Goal: Task Accomplishment & Management: Use online tool/utility

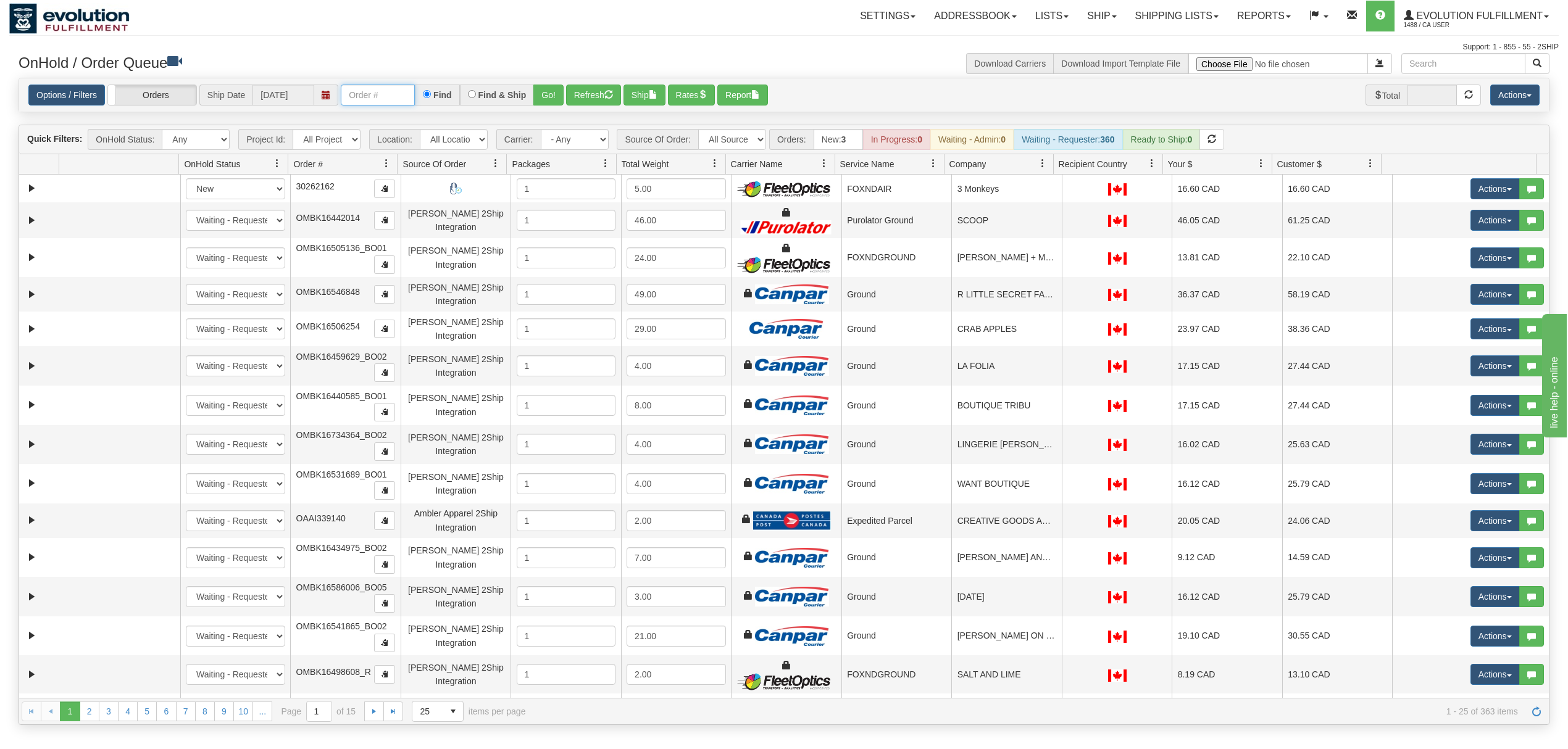
click at [371, 102] on input "text" at bounding box center [378, 94] width 74 height 21
click at [547, 91] on button "Go!" at bounding box center [549, 94] width 30 height 21
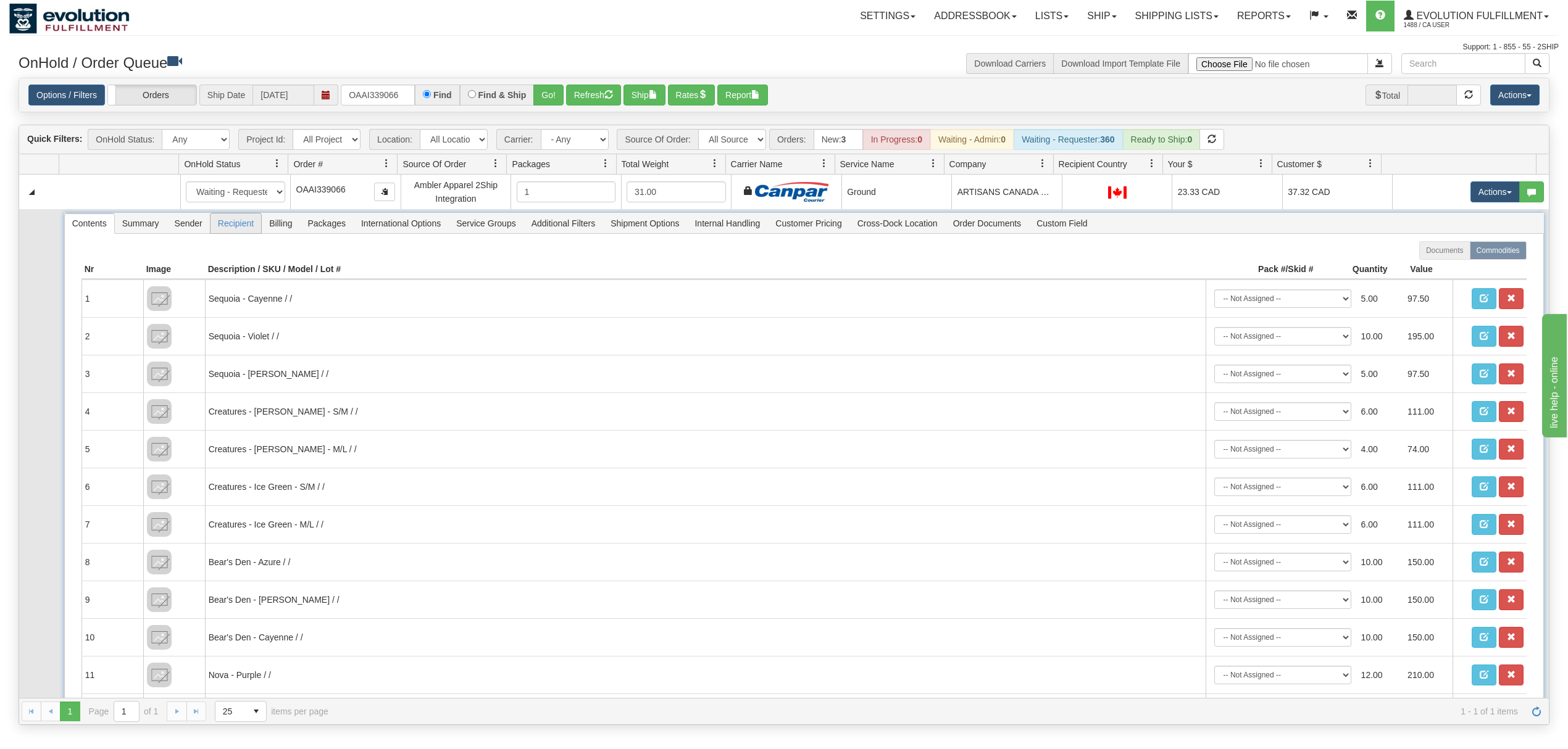
click at [232, 229] on span "Recipient" at bounding box center [236, 223] width 50 height 20
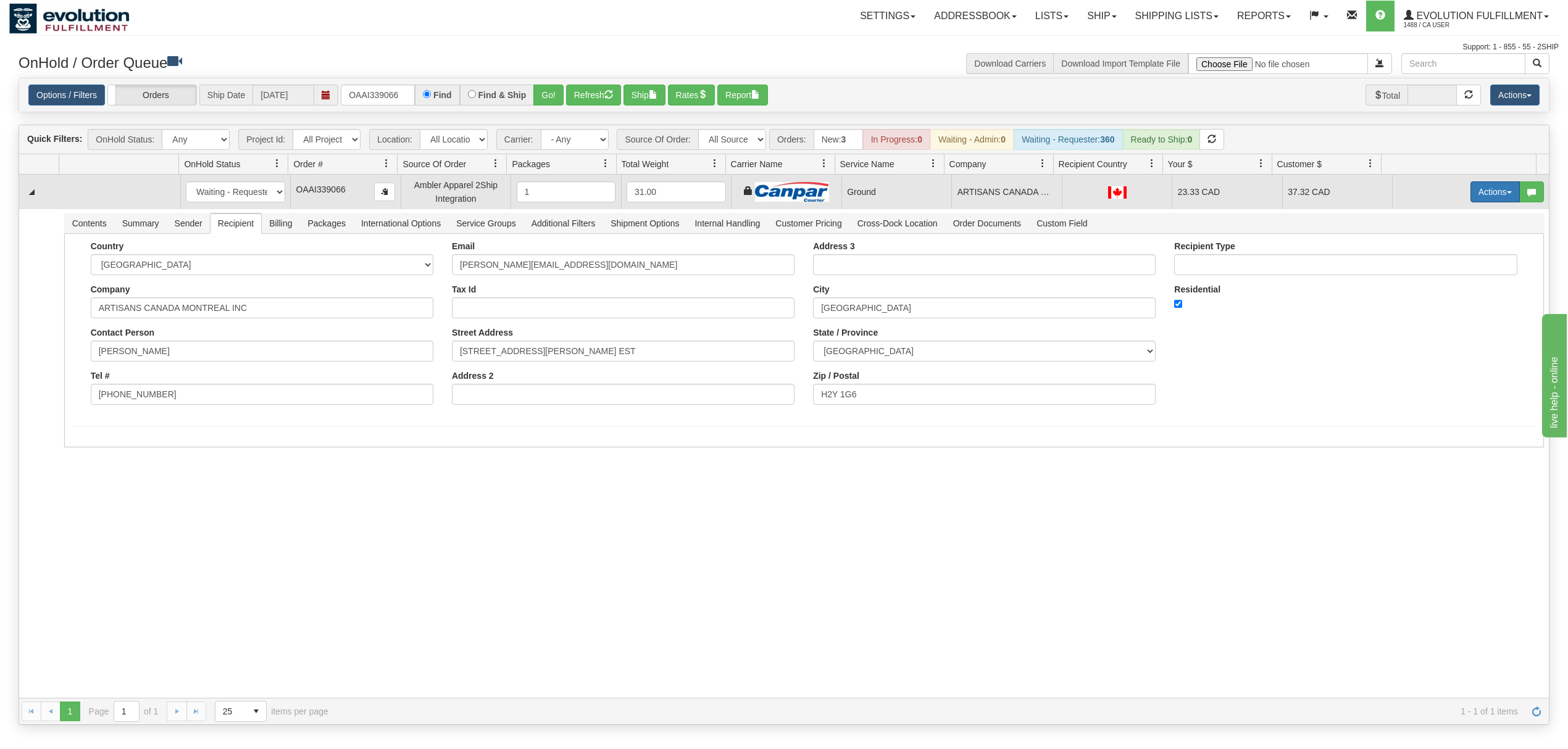
click at [1476, 193] on button "Actions" at bounding box center [1494, 191] width 49 height 21
click at [1433, 265] on span "Ship" at bounding box center [1445, 263] width 26 height 10
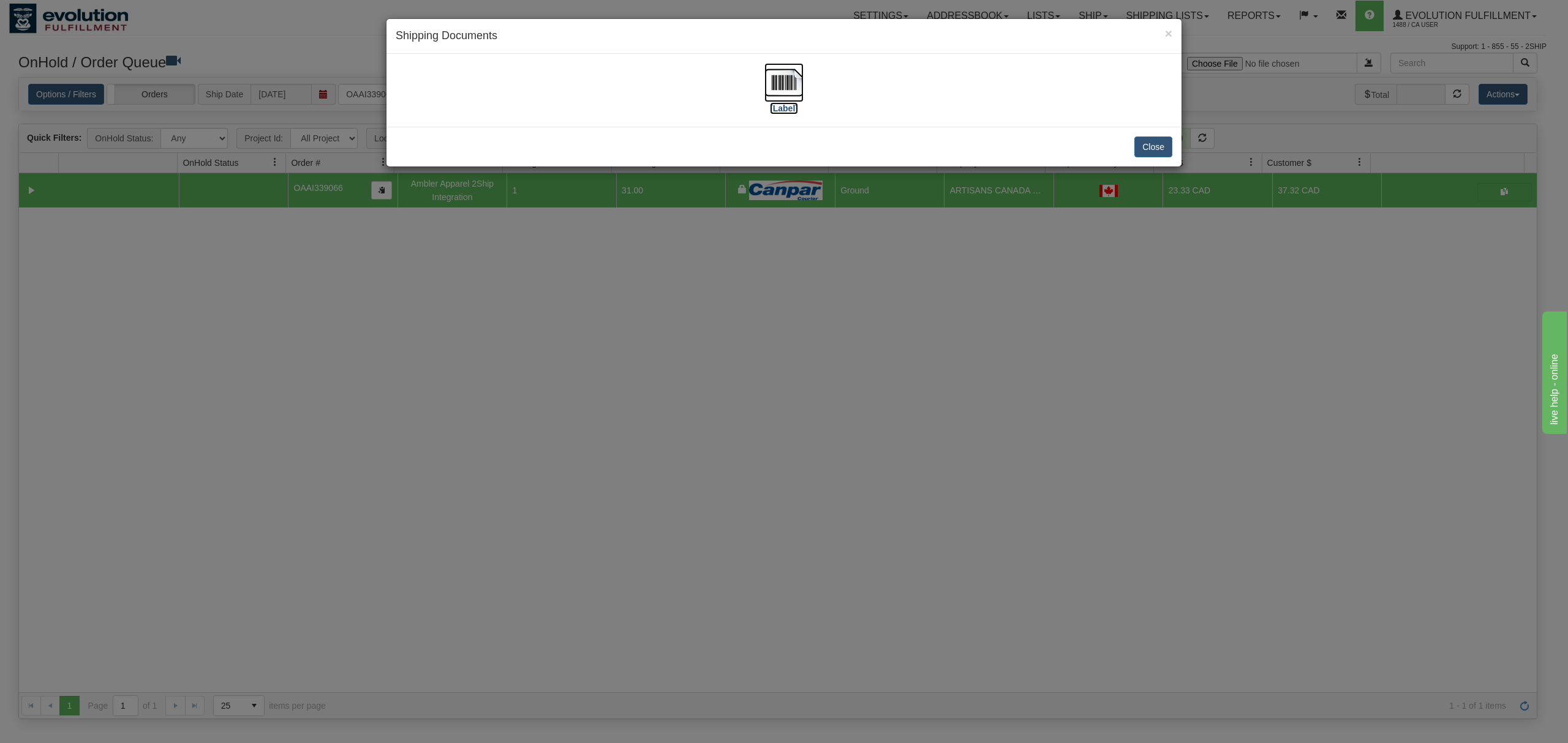
click at [775, 77] on img at bounding box center [784, 83] width 39 height 39
click at [1152, 145] on button "Close" at bounding box center [1153, 146] width 38 height 20
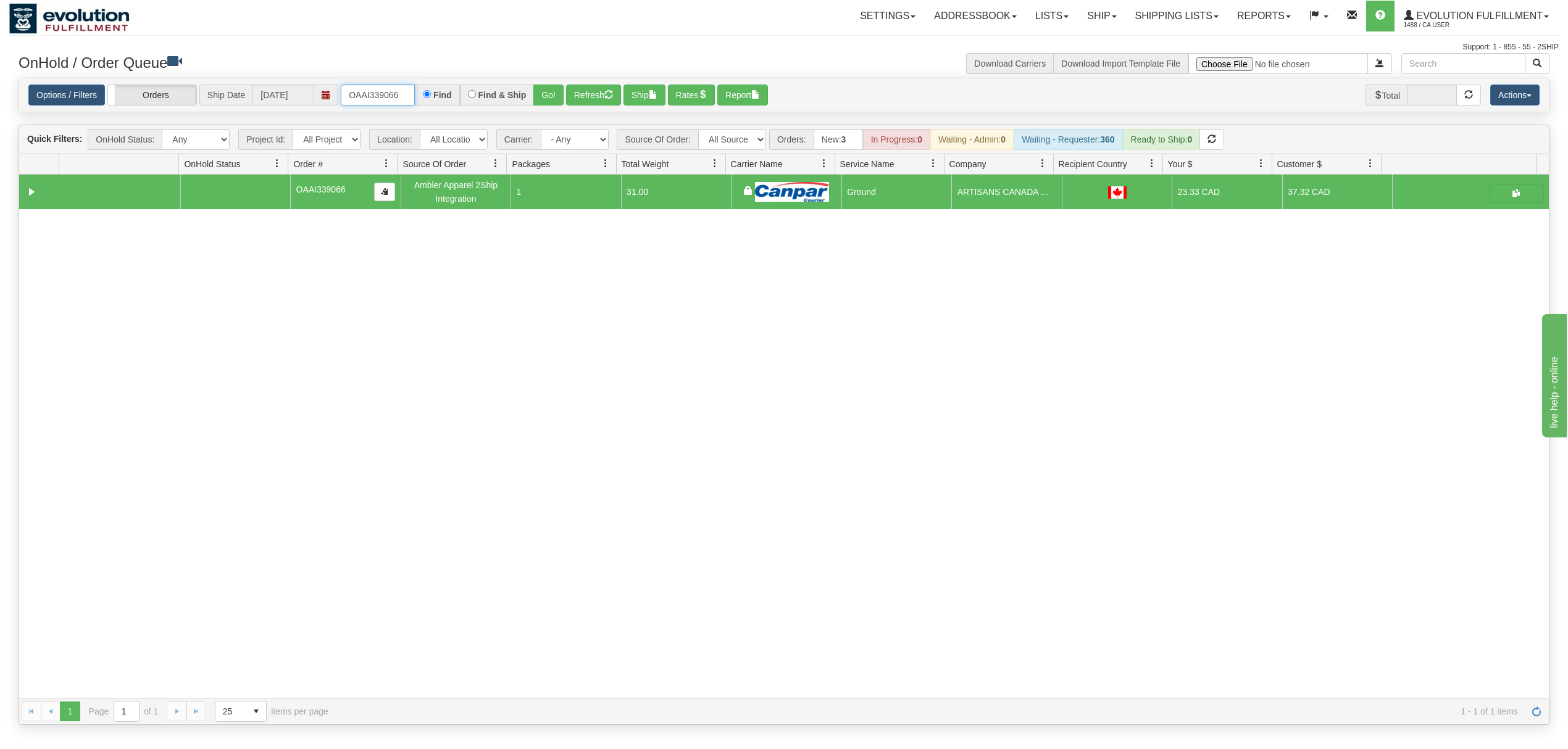
click at [361, 98] on input "OAAI339066" at bounding box center [378, 94] width 74 height 21
click at [541, 90] on button "Go!" at bounding box center [549, 94] width 30 height 21
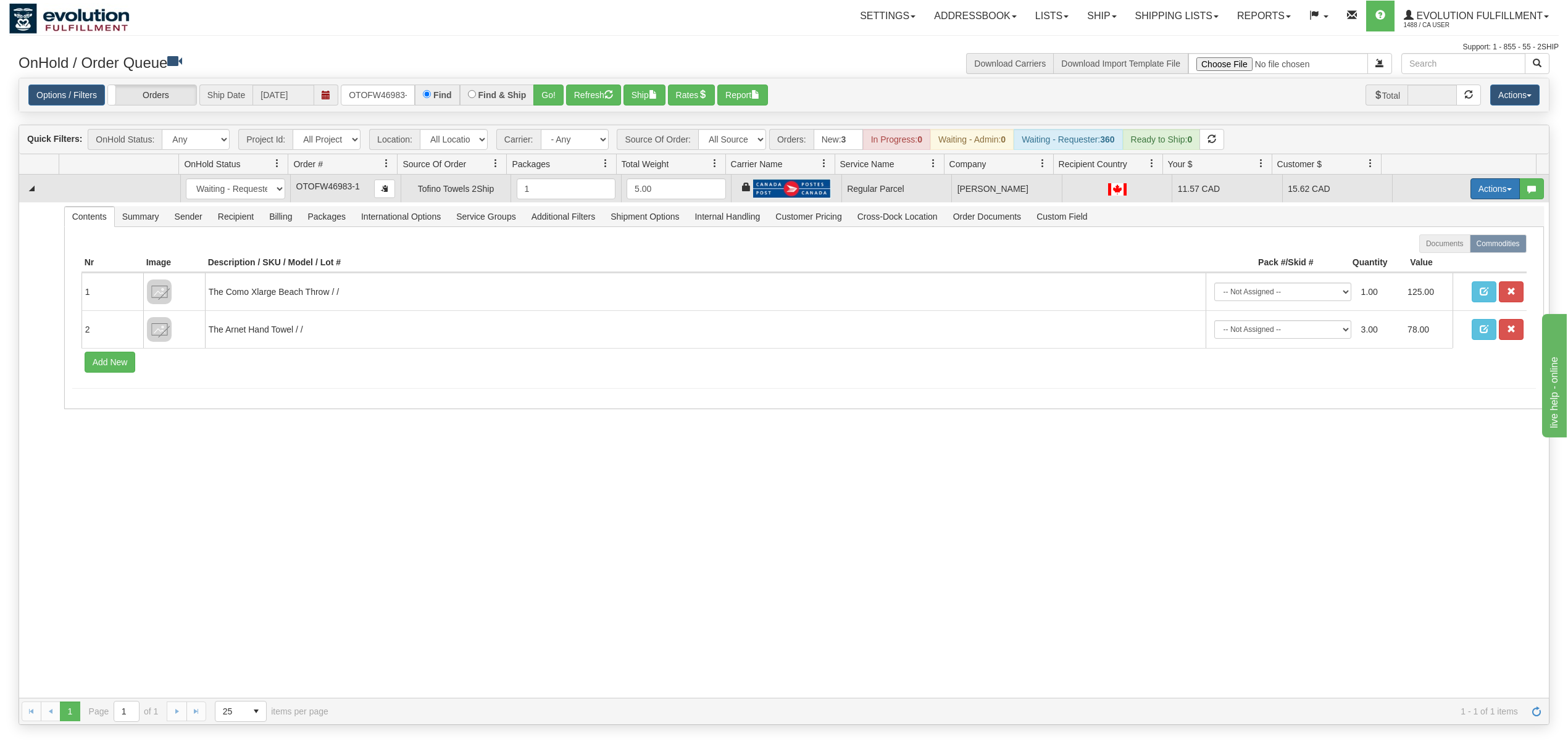
click at [1470, 181] on button "Actions" at bounding box center [1494, 188] width 49 height 21
click at [1455, 243] on span "Rate All Services" at bounding box center [1469, 244] width 74 height 10
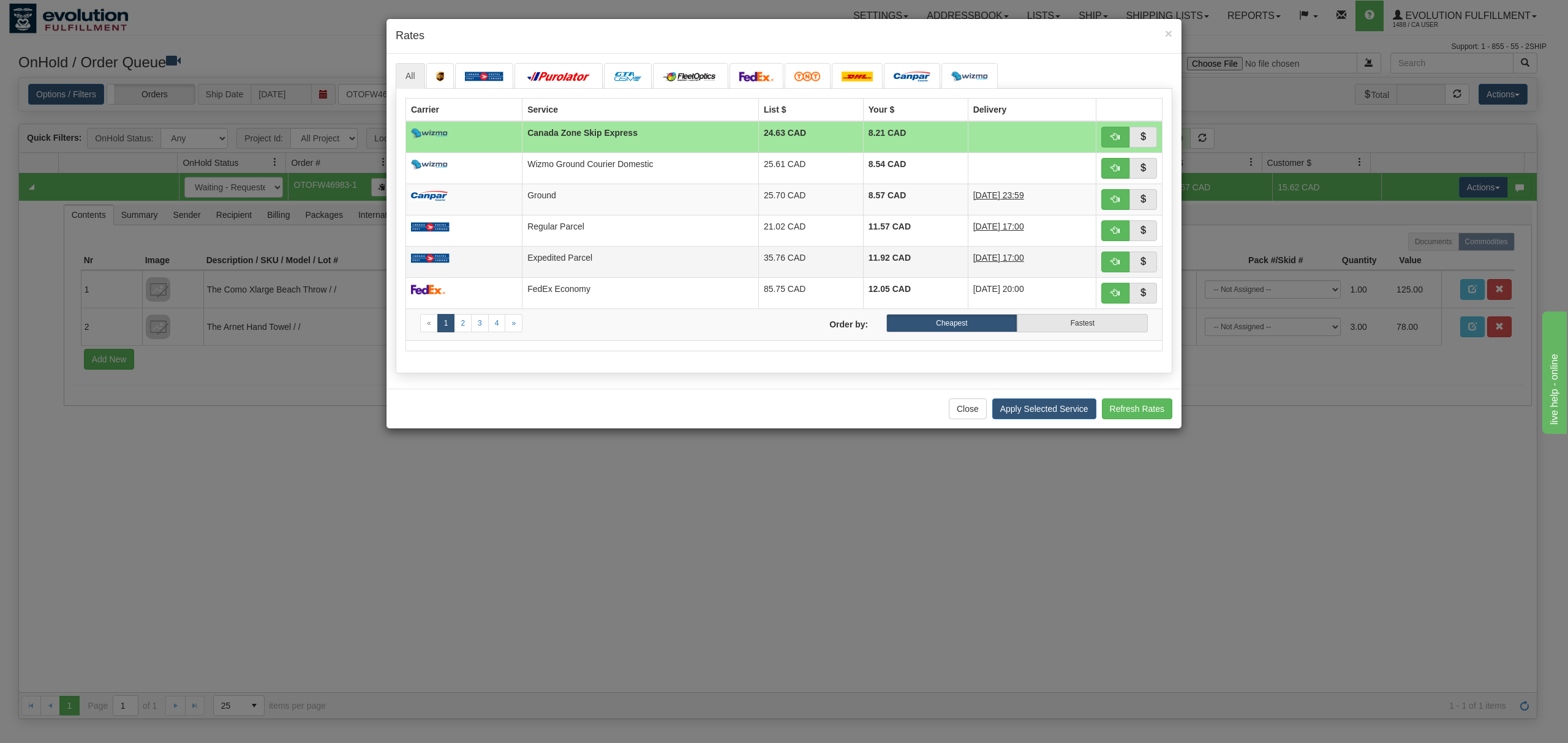
click at [593, 262] on td "Expedited Parcel" at bounding box center [641, 262] width 237 height 31
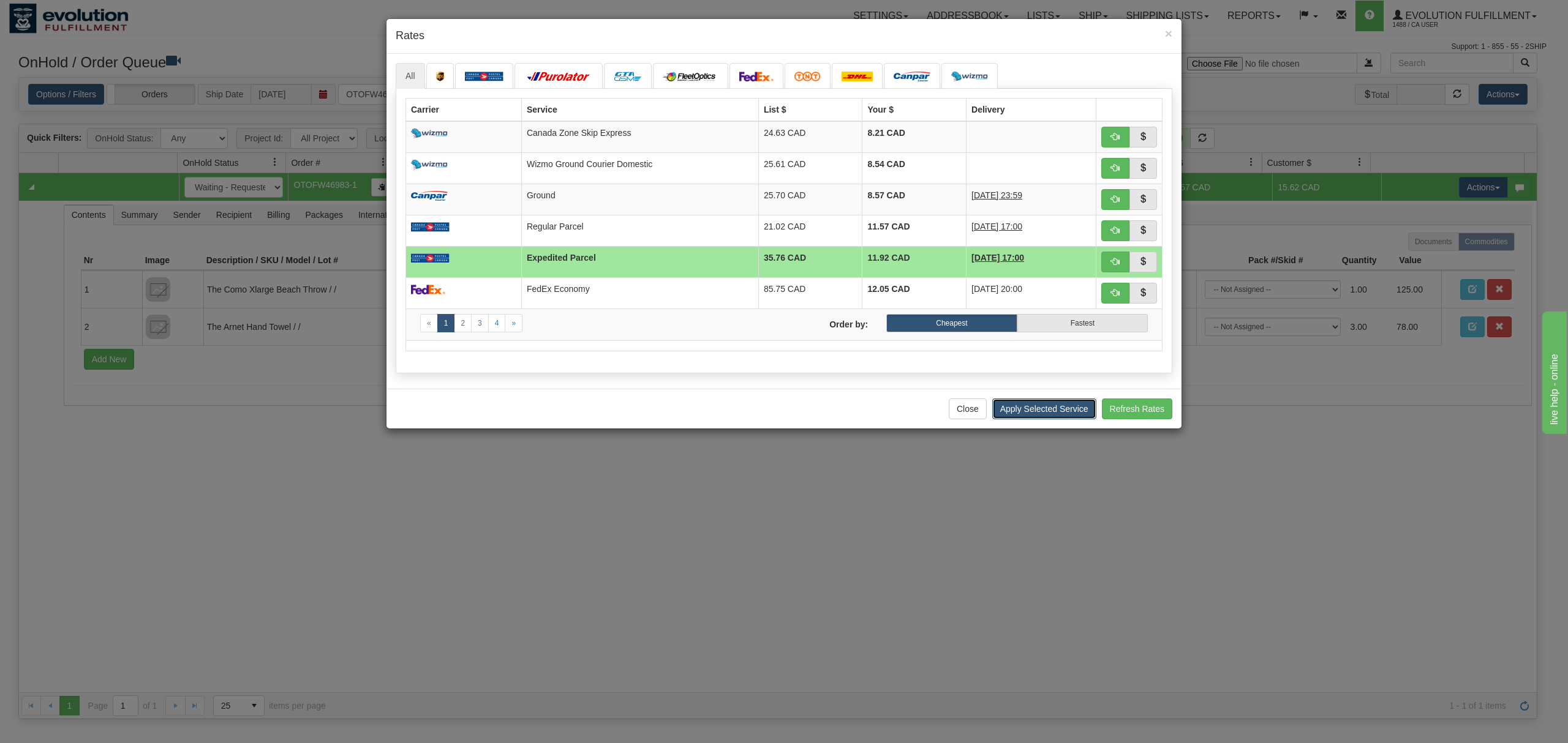
click at [1048, 414] on button "Apply Selected Service" at bounding box center [1044, 408] width 104 height 20
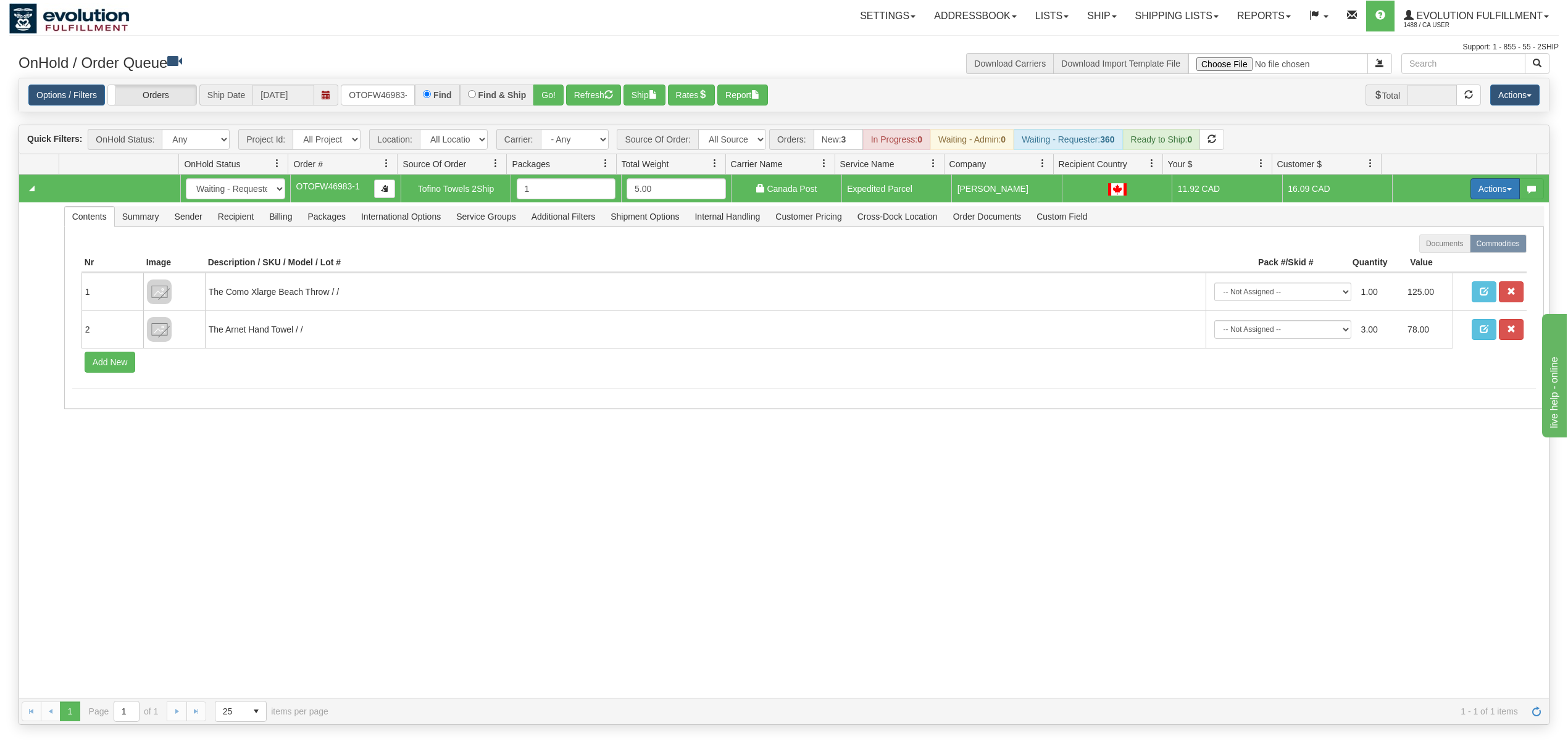
click at [1480, 196] on button "Actions" at bounding box center [1494, 188] width 49 height 21
click at [1433, 266] on span "Ship" at bounding box center [1445, 260] width 26 height 10
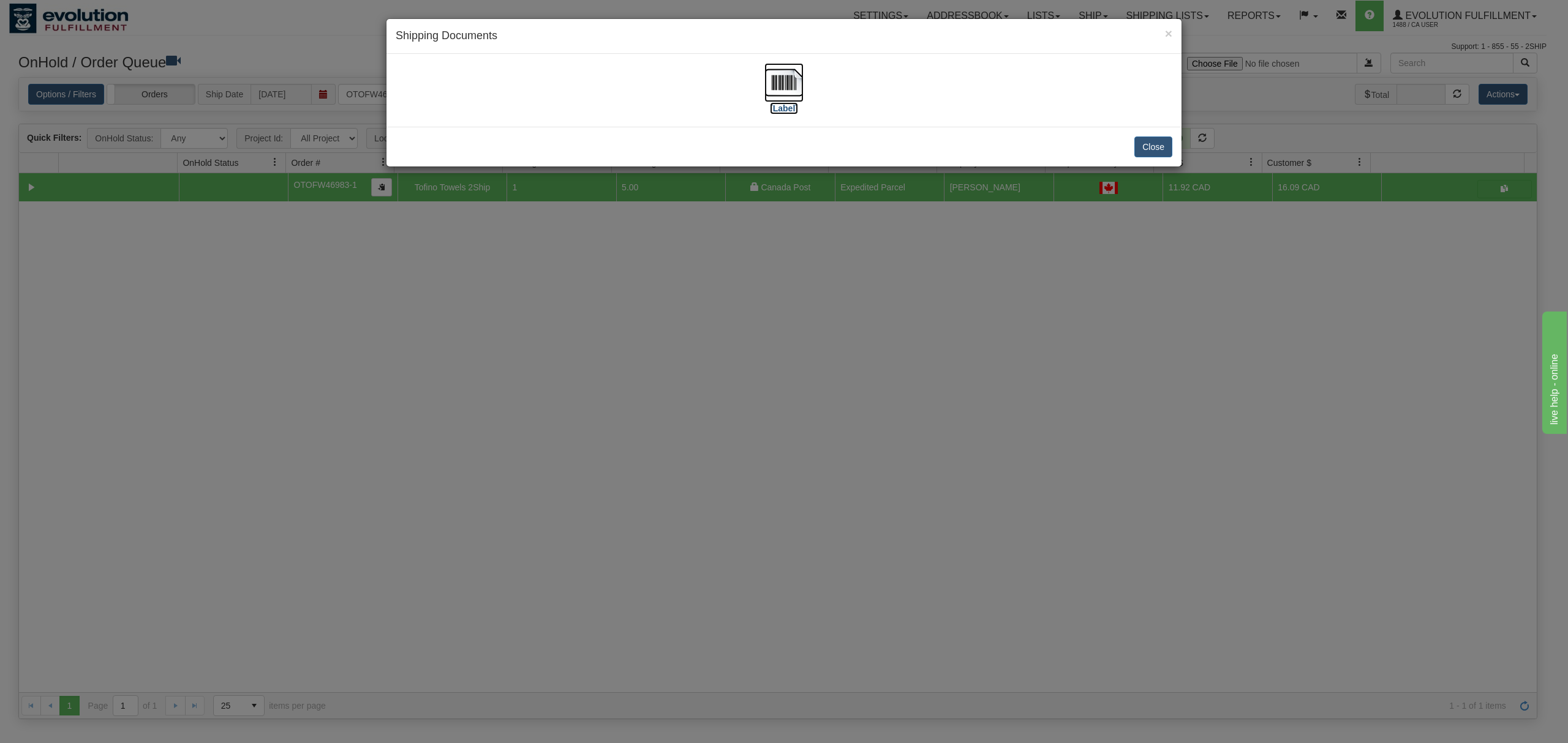
click at [790, 84] on img at bounding box center [784, 83] width 39 height 39
click at [1152, 152] on button "Close" at bounding box center [1153, 146] width 38 height 20
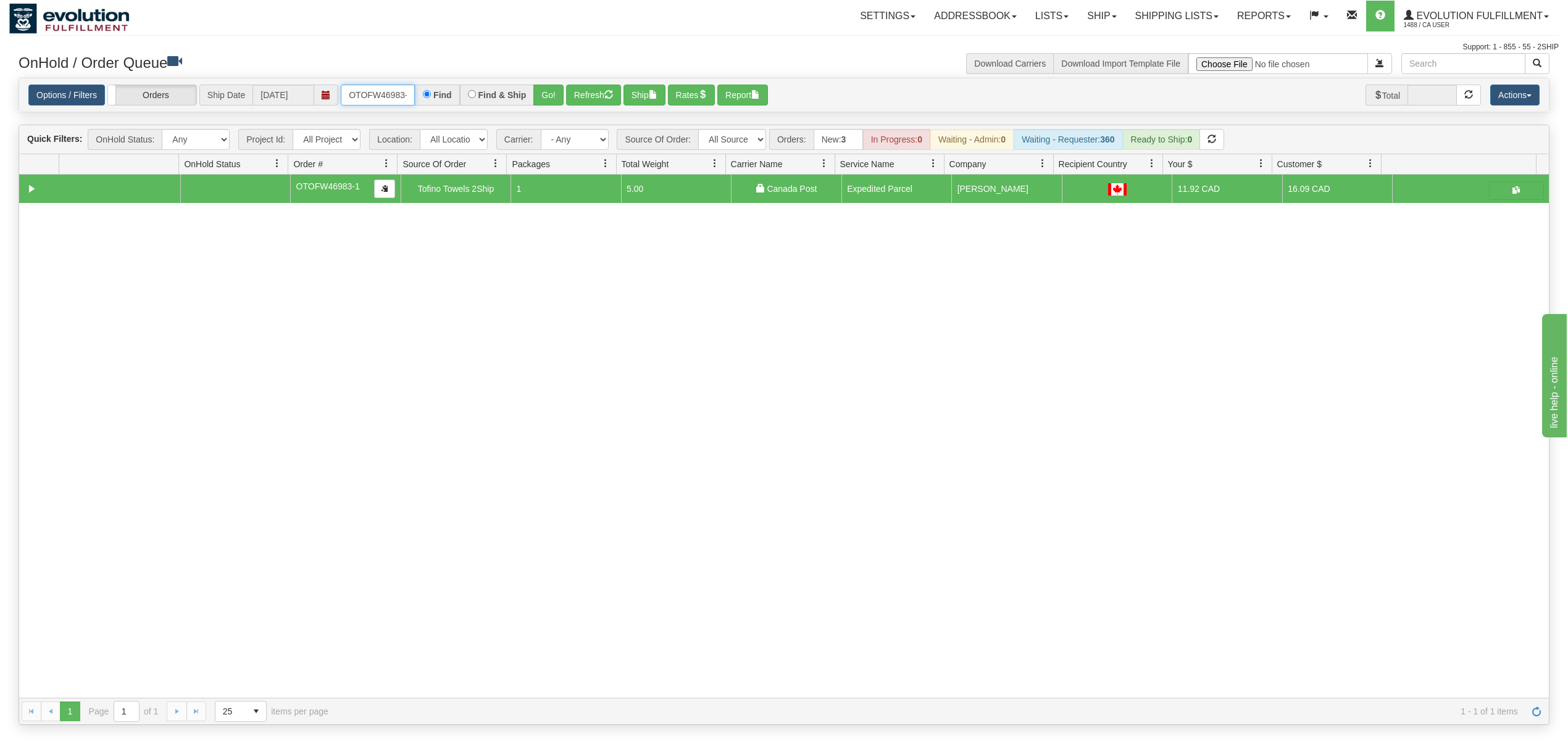
click at [381, 94] on input "OTOFW46983-1" at bounding box center [378, 94] width 74 height 21
click at [562, 94] on button "Go!" at bounding box center [549, 94] width 30 height 21
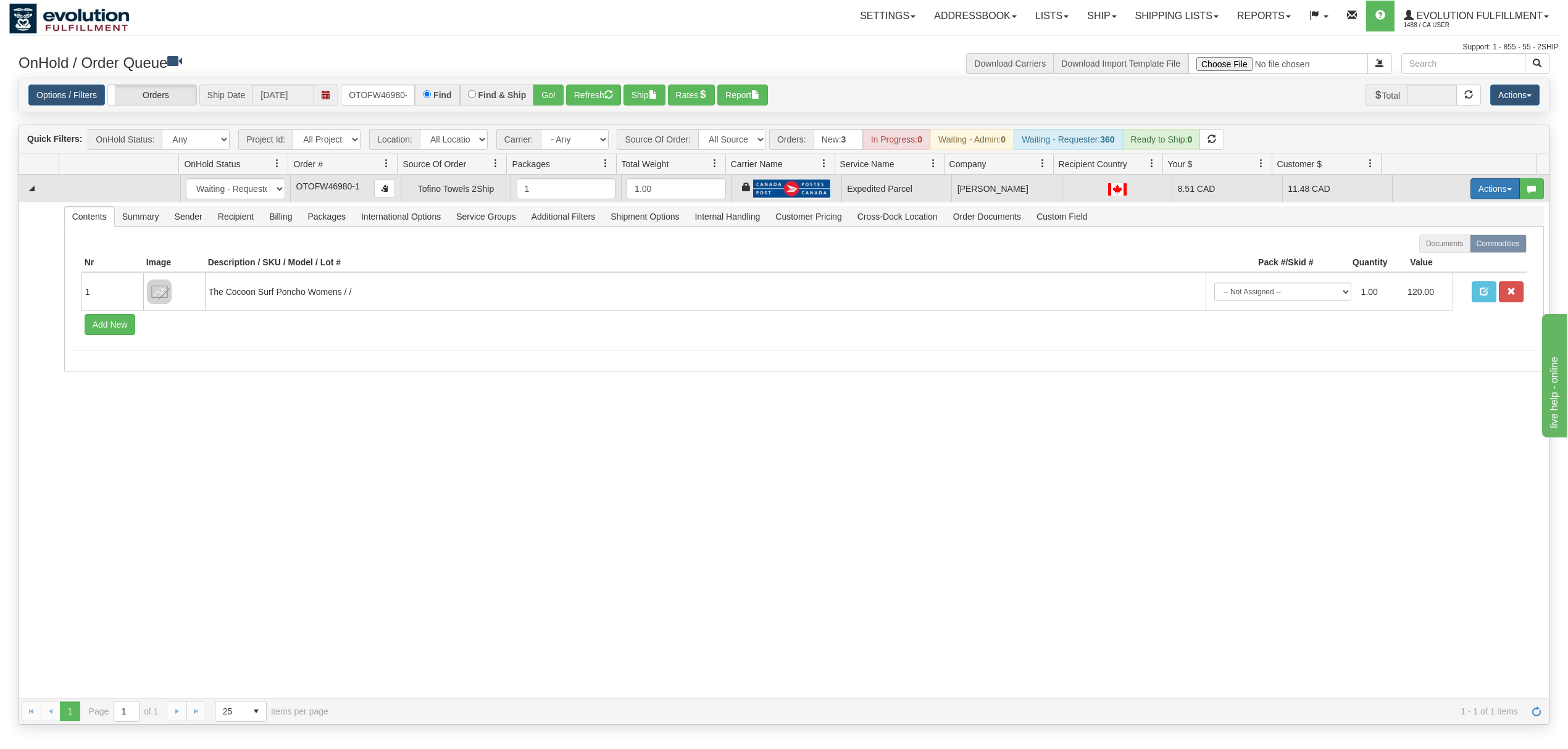
click at [1478, 188] on button "Actions" at bounding box center [1494, 188] width 49 height 21
click at [1433, 265] on span at bounding box center [1437, 260] width 9 height 9
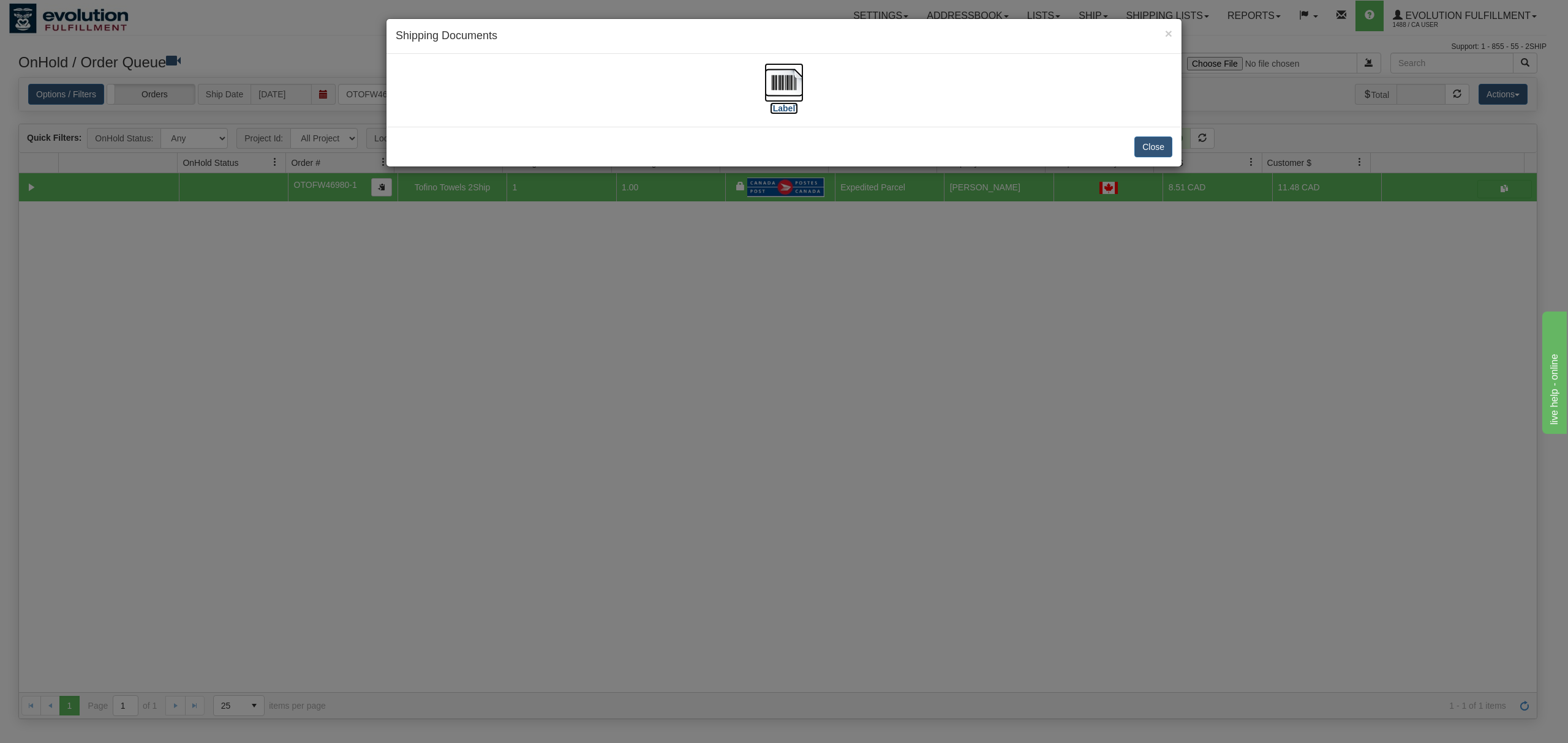
click at [778, 77] on img at bounding box center [784, 83] width 39 height 39
click at [1161, 149] on button "Close" at bounding box center [1153, 146] width 38 height 20
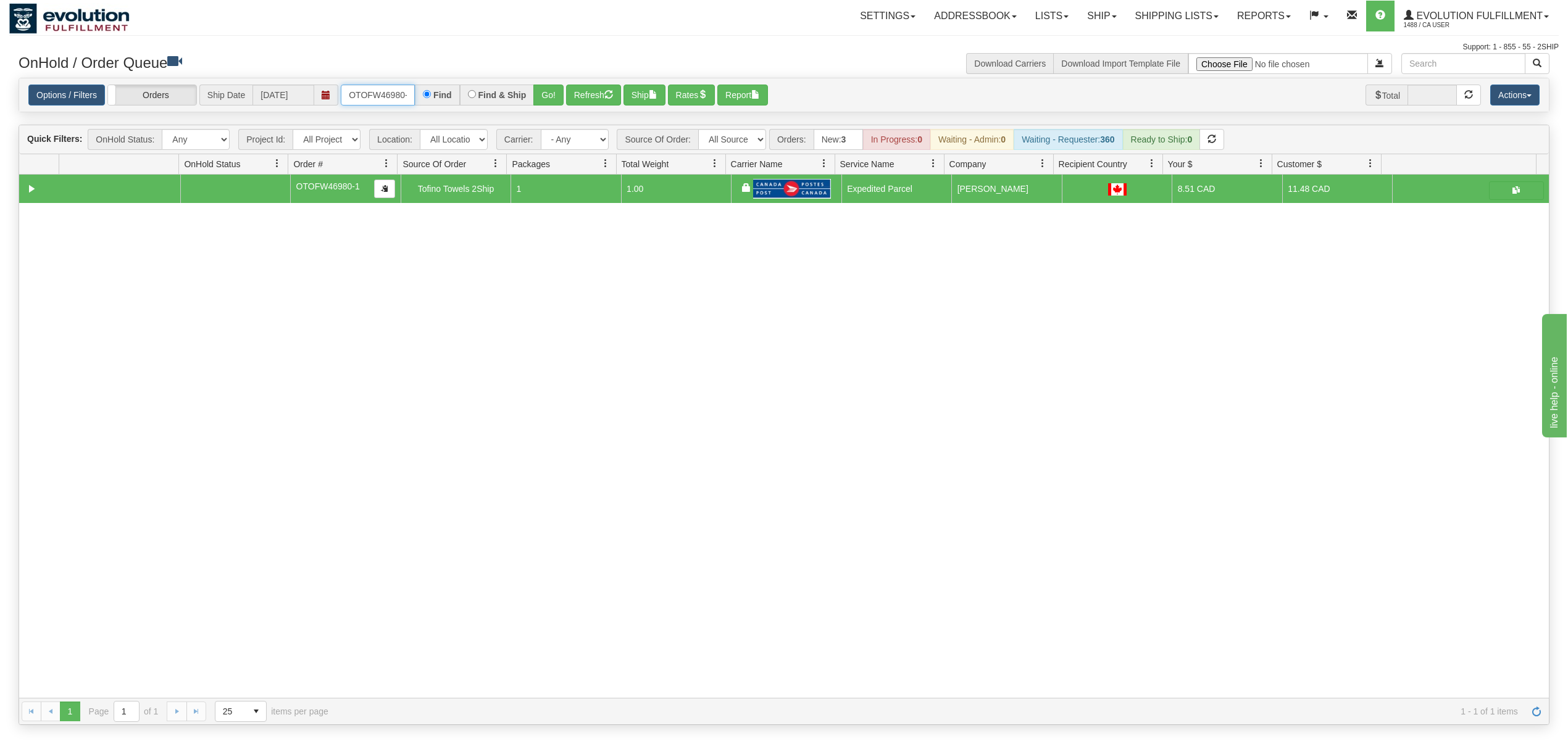
click at [383, 98] on input "OTOFW46980-1" at bounding box center [378, 94] width 74 height 21
type input "OGF318459617"
click at [539, 97] on button "Go!" at bounding box center [549, 94] width 30 height 21
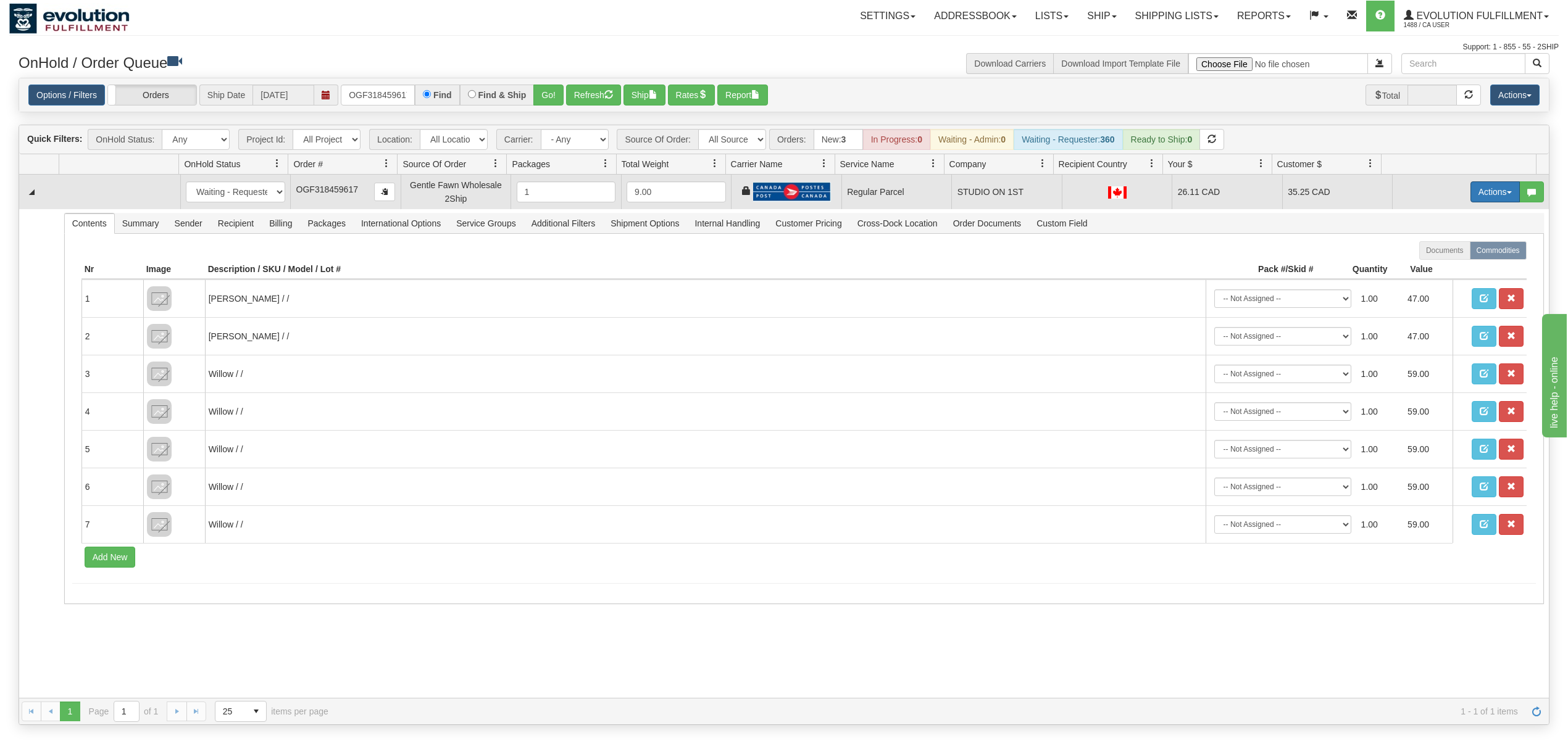
click at [1489, 187] on button "Actions" at bounding box center [1494, 191] width 49 height 21
click at [1442, 250] on span "Rate All Services" at bounding box center [1469, 247] width 74 height 10
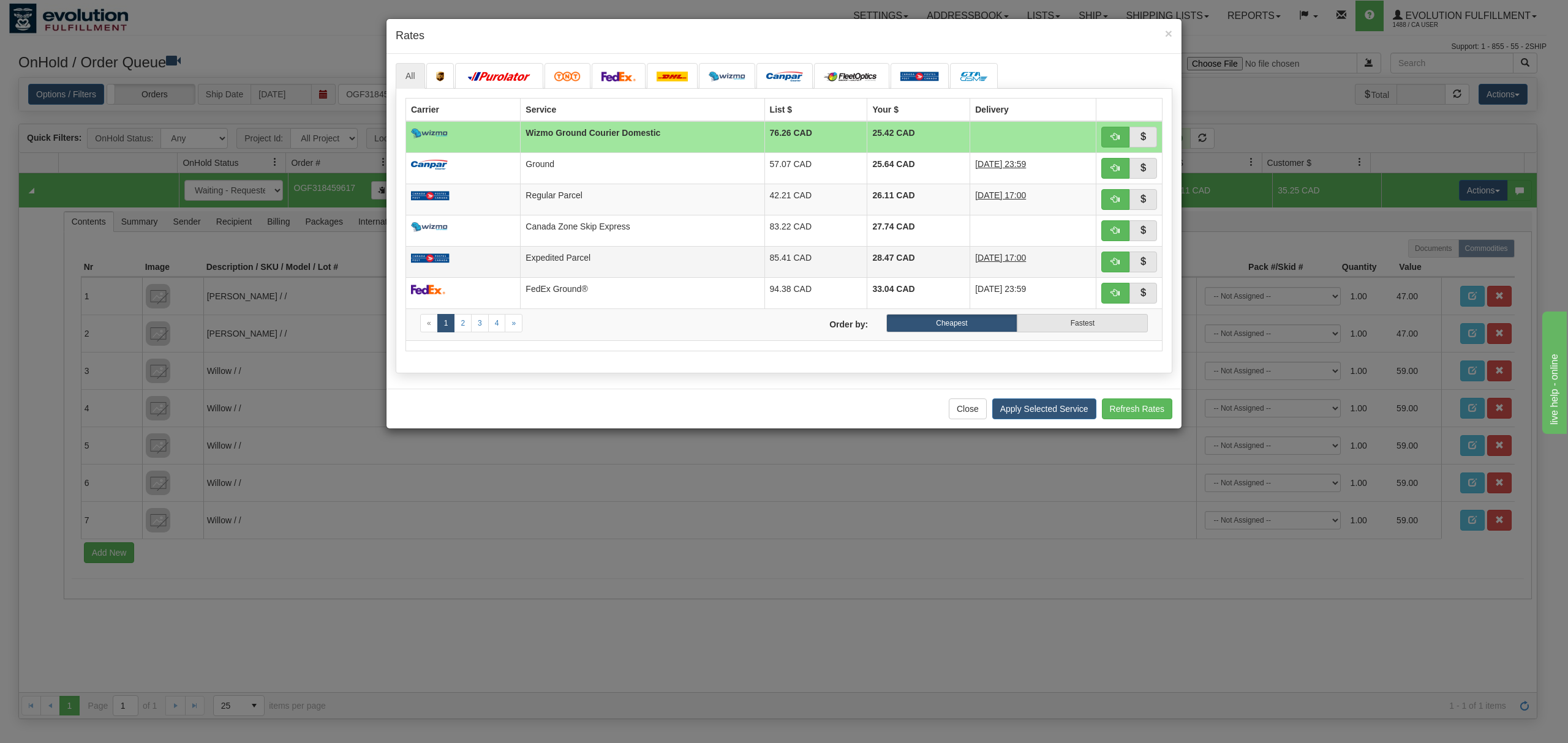
click at [583, 261] on td "Expedited Parcel" at bounding box center [643, 262] width 244 height 31
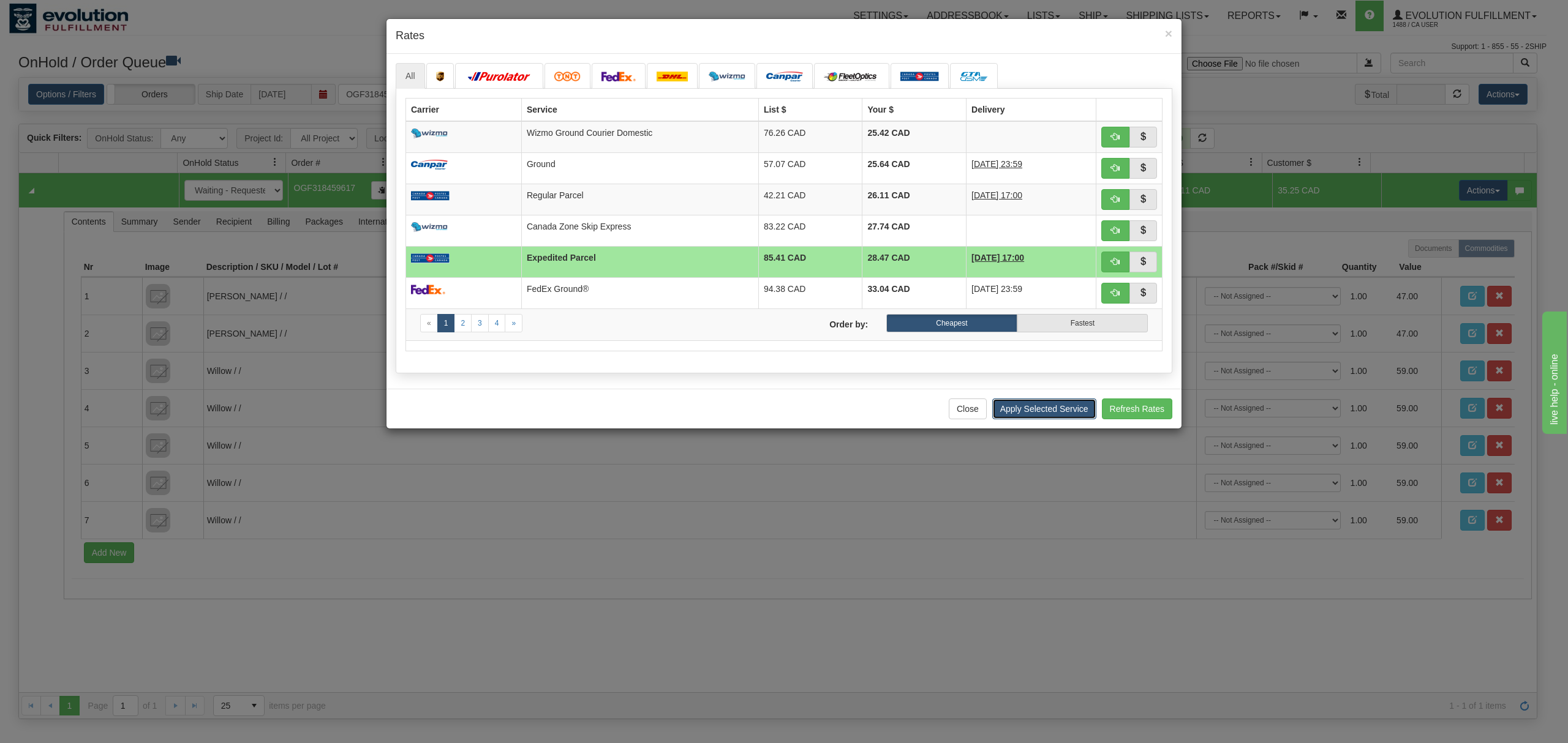
click at [1030, 408] on button "Apply Selected Service" at bounding box center [1044, 408] width 104 height 20
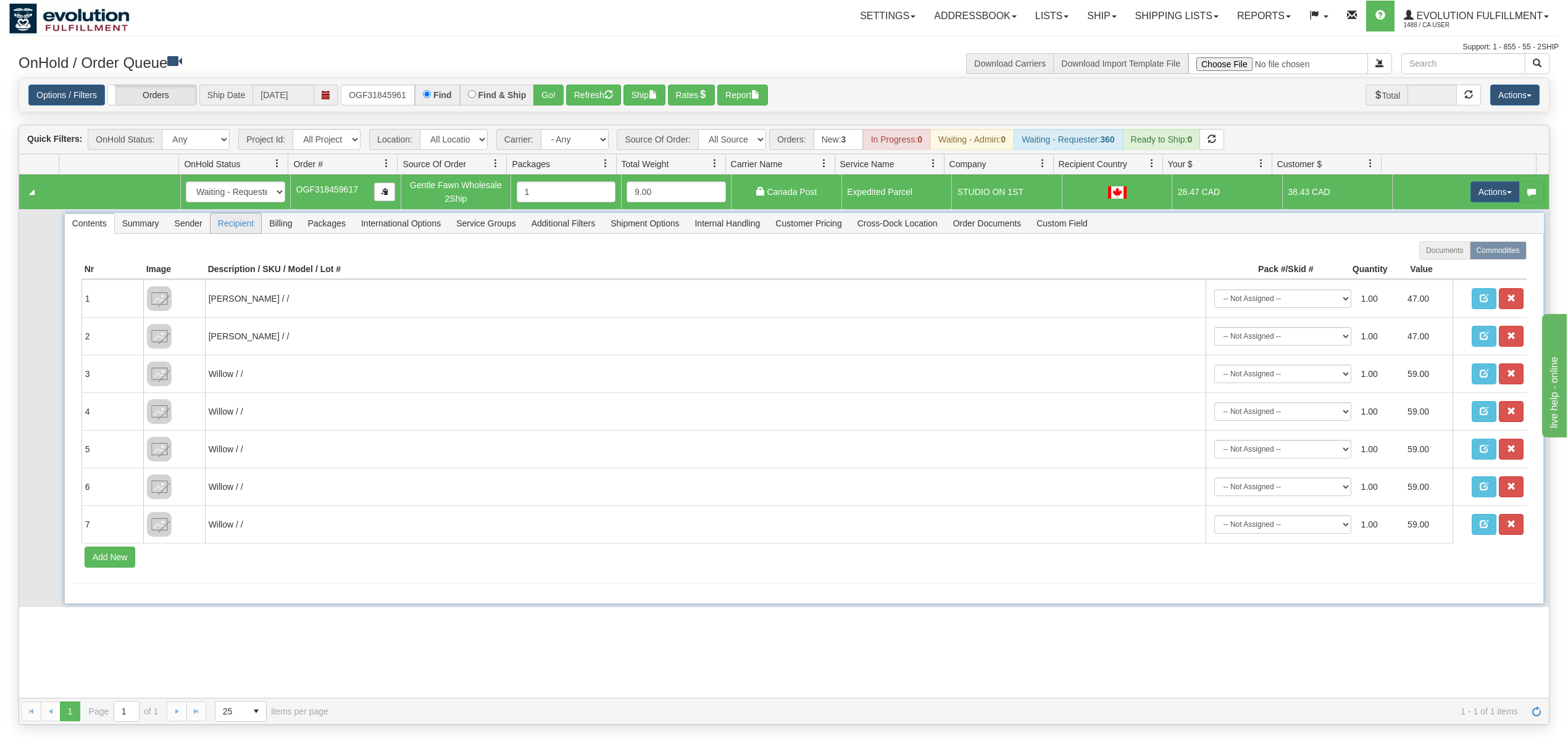
click at [243, 226] on span "Recipient" at bounding box center [236, 223] width 50 height 20
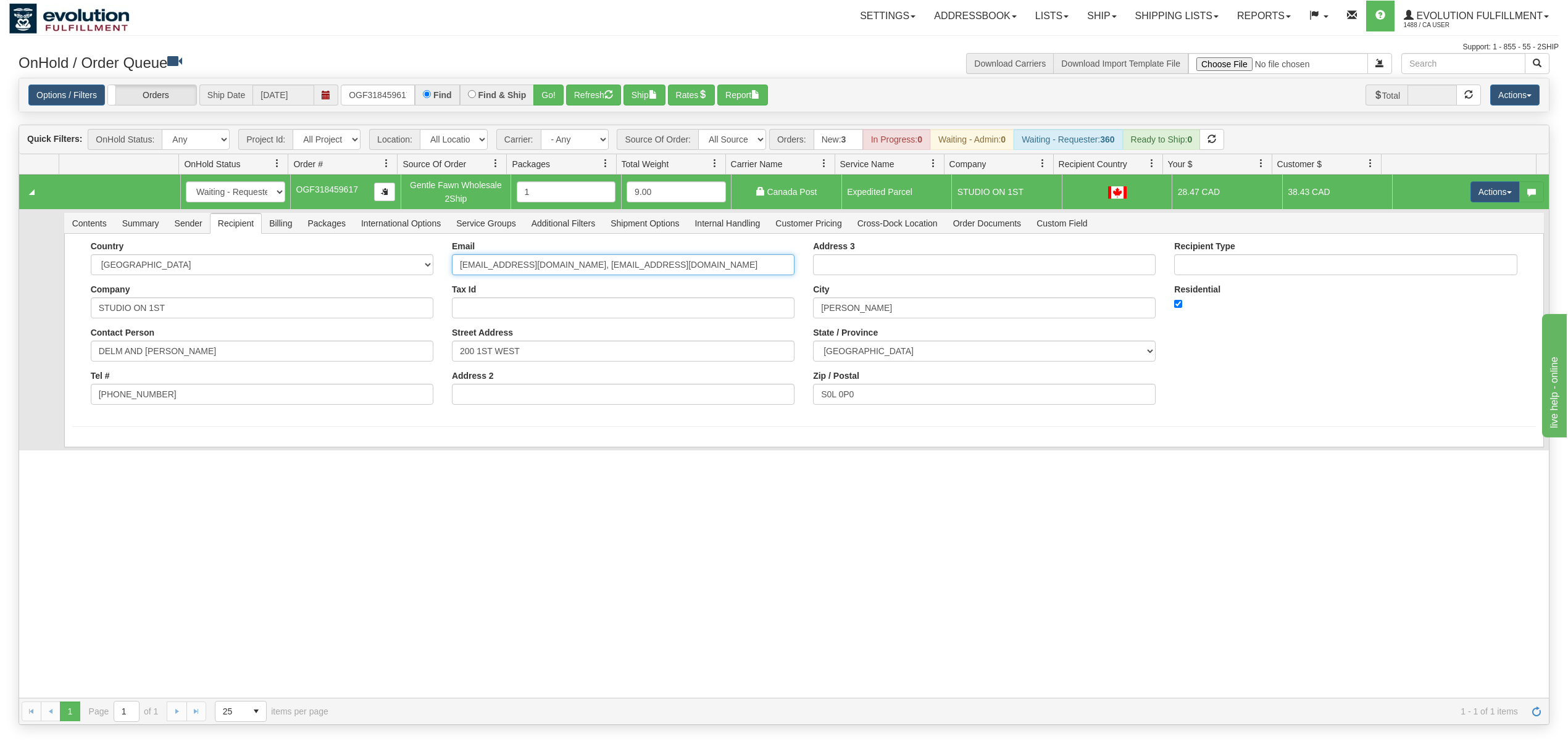
drag, startPoint x: 646, startPoint y: 262, endPoint x: 559, endPoint y: 300, distance: 94.9
click at [559, 300] on div "Email studio_on1st@hotmail.com, djvan@live.ca Tax Id Street Address 200 1ST WES…" at bounding box center [623, 327] width 362 height 173
type input "studio_on1st@hotmail.com"
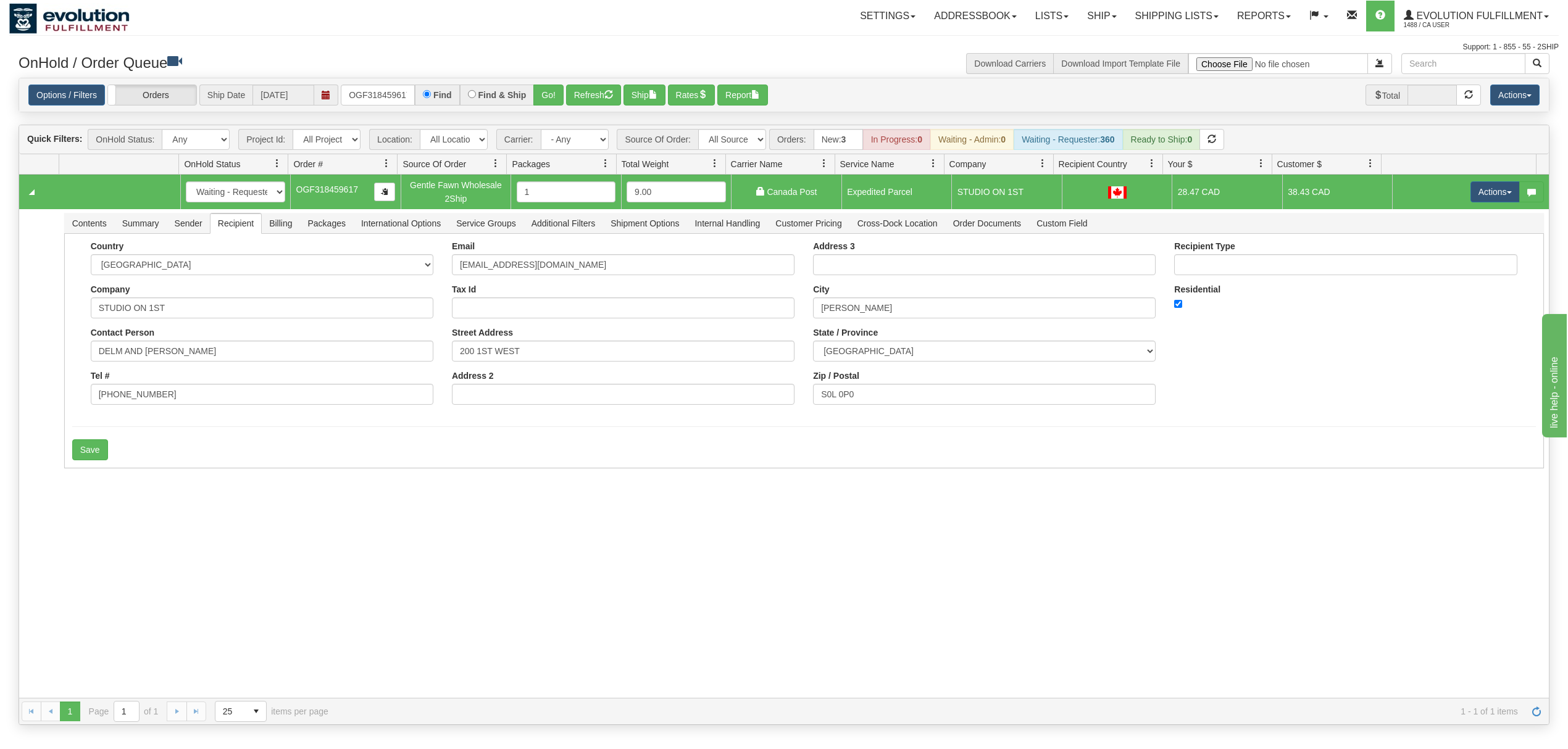
click at [180, 475] on div "31638935 EVOLUTION V3 91155871 91155872 New In Progress Waiting - Admin Waiting…" at bounding box center [783, 437] width 1529 height 524
click at [105, 458] on div "Save" at bounding box center [805, 449] width 1464 height 21
click at [105, 456] on button "Save" at bounding box center [91, 449] width 36 height 21
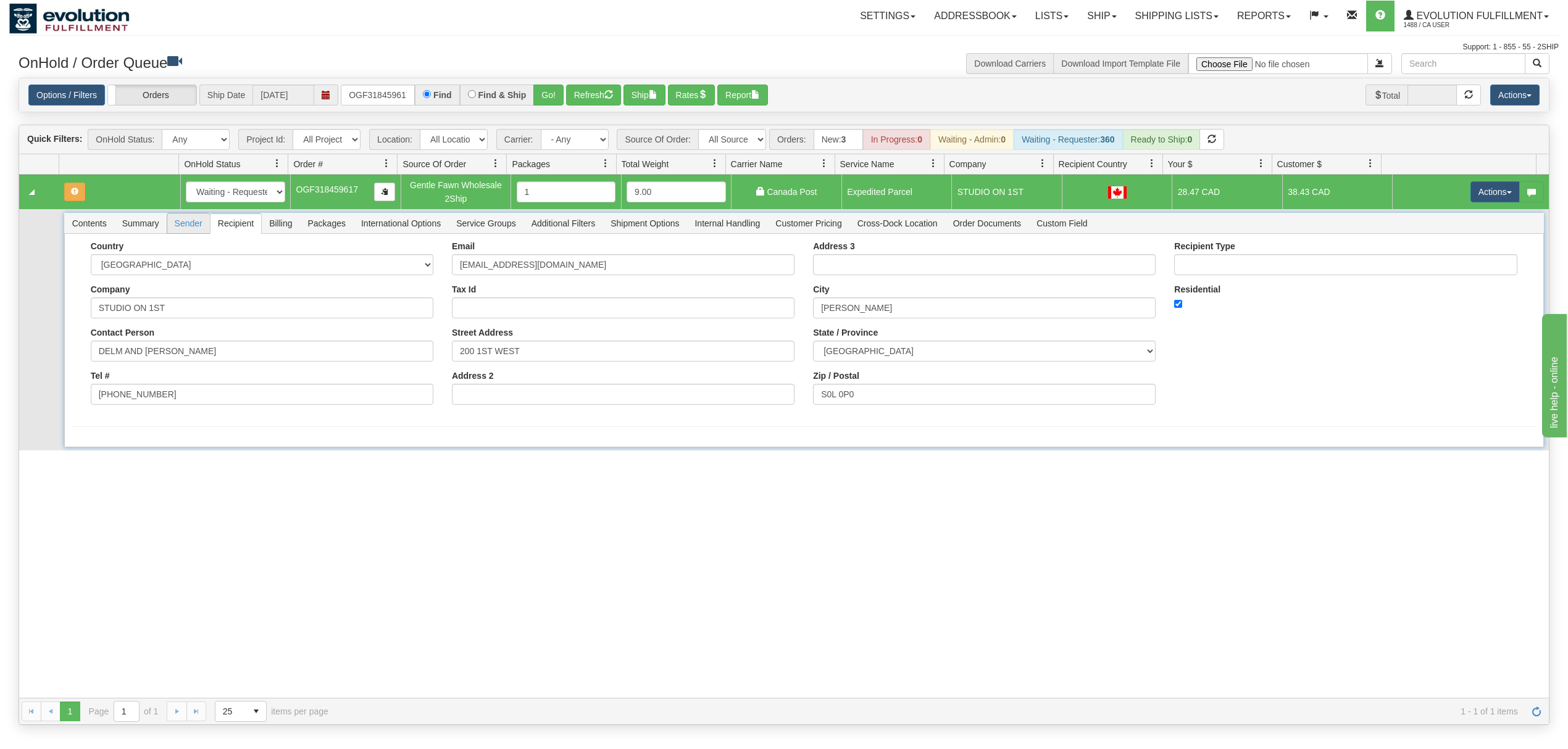
click at [187, 225] on span "Sender" at bounding box center [187, 223] width 42 height 20
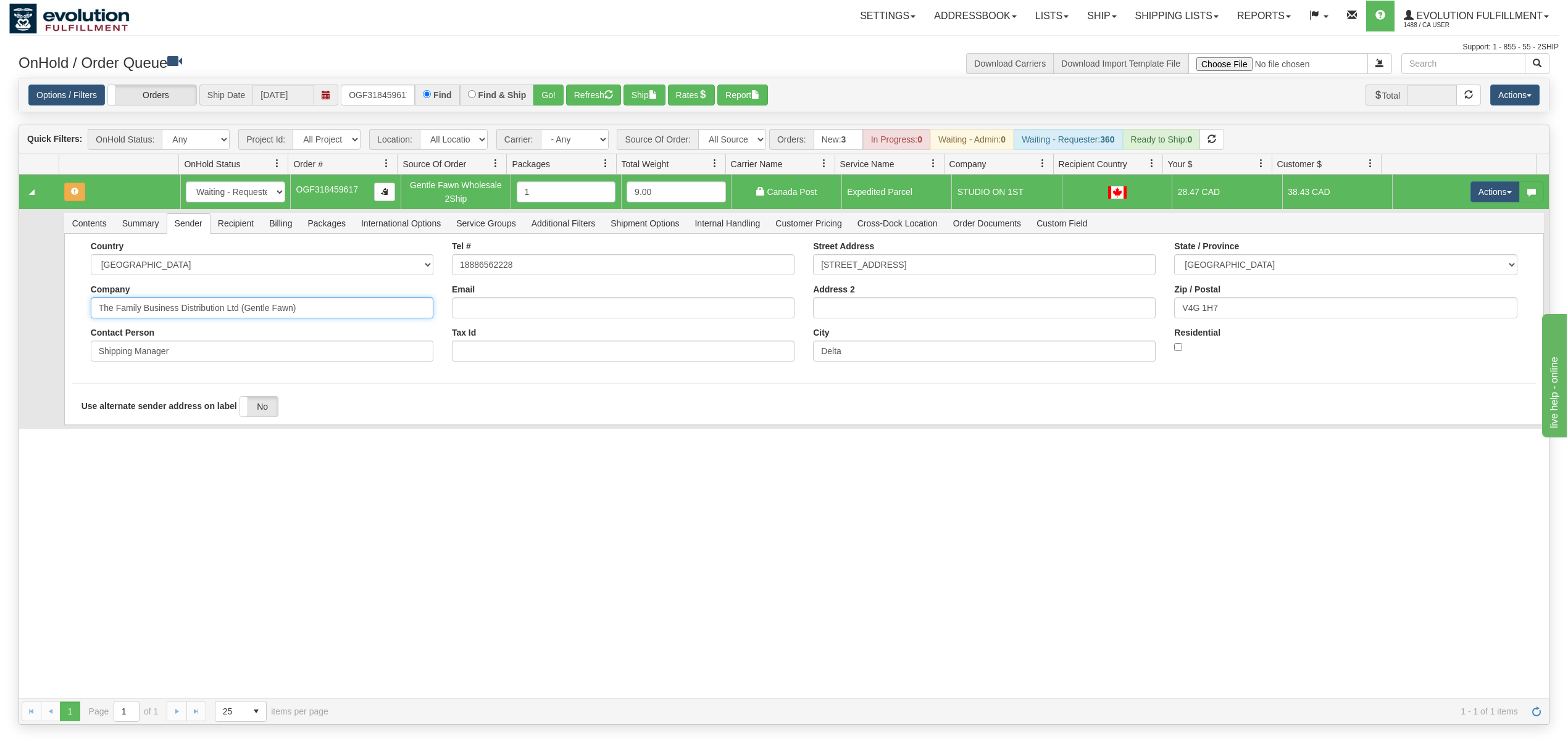
drag, startPoint x: 326, startPoint y: 314, endPoint x: 180, endPoint y: 344, distance: 149.1
click at [180, 344] on div "Country AFGHANISTAN ALAND ISLANDS ALBANIA ALGERIA AMERICAN SAMOA ANDORRA ANGOLA…" at bounding box center [262, 306] width 362 height 130
type input "The Family Business"
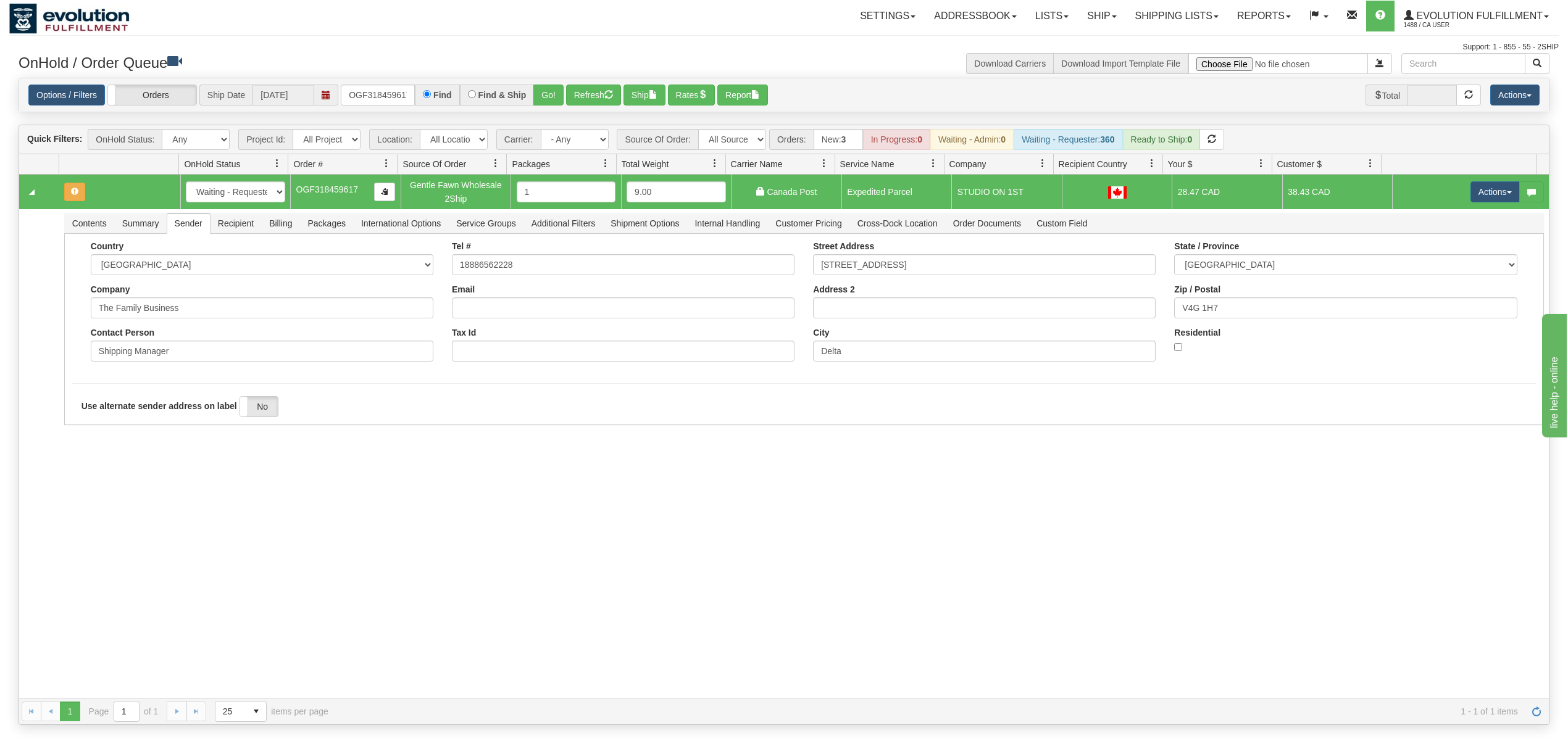
click at [124, 462] on div "31638935 EVOLUTION V3 91155871 91155872 New In Progress Waiting - Admin Waiting…" at bounding box center [783, 437] width 1529 height 524
click at [98, 439] on button "Save" at bounding box center [91, 427] width 36 height 21
click at [1487, 193] on button "Actions" at bounding box center [1494, 191] width 49 height 21
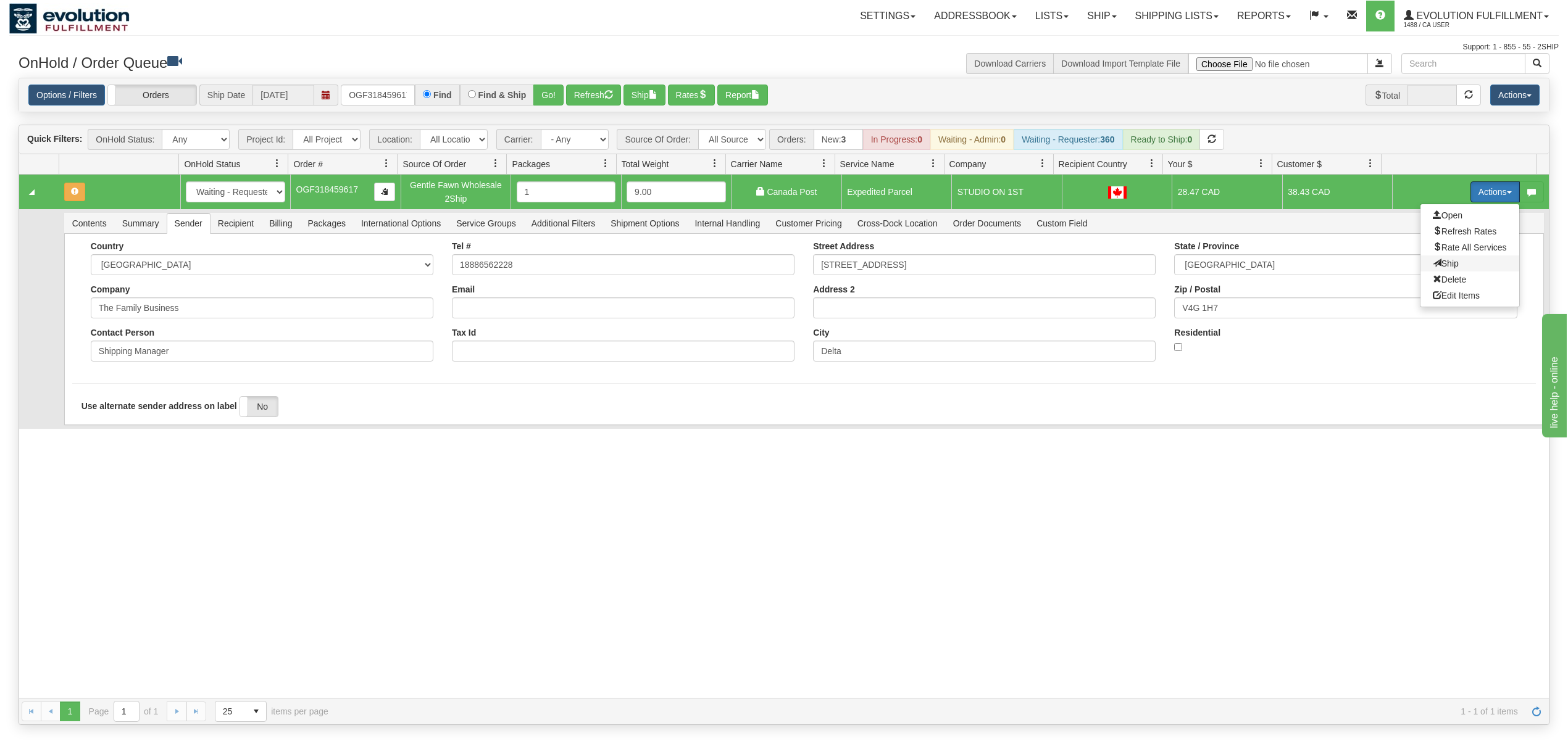
click at [1433, 266] on span "Ship" at bounding box center [1445, 263] width 26 height 10
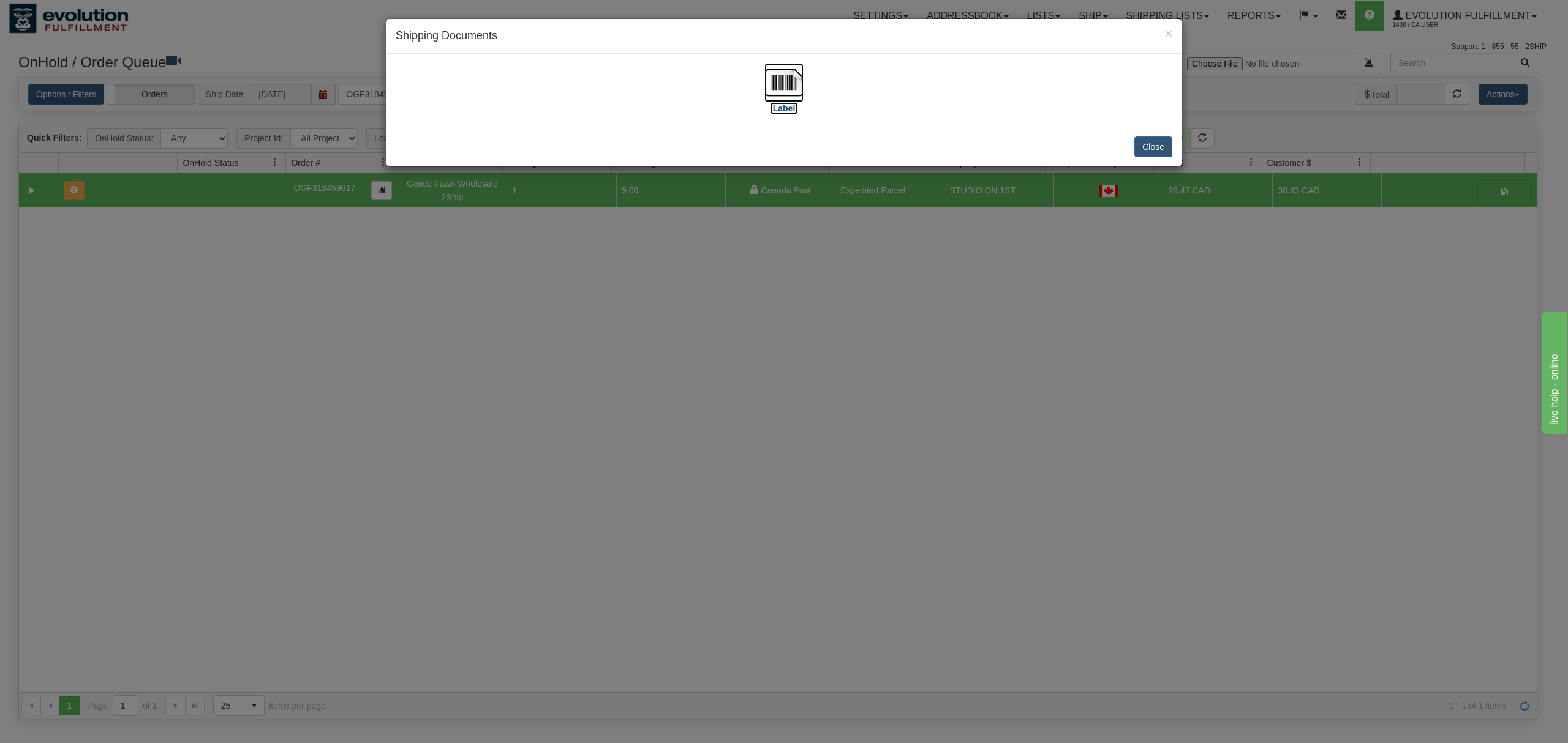
click at [772, 81] on img at bounding box center [784, 83] width 39 height 39
click at [1150, 142] on button "Close" at bounding box center [1153, 146] width 38 height 20
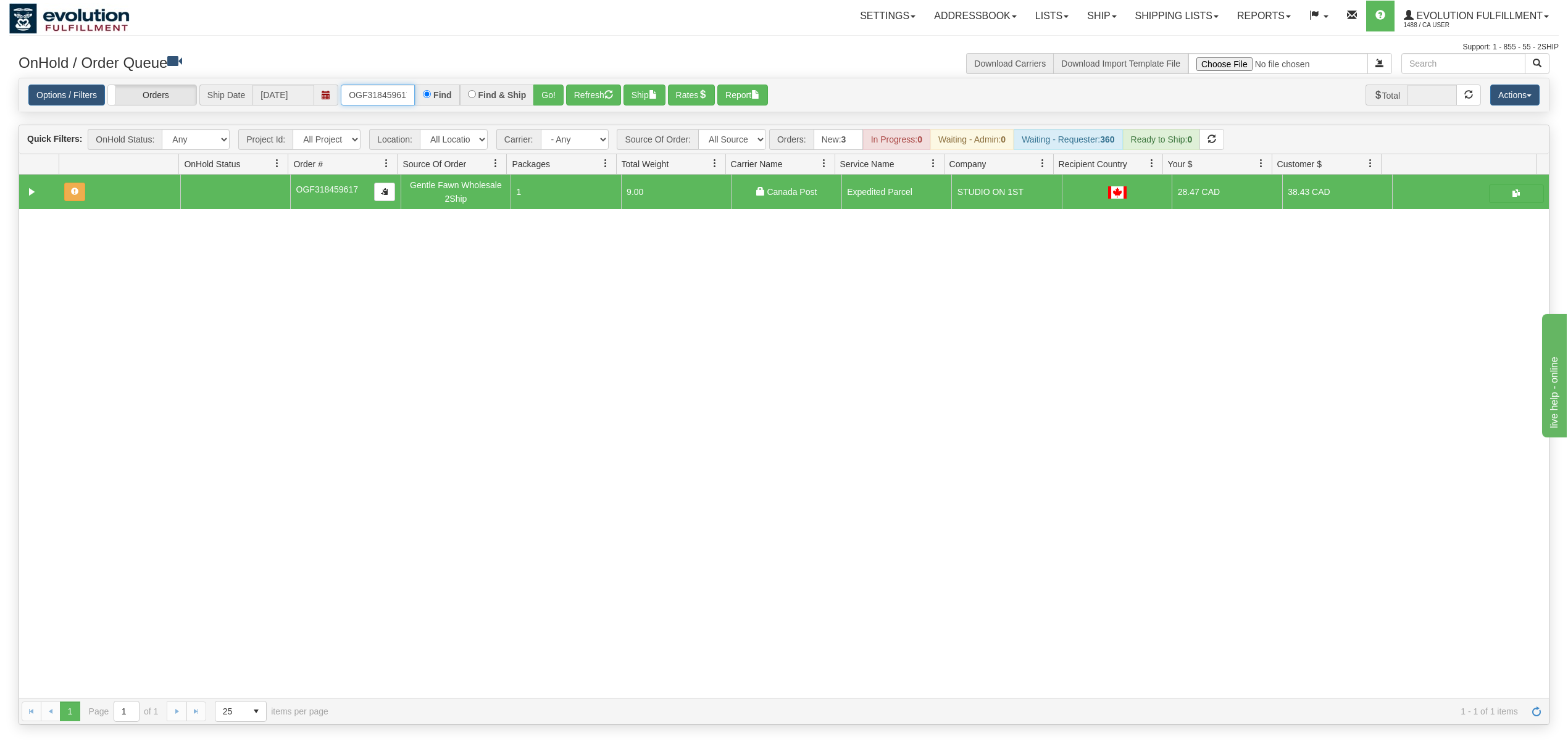
click at [388, 96] on input "OGF318459617" at bounding box center [378, 94] width 74 height 21
type input "OAAI339121"
click at [552, 91] on button "Go!" at bounding box center [549, 94] width 30 height 21
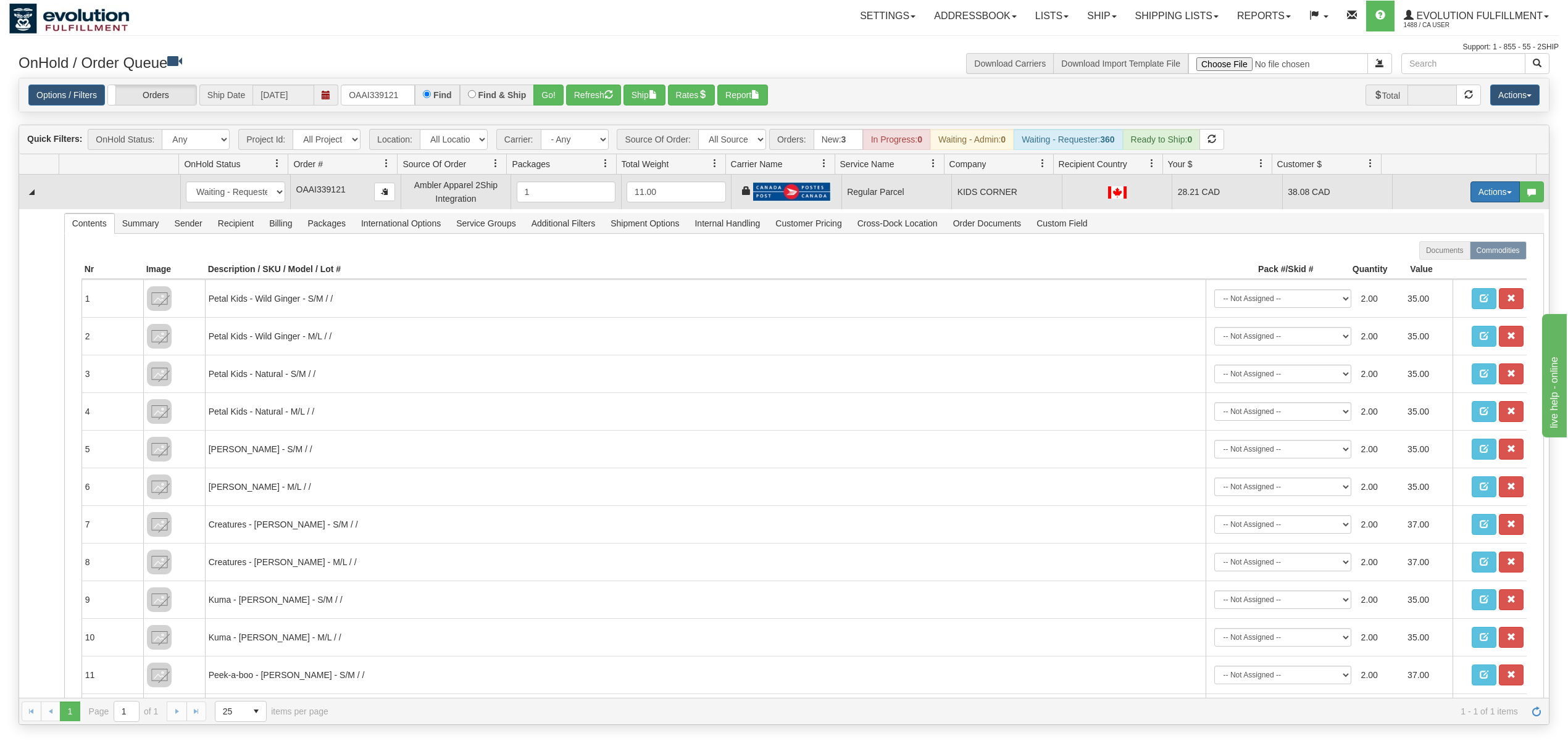
click at [1476, 198] on button "Actions" at bounding box center [1494, 191] width 49 height 21
click at [1448, 247] on span "Rate All Services" at bounding box center [1469, 247] width 74 height 10
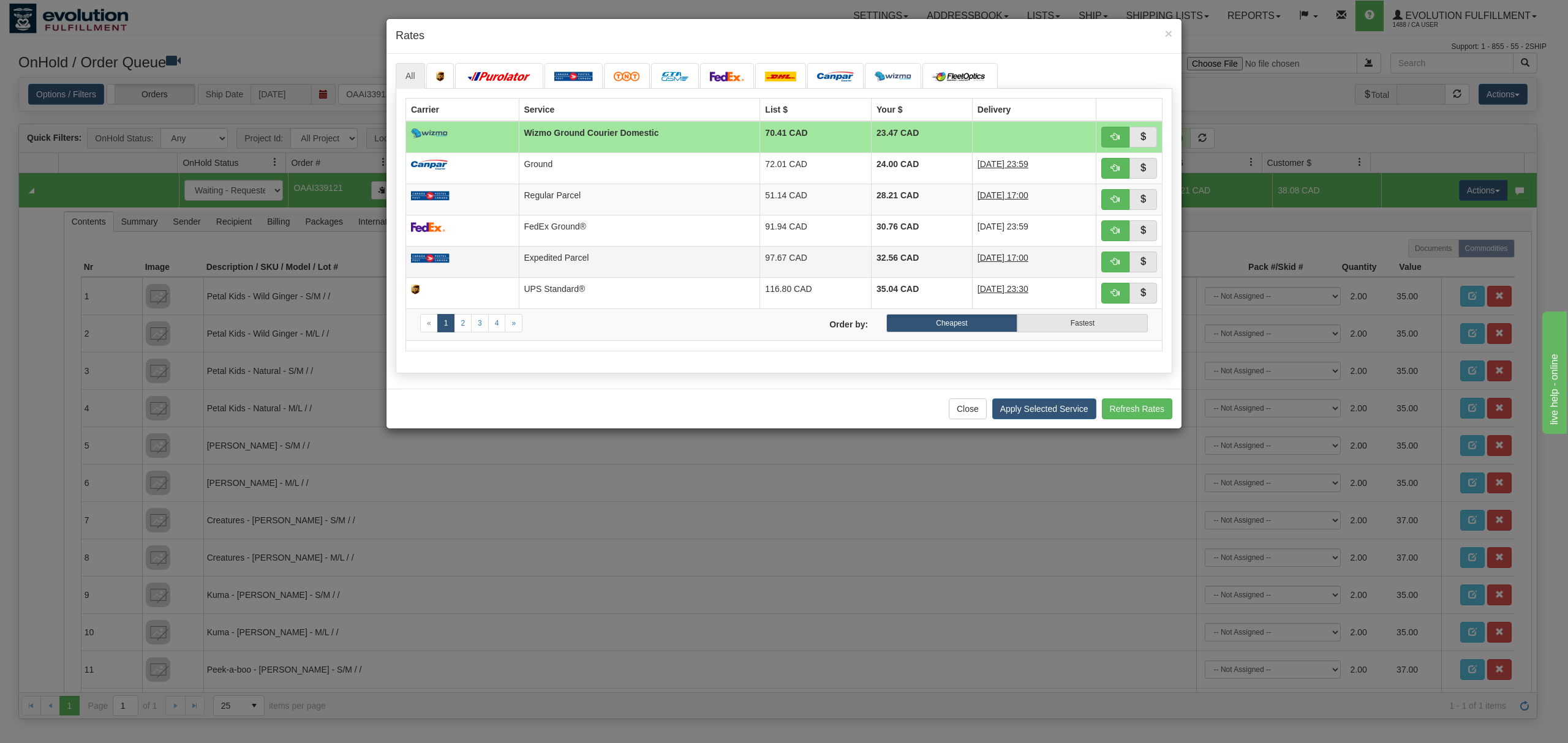
drag, startPoint x: 465, startPoint y: 271, endPoint x: 481, endPoint y: 273, distance: 16.1
click at [468, 271] on td at bounding box center [462, 262] width 113 height 31
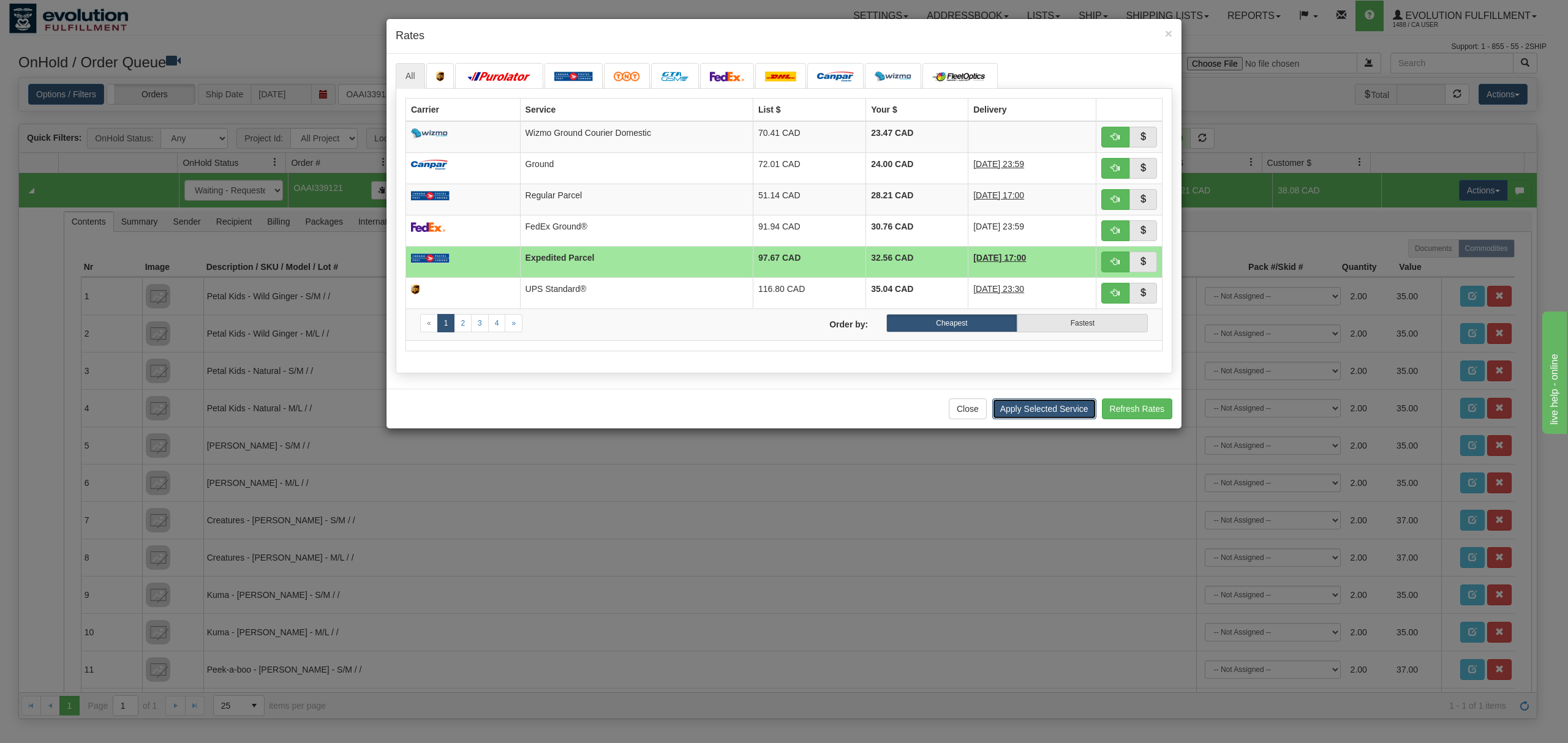
click at [1073, 414] on button "Apply Selected Service" at bounding box center [1044, 408] width 104 height 20
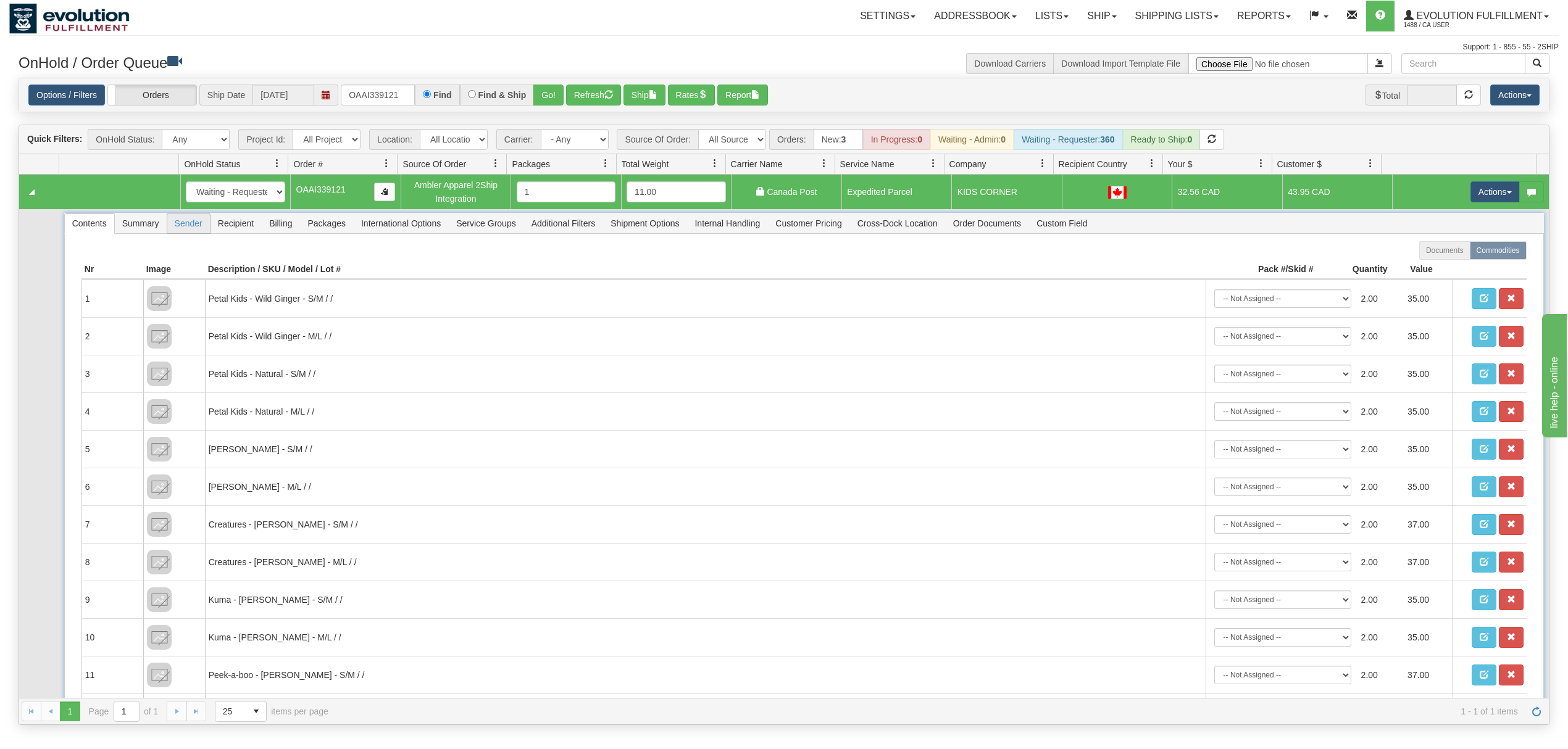
click at [171, 233] on span "Sender" at bounding box center [187, 223] width 42 height 20
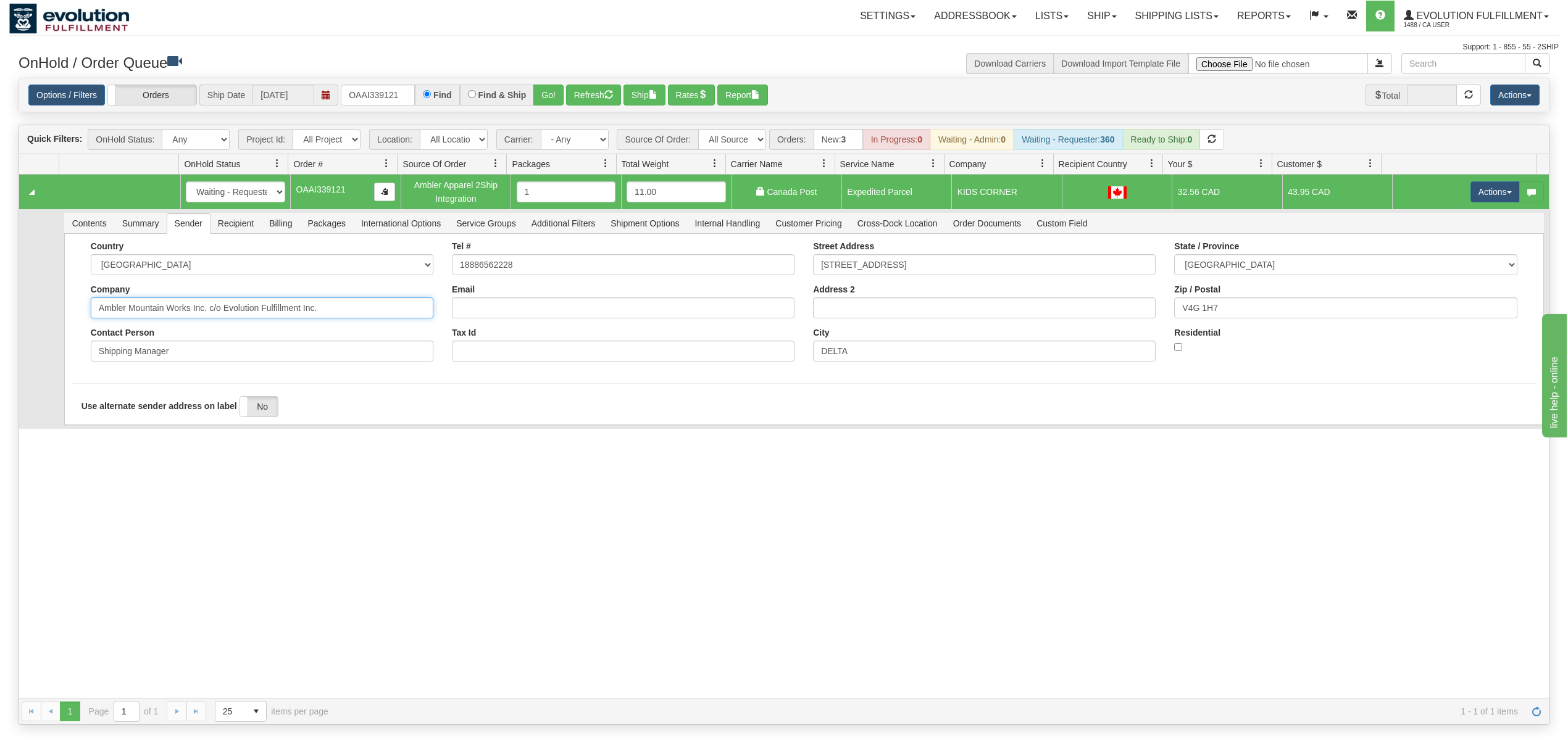
drag, startPoint x: 335, startPoint y: 319, endPoint x: 190, endPoint y: 337, distance: 146.1
click at [190, 337] on div "Country AFGHANISTAN ALAND ISLANDS ALBANIA ALGERIA AMERICAN SAMOA ANDORRA ANGOLA…" at bounding box center [262, 306] width 362 height 130
type input "Ambler Mountain Works"
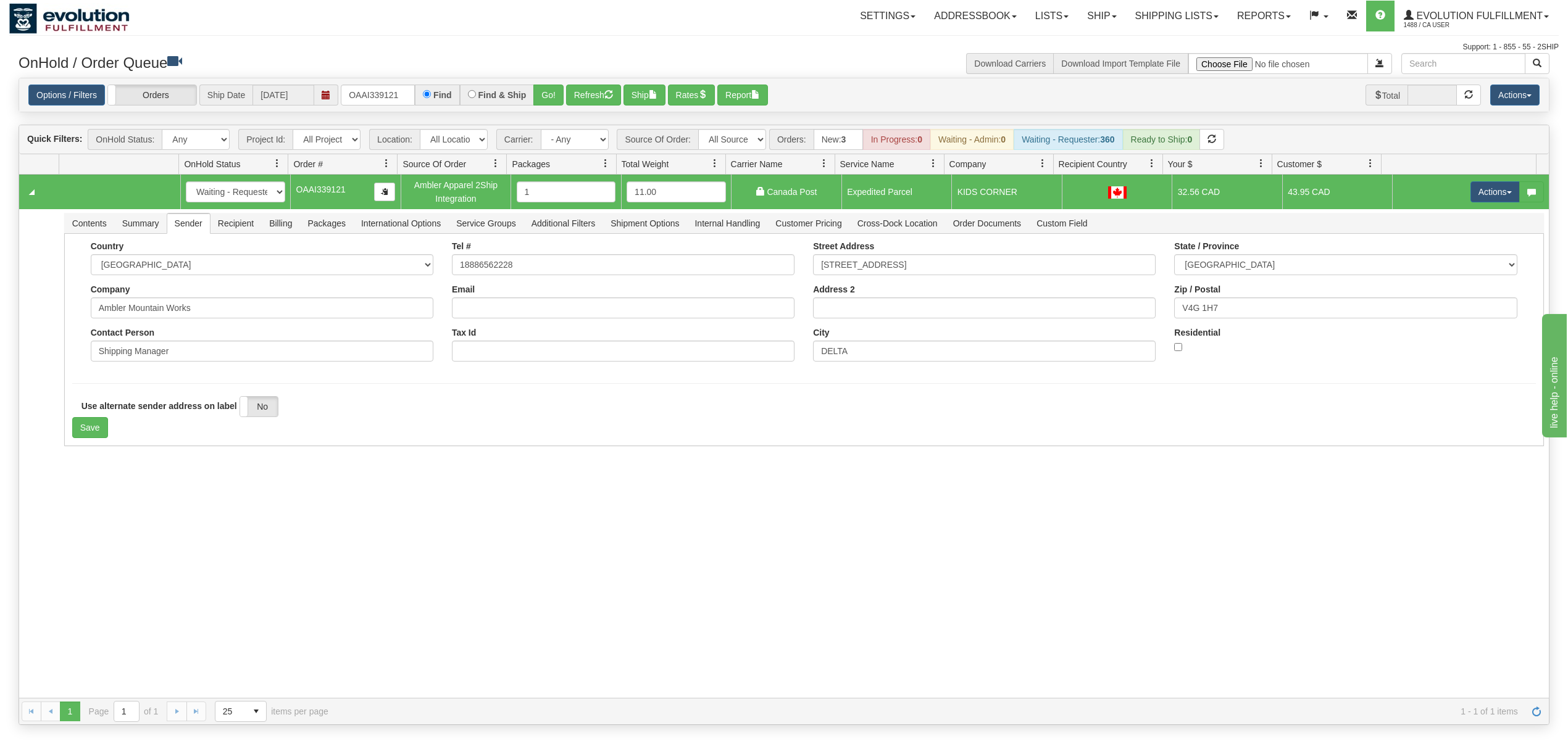
click at [144, 499] on div "31638509 EVOLUTION V3 91154572 91154573 New In Progress Waiting - Admin Waiting…" at bounding box center [783, 437] width 1529 height 524
click at [95, 437] on button "Save" at bounding box center [91, 427] width 36 height 21
click at [1473, 191] on button "Actions" at bounding box center [1494, 191] width 49 height 21
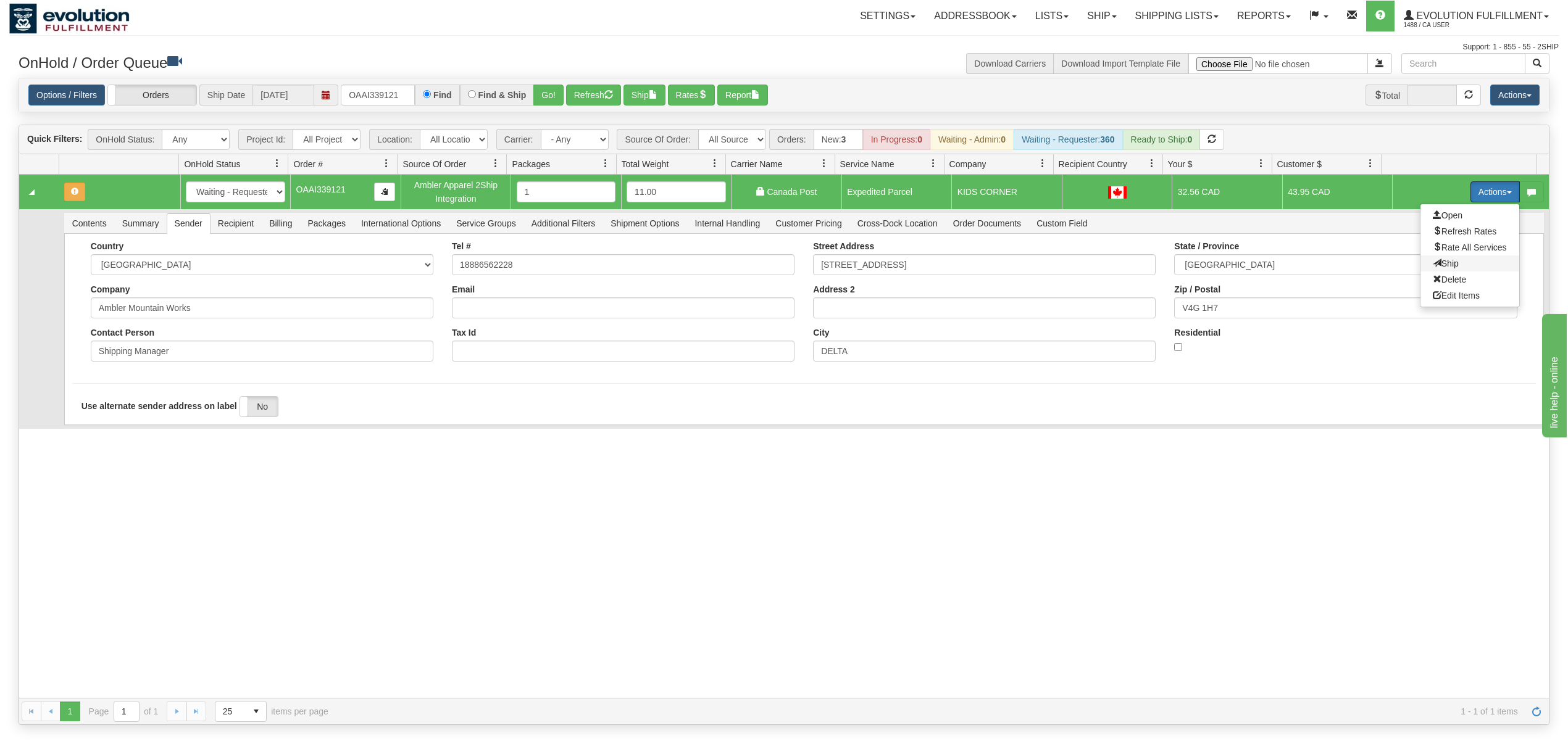
click at [1433, 266] on span "Ship" at bounding box center [1445, 263] width 26 height 10
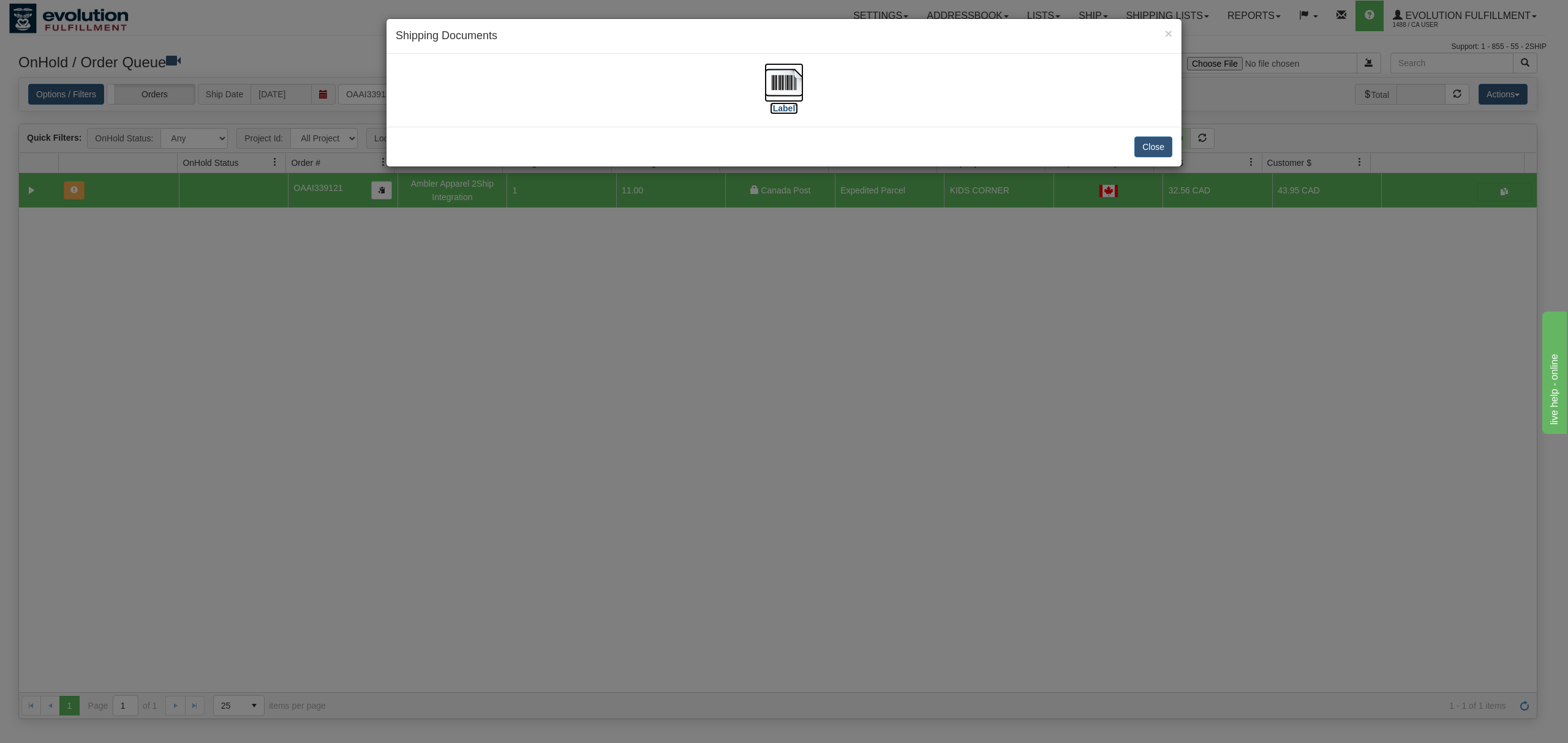
click at [785, 84] on img at bounding box center [784, 83] width 39 height 39
click at [1140, 155] on button "Close" at bounding box center [1153, 146] width 38 height 20
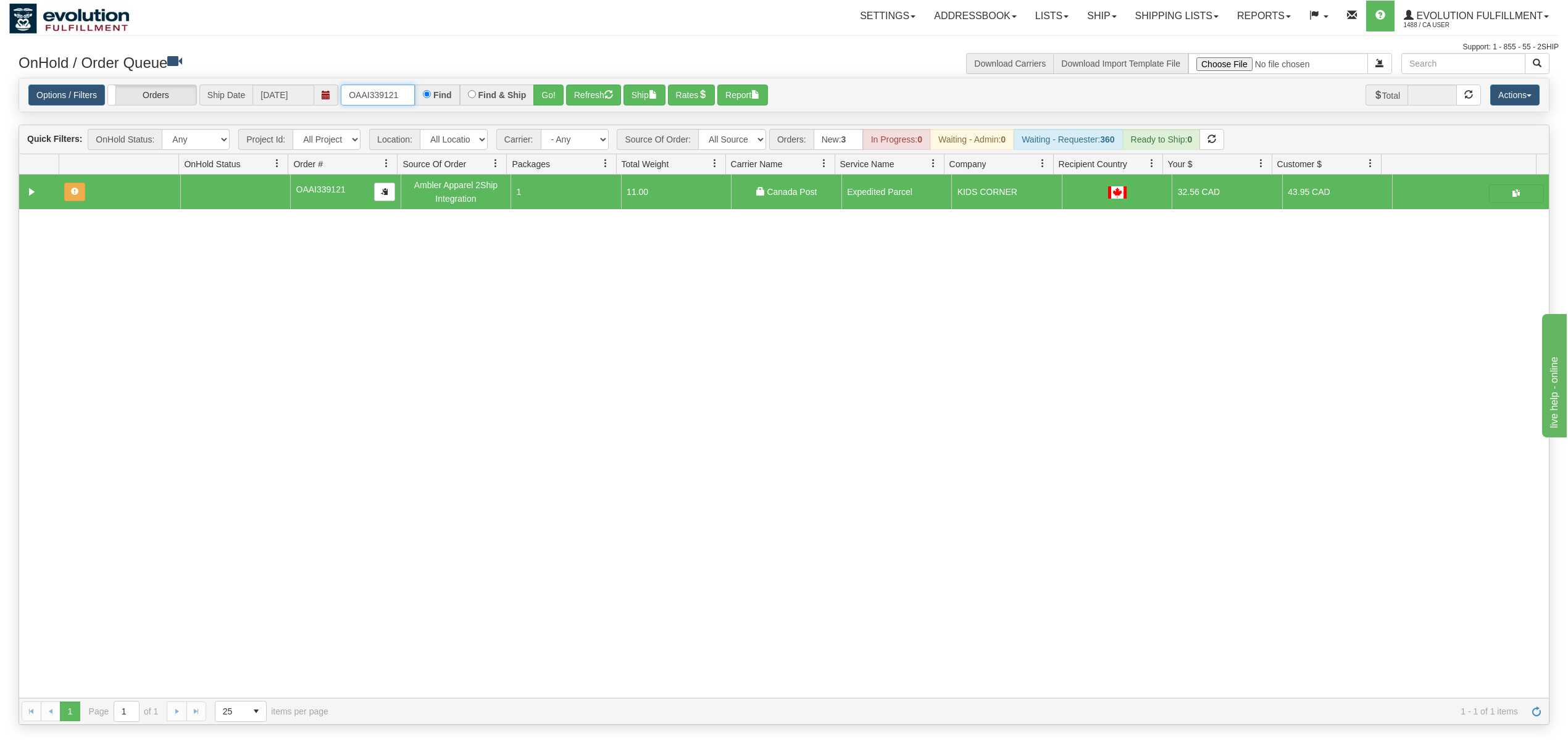
click at [391, 106] on input "OAAI339121" at bounding box center [378, 94] width 74 height 21
click at [557, 92] on button "Go!" at bounding box center [549, 94] width 30 height 21
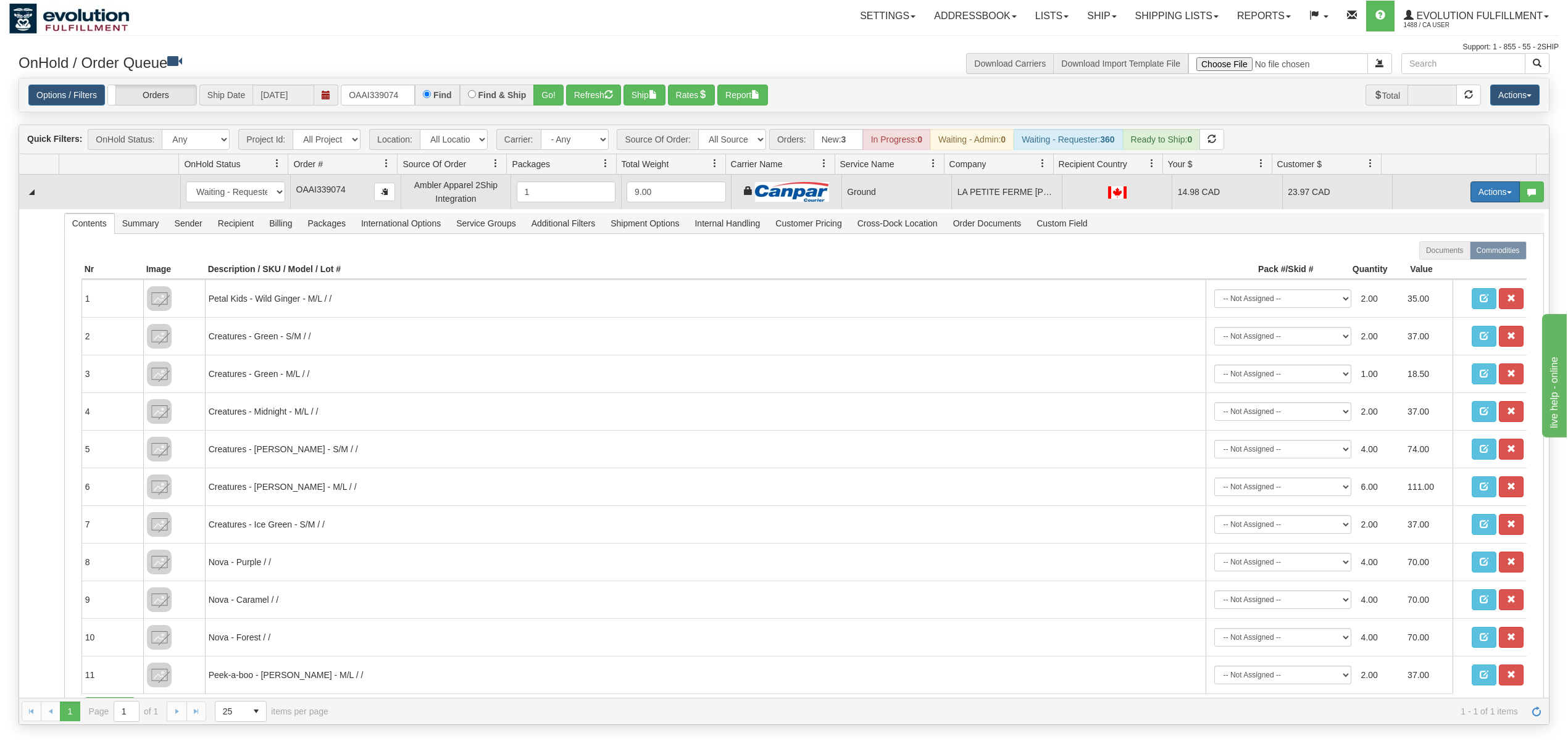
click at [1475, 195] on button "Actions" at bounding box center [1494, 191] width 49 height 21
click at [1433, 265] on span "Ship" at bounding box center [1445, 263] width 26 height 10
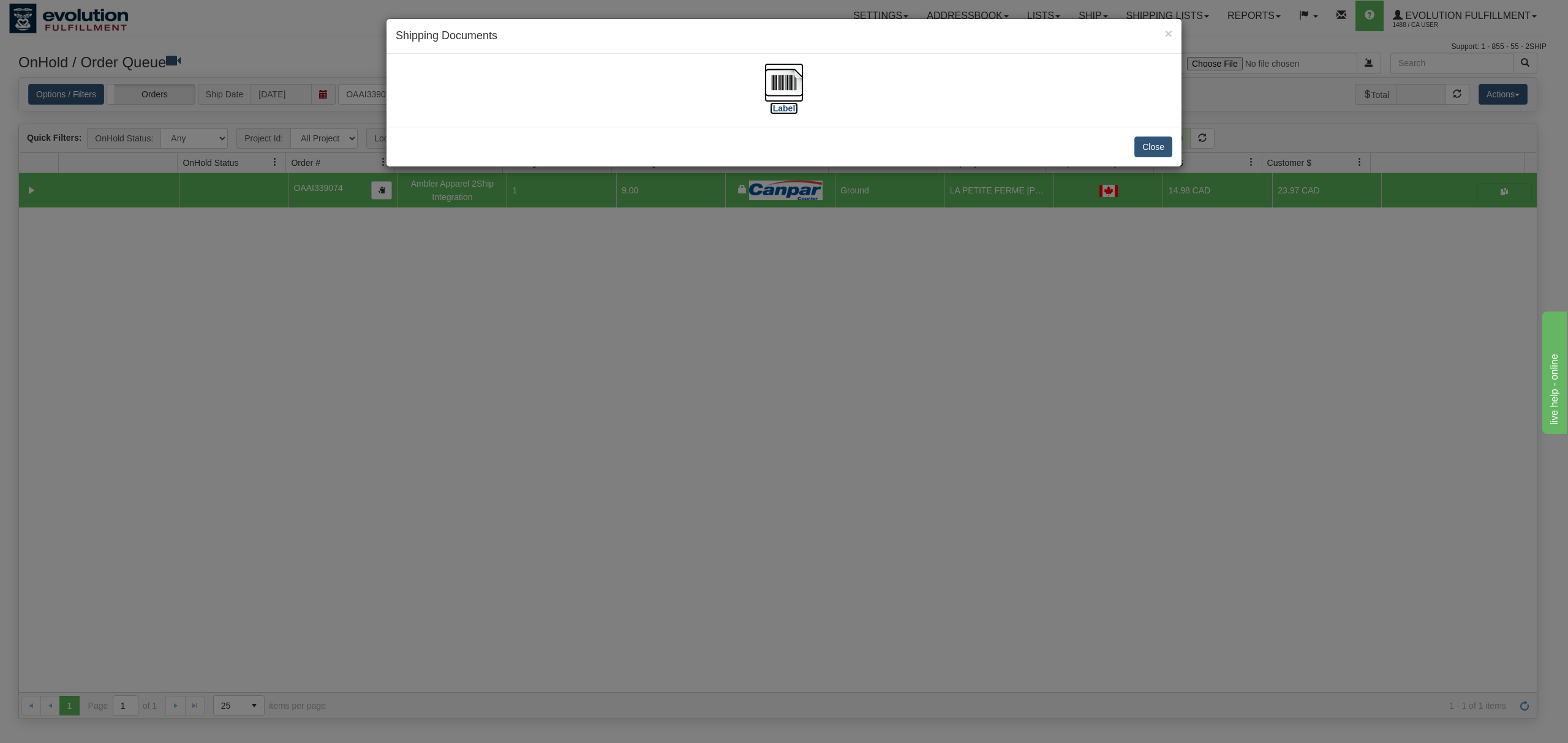
click at [777, 89] on img at bounding box center [784, 83] width 39 height 39
click at [1161, 150] on button "Close" at bounding box center [1153, 146] width 38 height 20
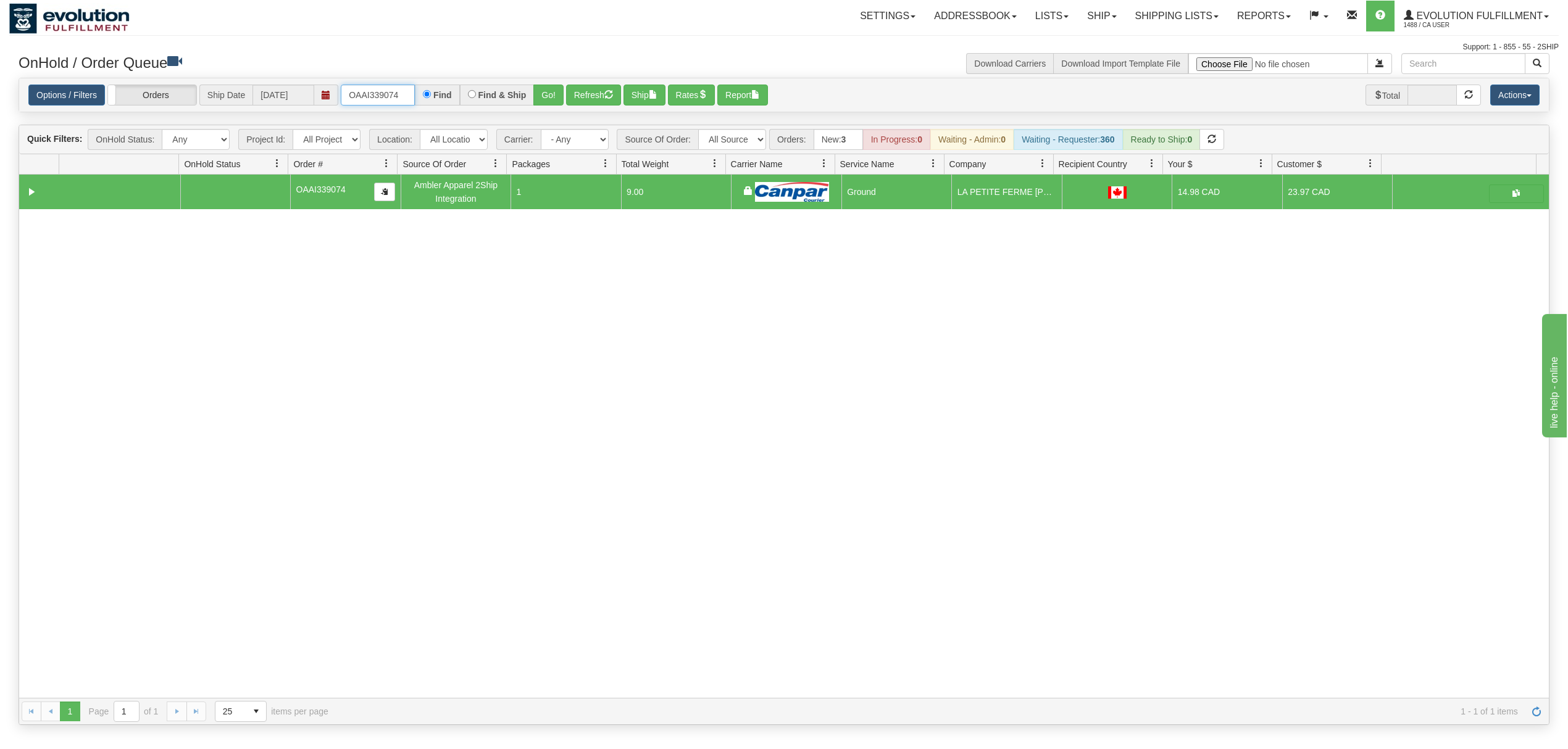
click at [400, 98] on input "OAAI339074" at bounding box center [378, 94] width 74 height 21
click at [539, 95] on button "Go!" at bounding box center [549, 94] width 30 height 21
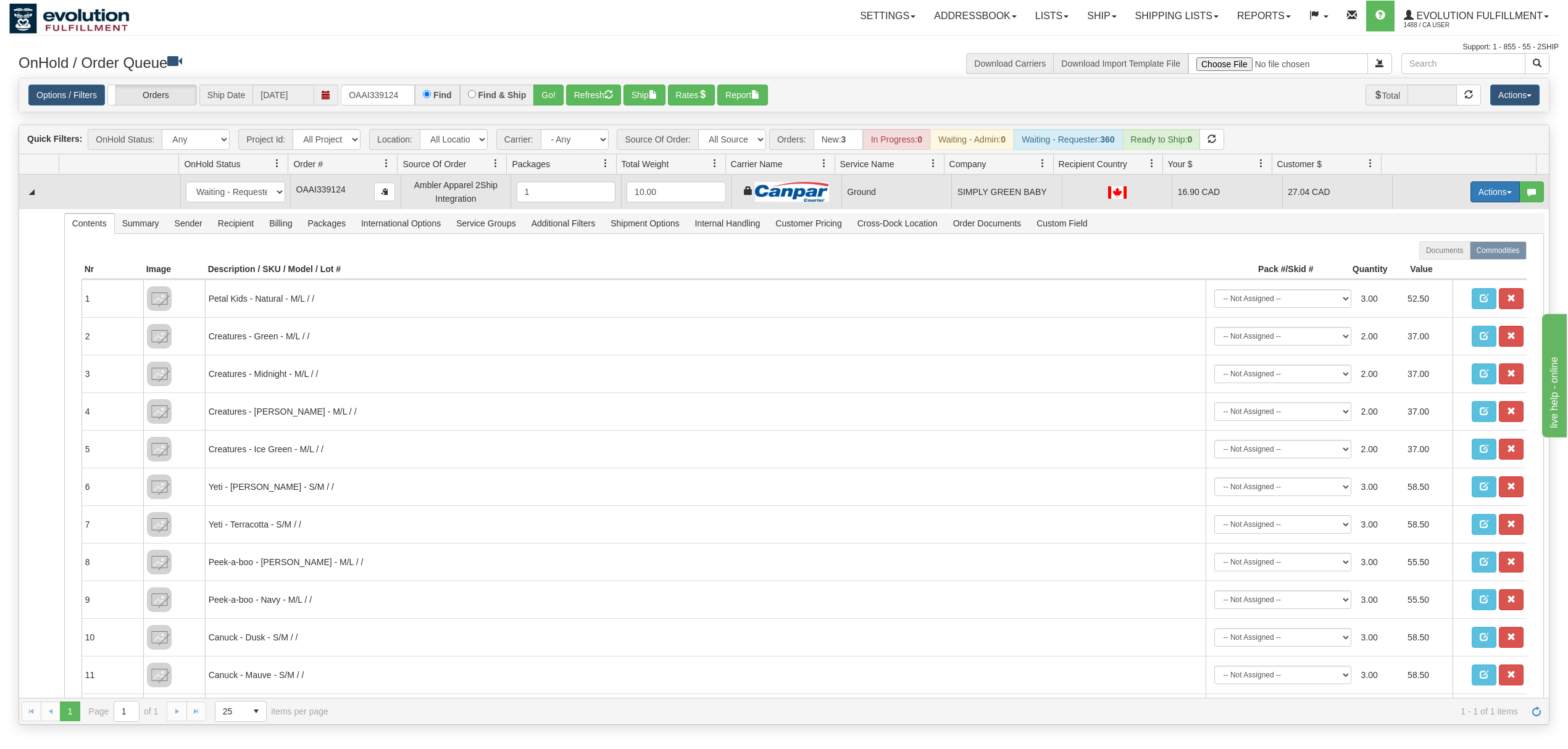
click at [1474, 191] on button "Actions" at bounding box center [1494, 191] width 49 height 21
click at [1425, 259] on link "Ship" at bounding box center [1470, 264] width 99 height 16
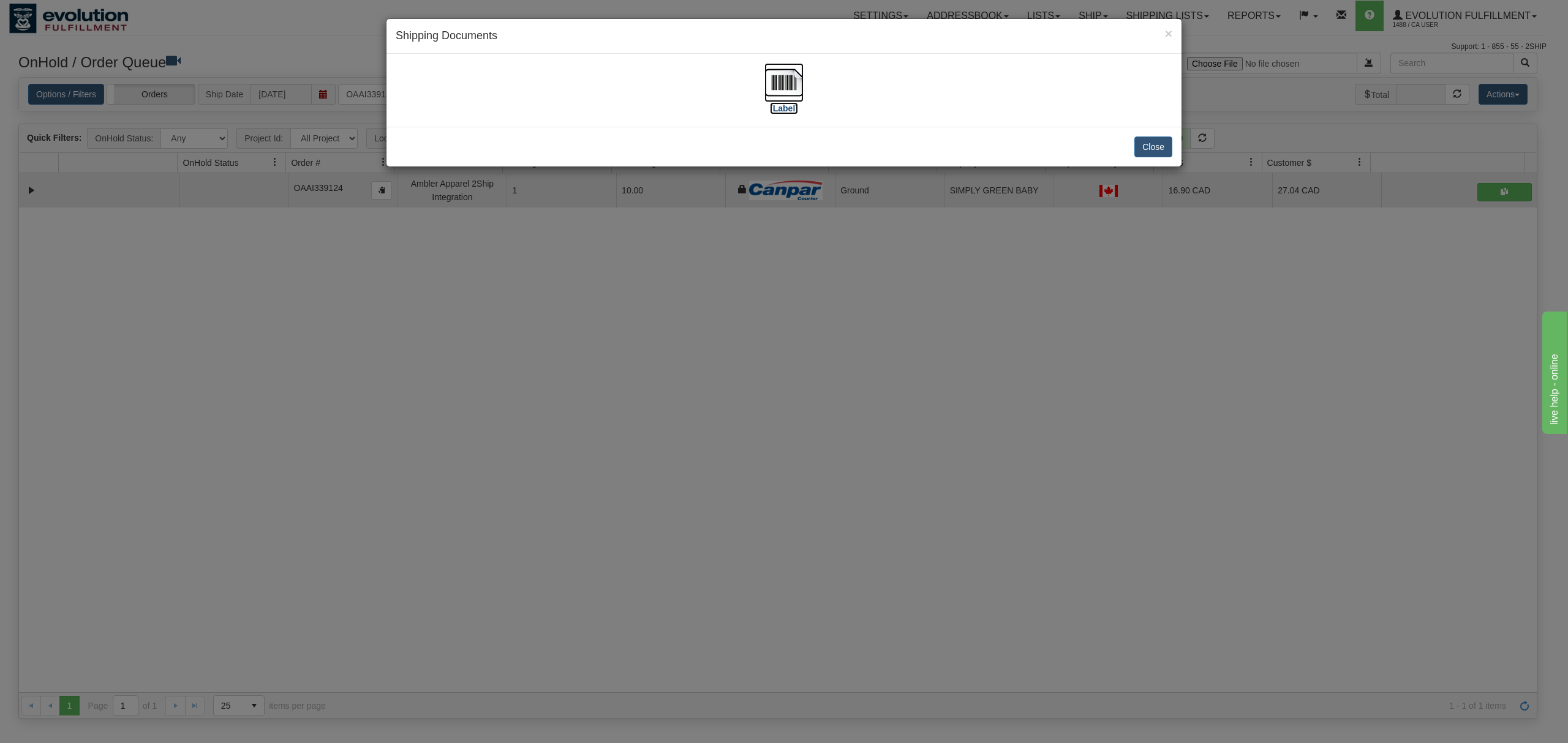
click at [775, 85] on img at bounding box center [784, 83] width 39 height 39
click at [1154, 152] on button "Close" at bounding box center [1153, 146] width 38 height 20
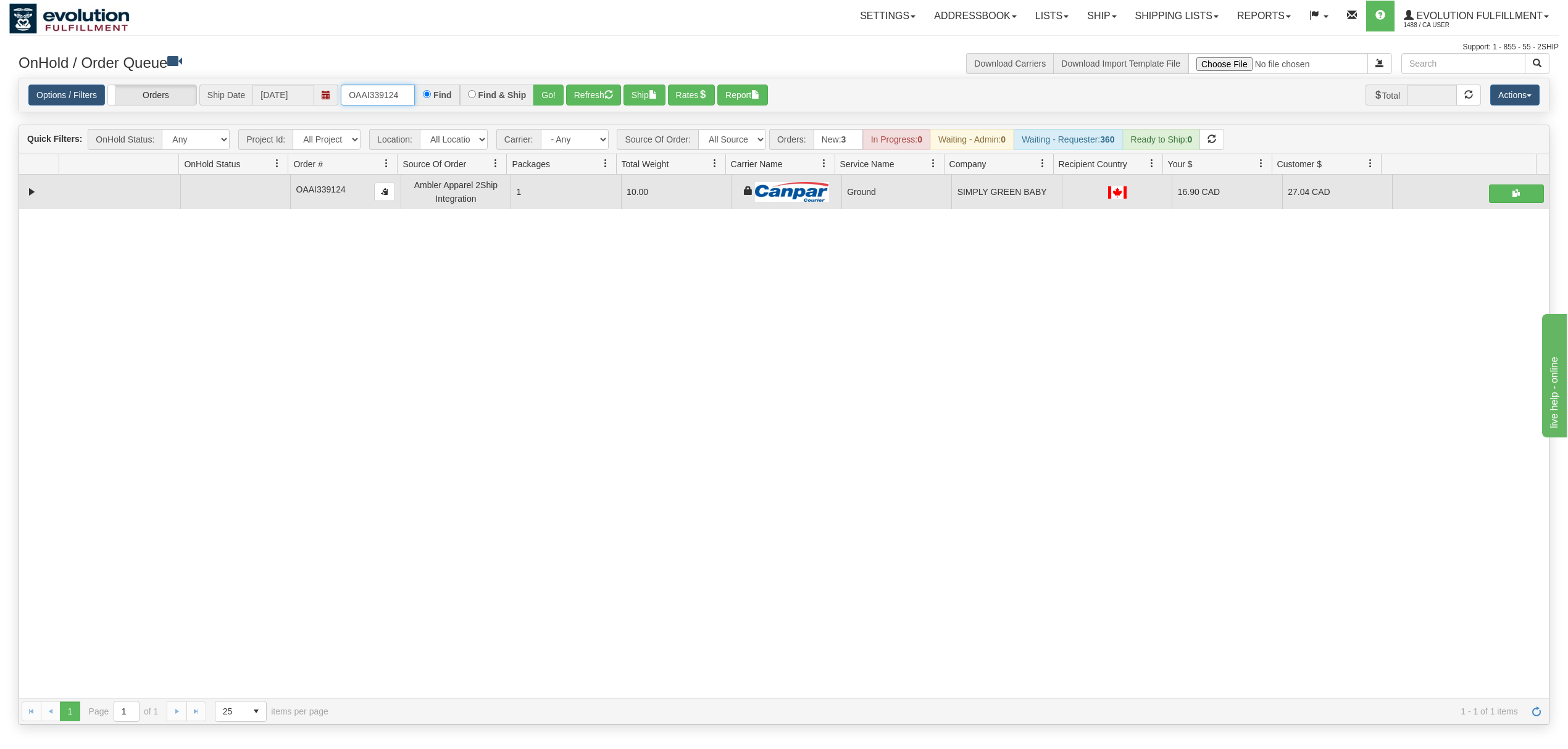
click at [379, 99] on input "OAAI339124" at bounding box center [378, 94] width 74 height 21
type input "OAAI339123"
click at [555, 89] on button "Go!" at bounding box center [549, 94] width 30 height 21
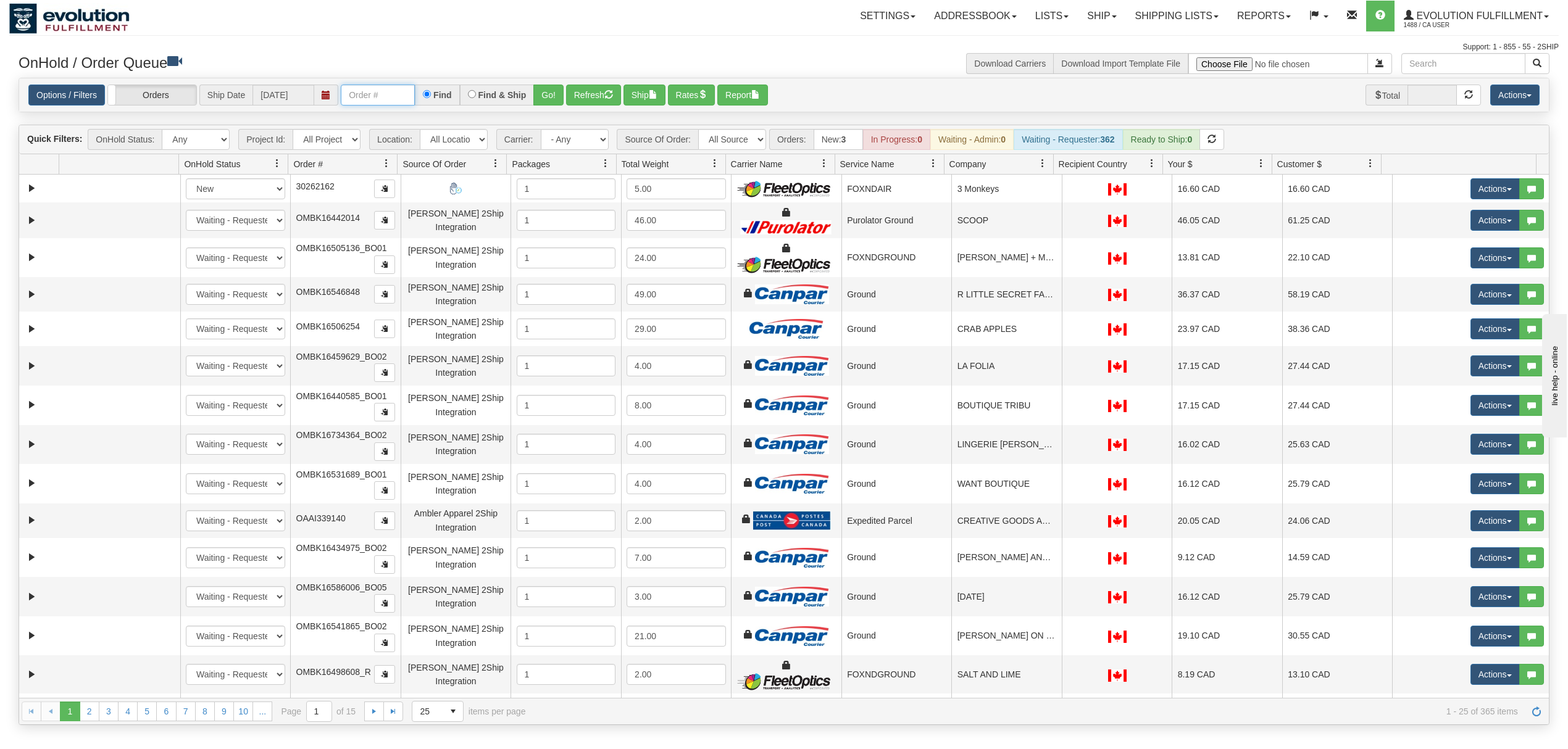
click at [363, 87] on input "text" at bounding box center [378, 94] width 74 height 21
click at [539, 90] on button "Go!" at bounding box center [549, 94] width 30 height 21
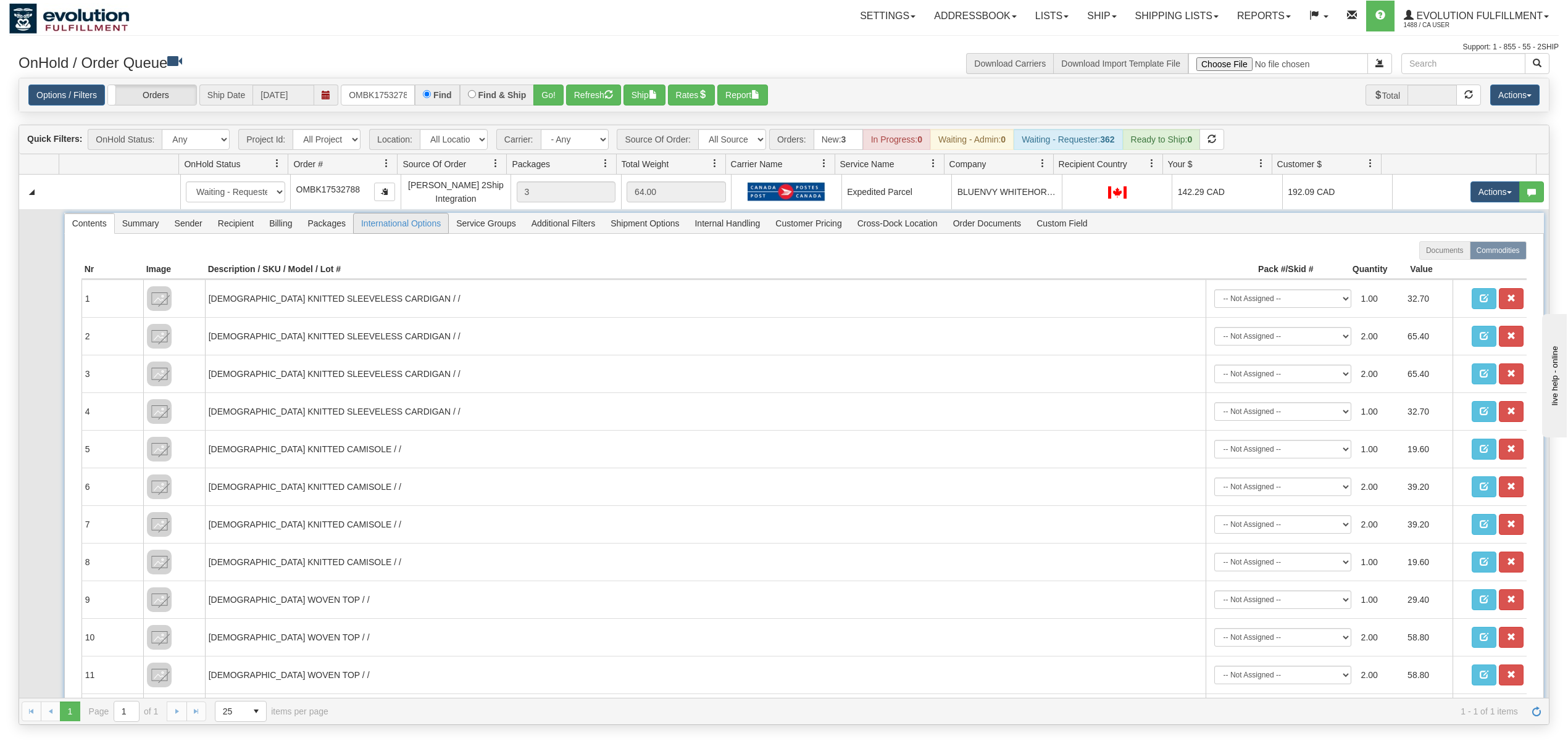
click at [400, 231] on span "International Options" at bounding box center [400, 223] width 94 height 20
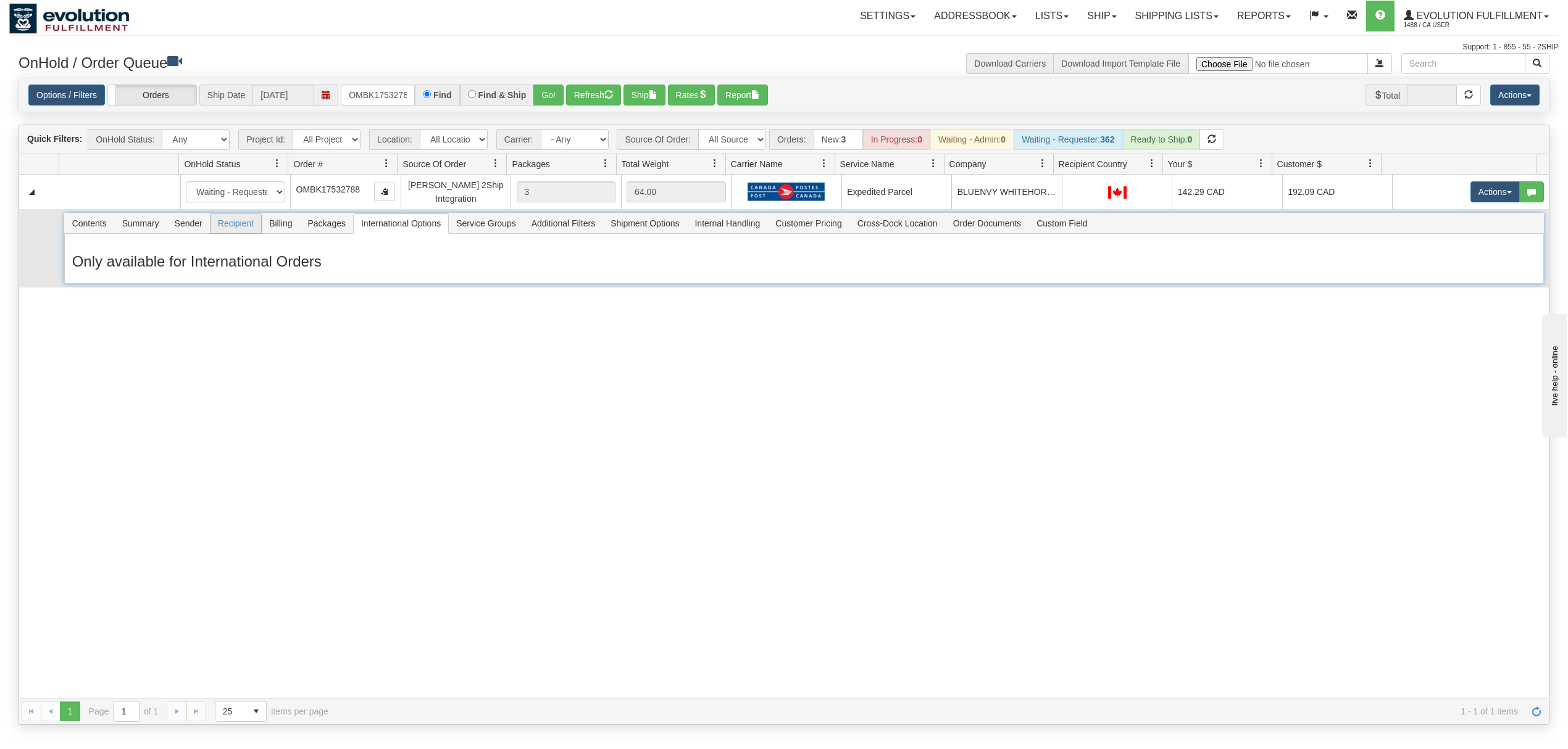
click at [233, 224] on span "Recipient" at bounding box center [236, 223] width 50 height 20
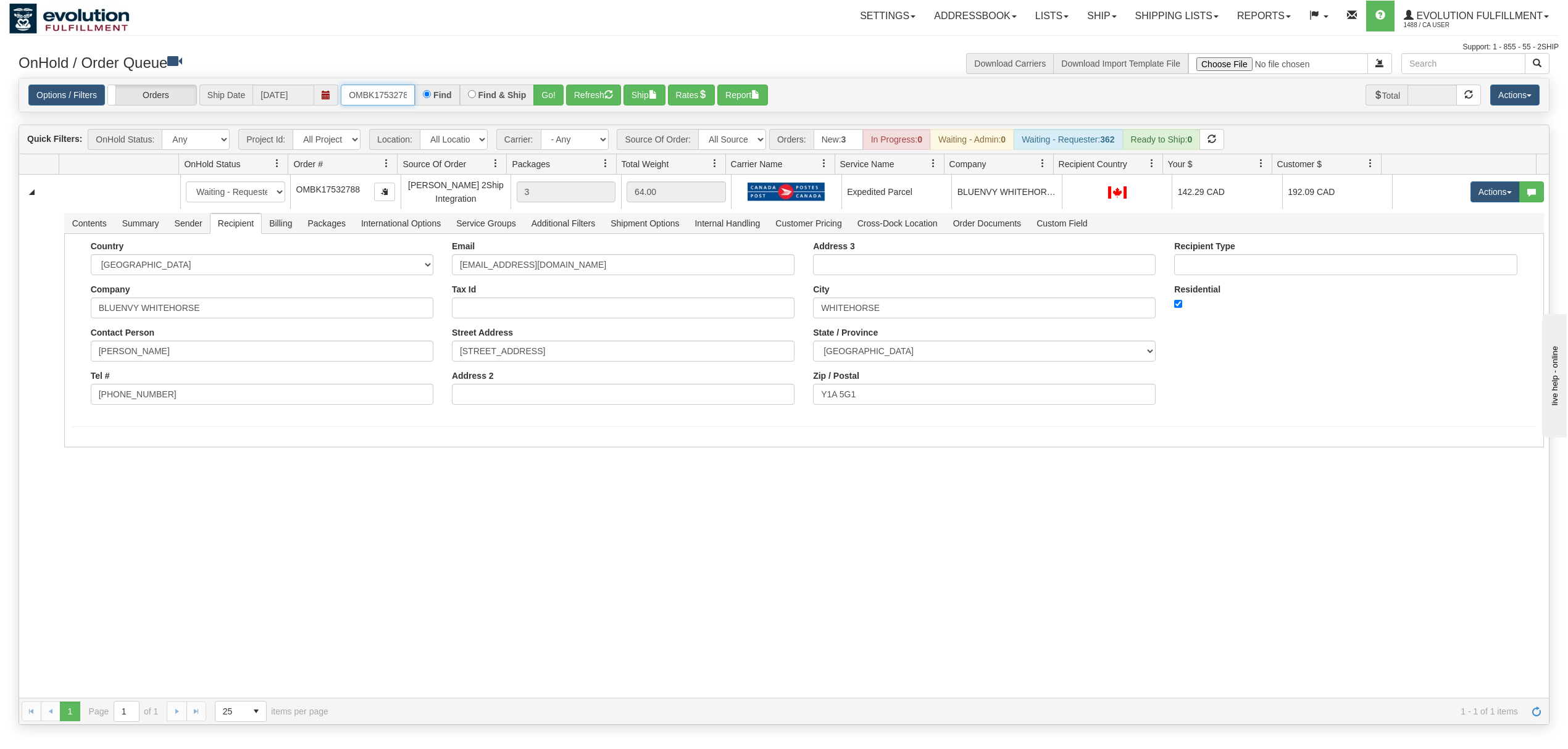
click at [379, 101] on input "OMBK17532788" at bounding box center [378, 94] width 74 height 21
paste input "17532788_BO01"
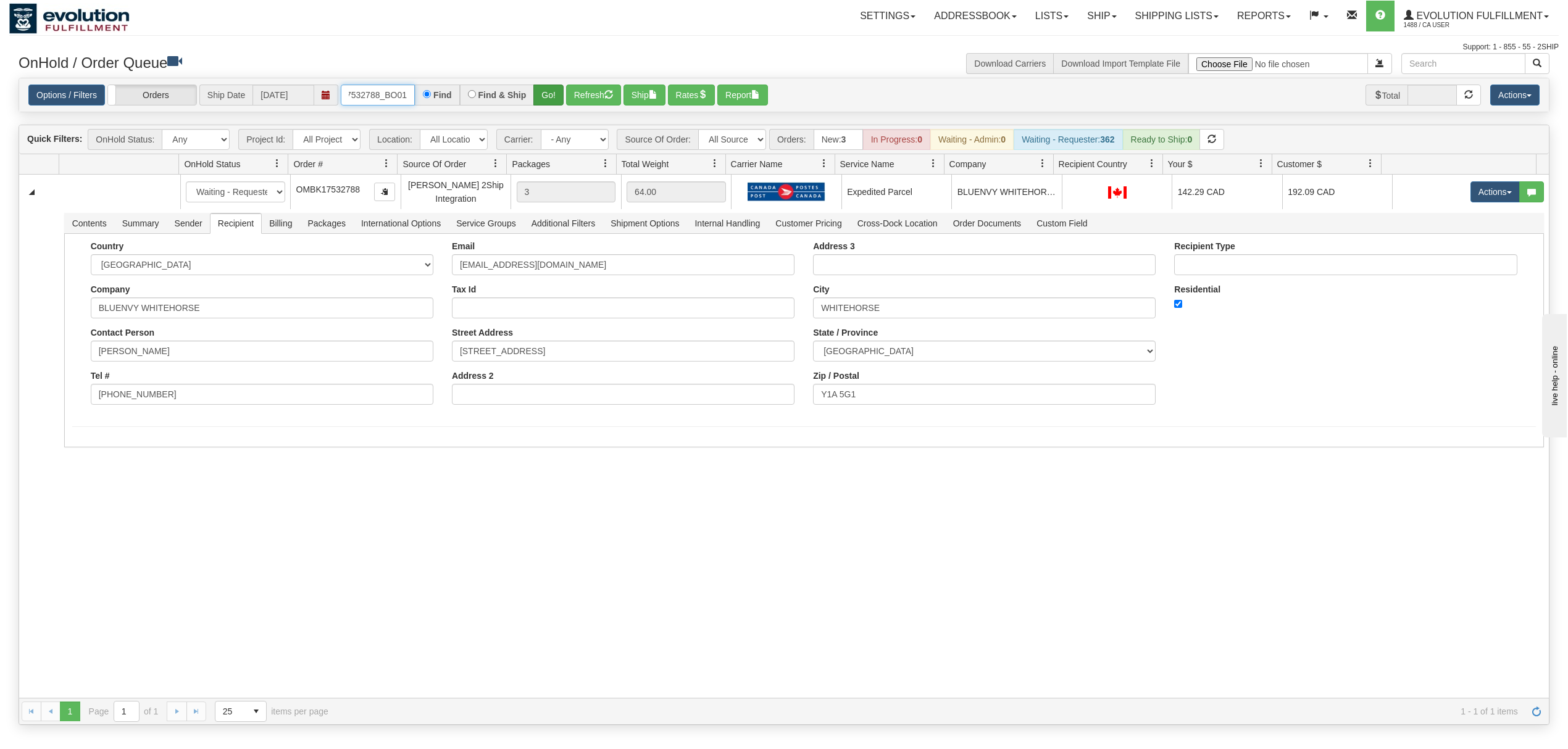
type input "17532788_BO01"
click at [541, 96] on button "Go!" at bounding box center [549, 94] width 30 height 21
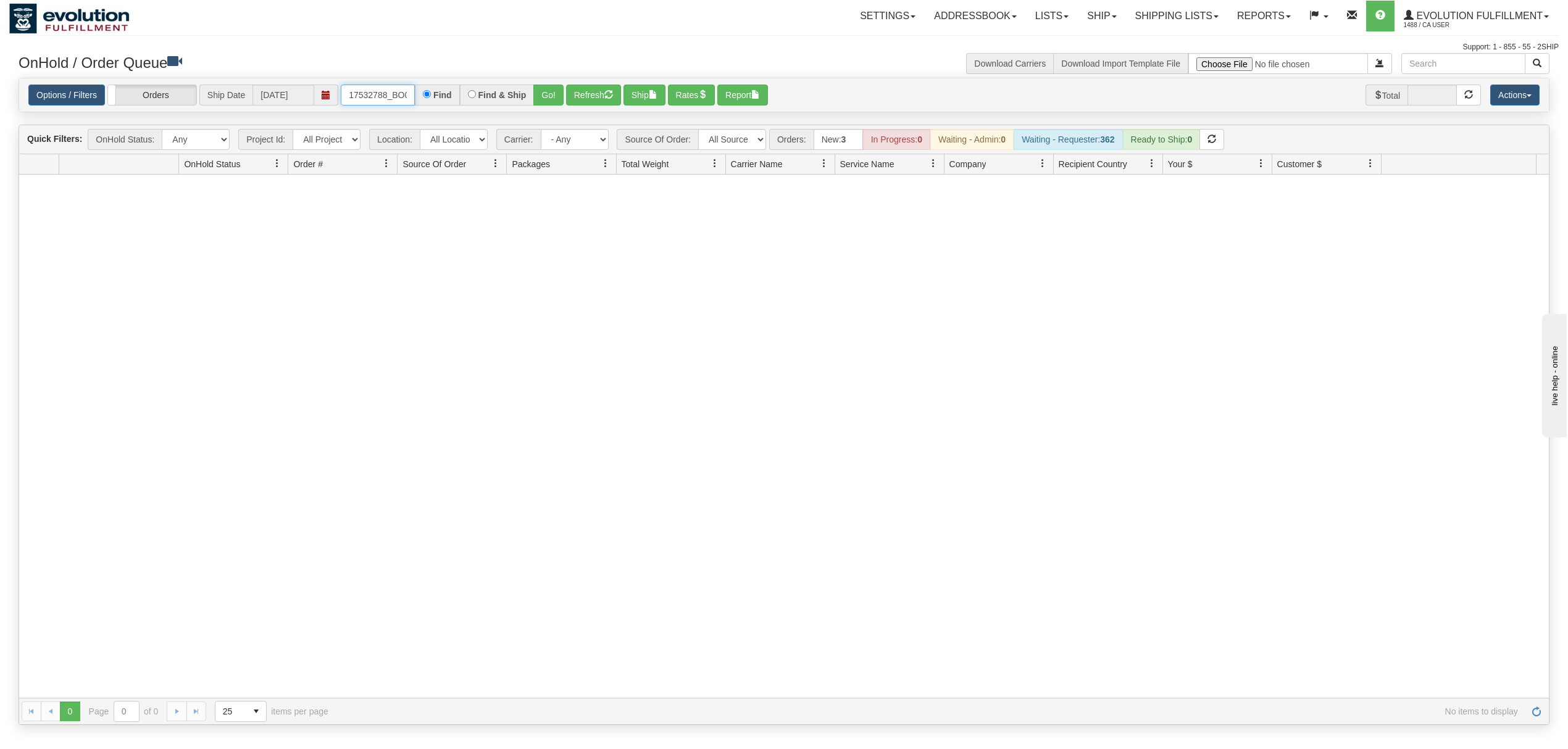
click at [393, 90] on input "17532788_BO01" at bounding box center [378, 94] width 74 height 21
paste input "17532788_BO01"
type input "17532788_BO01"
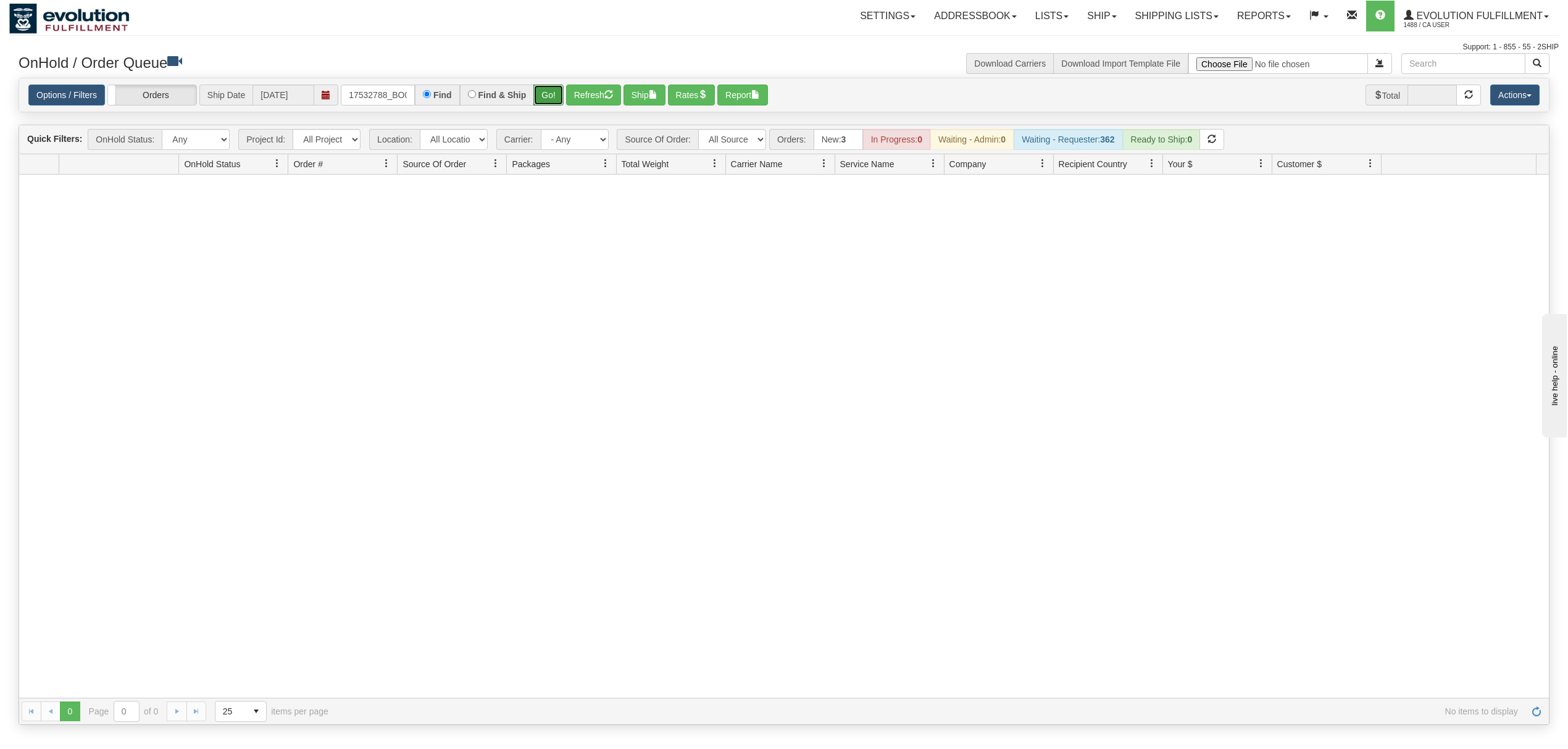
click at [545, 94] on button "Go!" at bounding box center [549, 94] width 30 height 21
click at [373, 91] on input "text" at bounding box center [378, 94] width 74 height 21
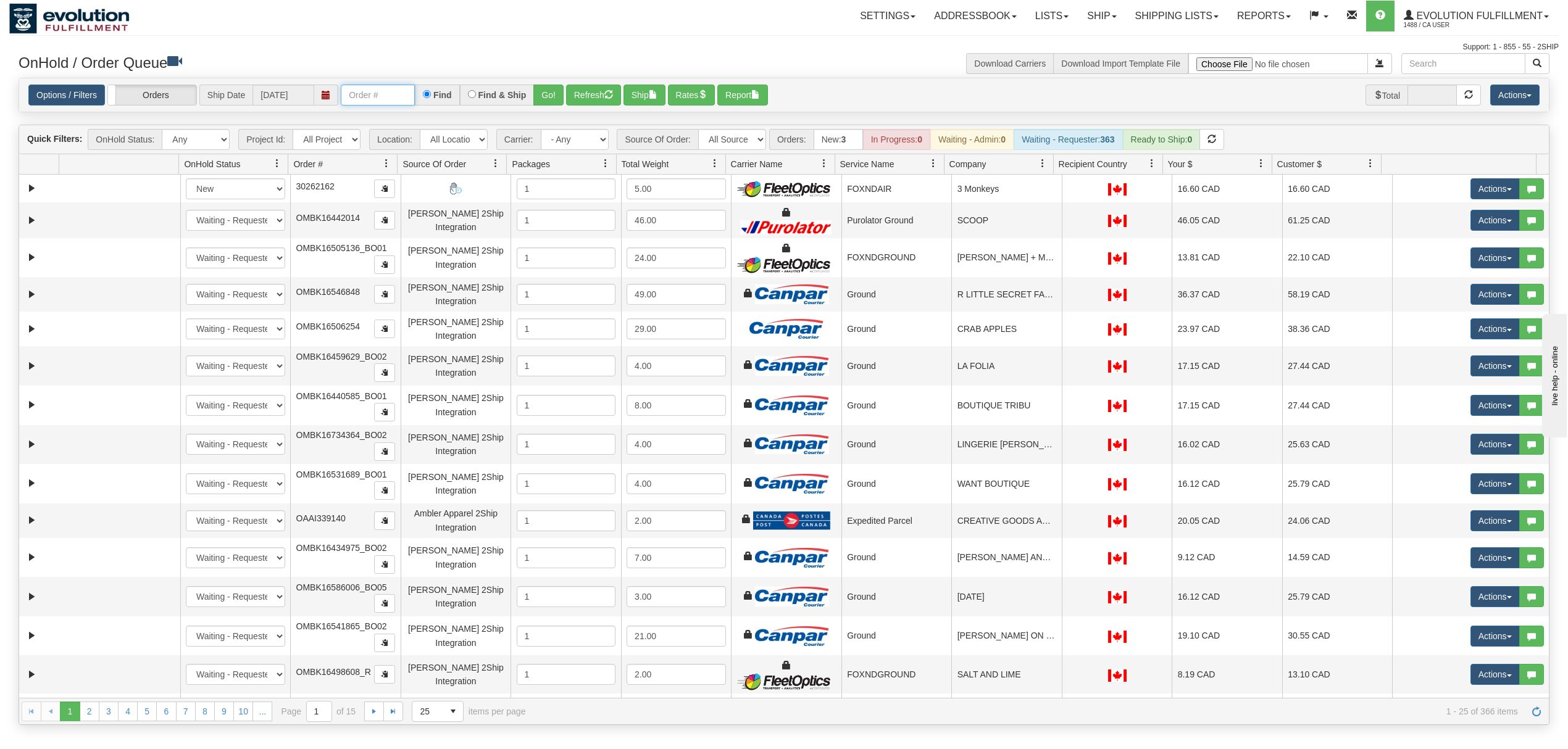
paste input "17532788_BO01"
click at [544, 97] on button "Go!" at bounding box center [549, 94] width 30 height 21
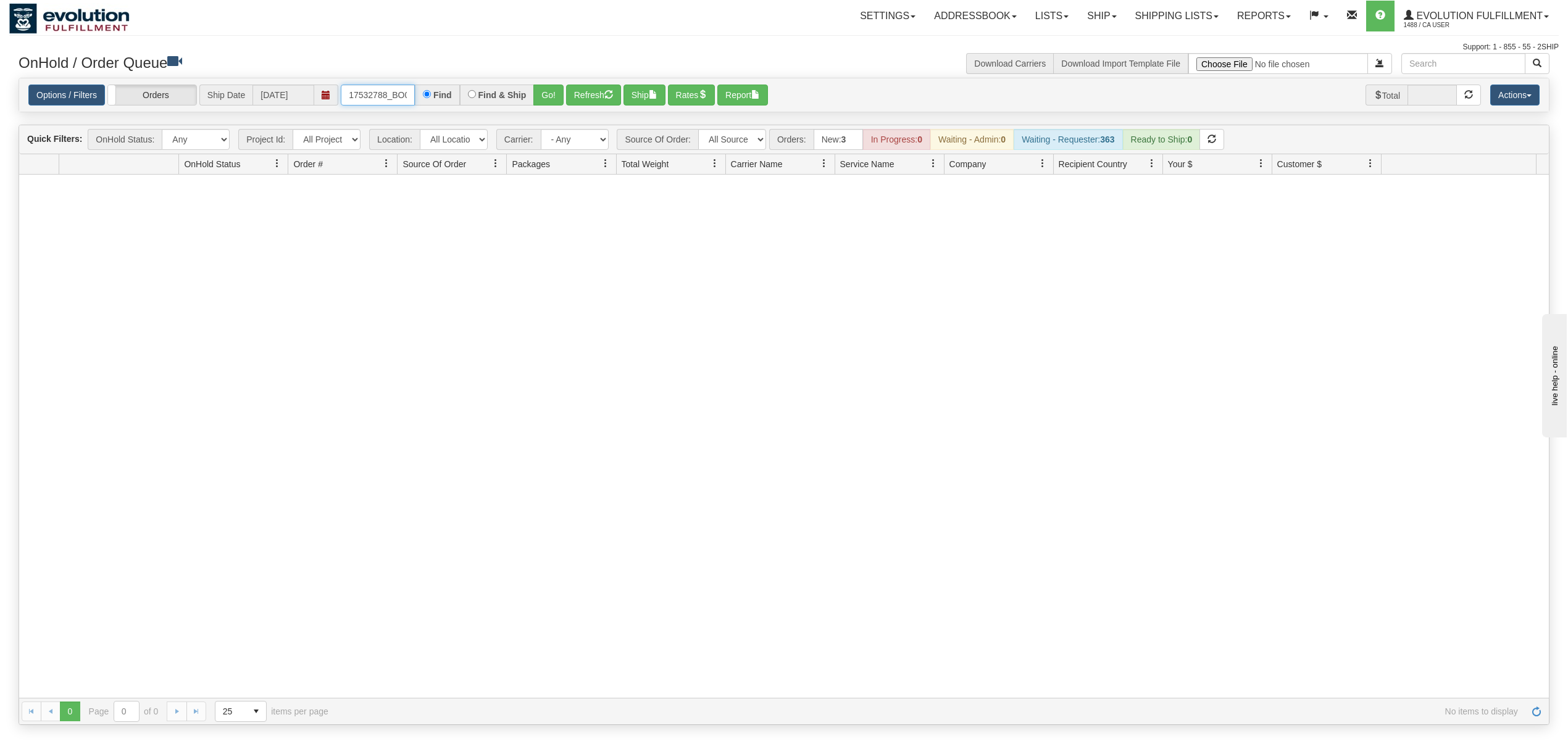
click at [405, 95] on input "17532788_BO01" at bounding box center [378, 94] width 74 height 21
click at [405, 95] on input "OMBK17546421 BO02" at bounding box center [378, 94] width 74 height 21
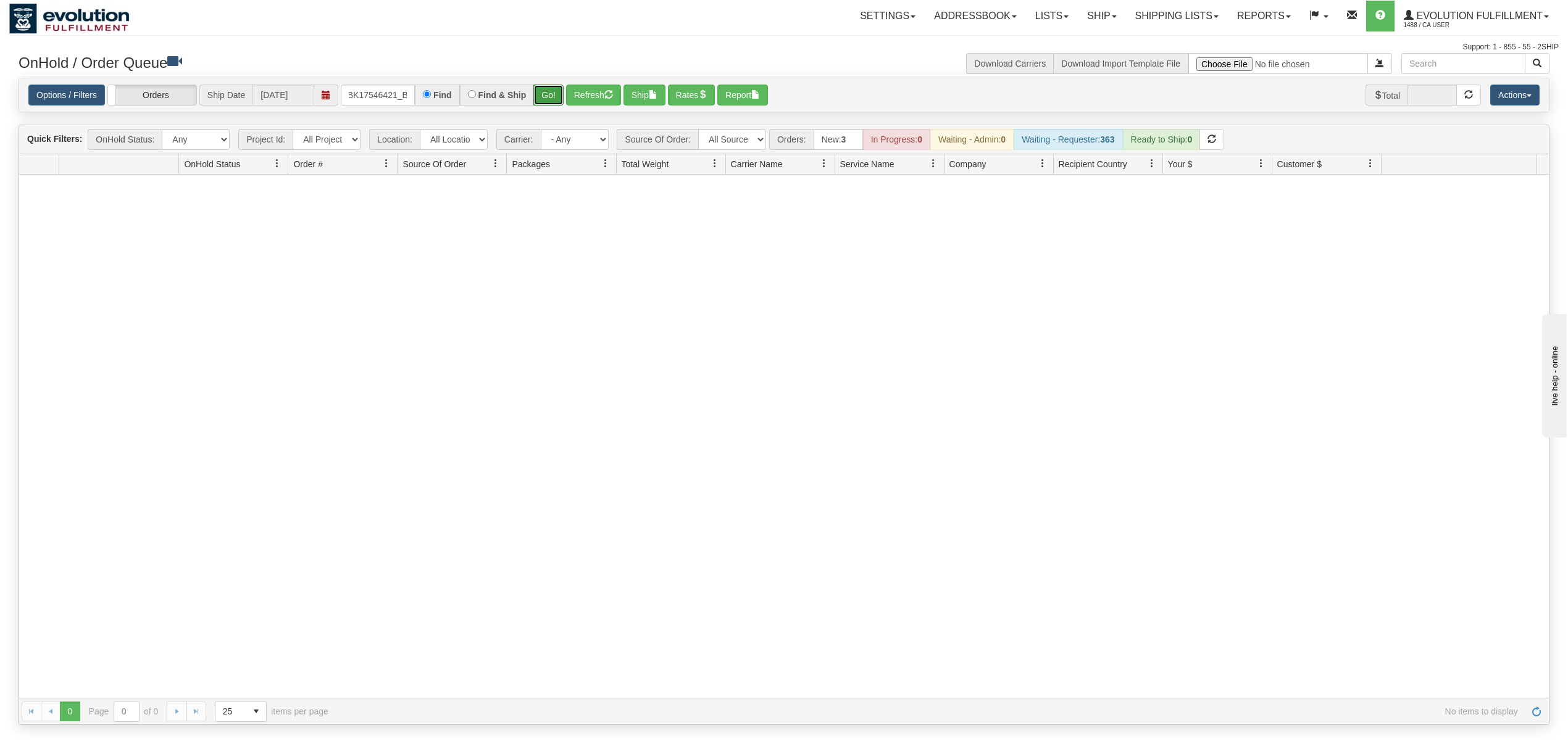
click at [549, 90] on button "Go!" at bounding box center [549, 94] width 30 height 21
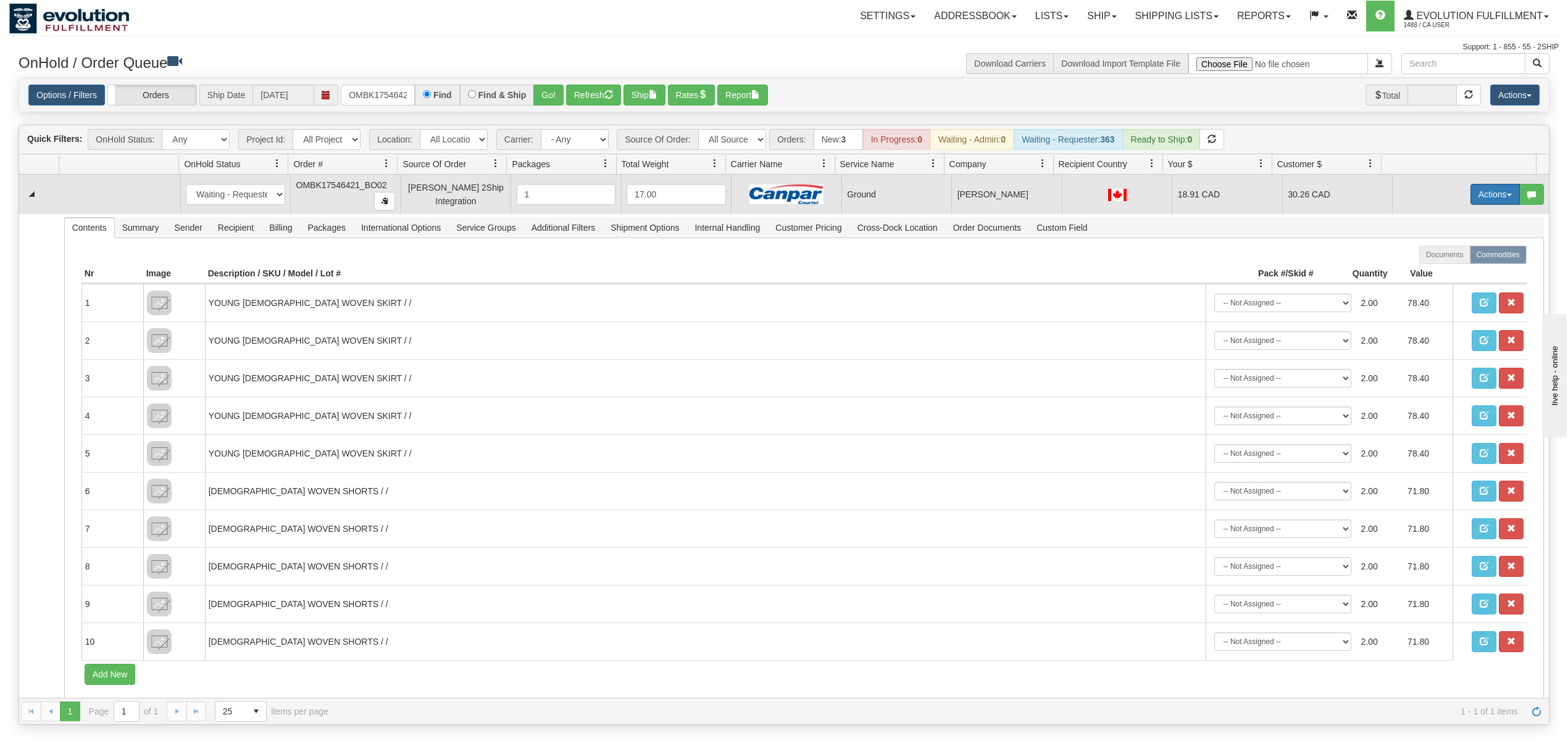
click at [1474, 195] on button "Actions" at bounding box center [1494, 194] width 49 height 21
click at [1443, 260] on link "Ship" at bounding box center [1470, 266] width 99 height 16
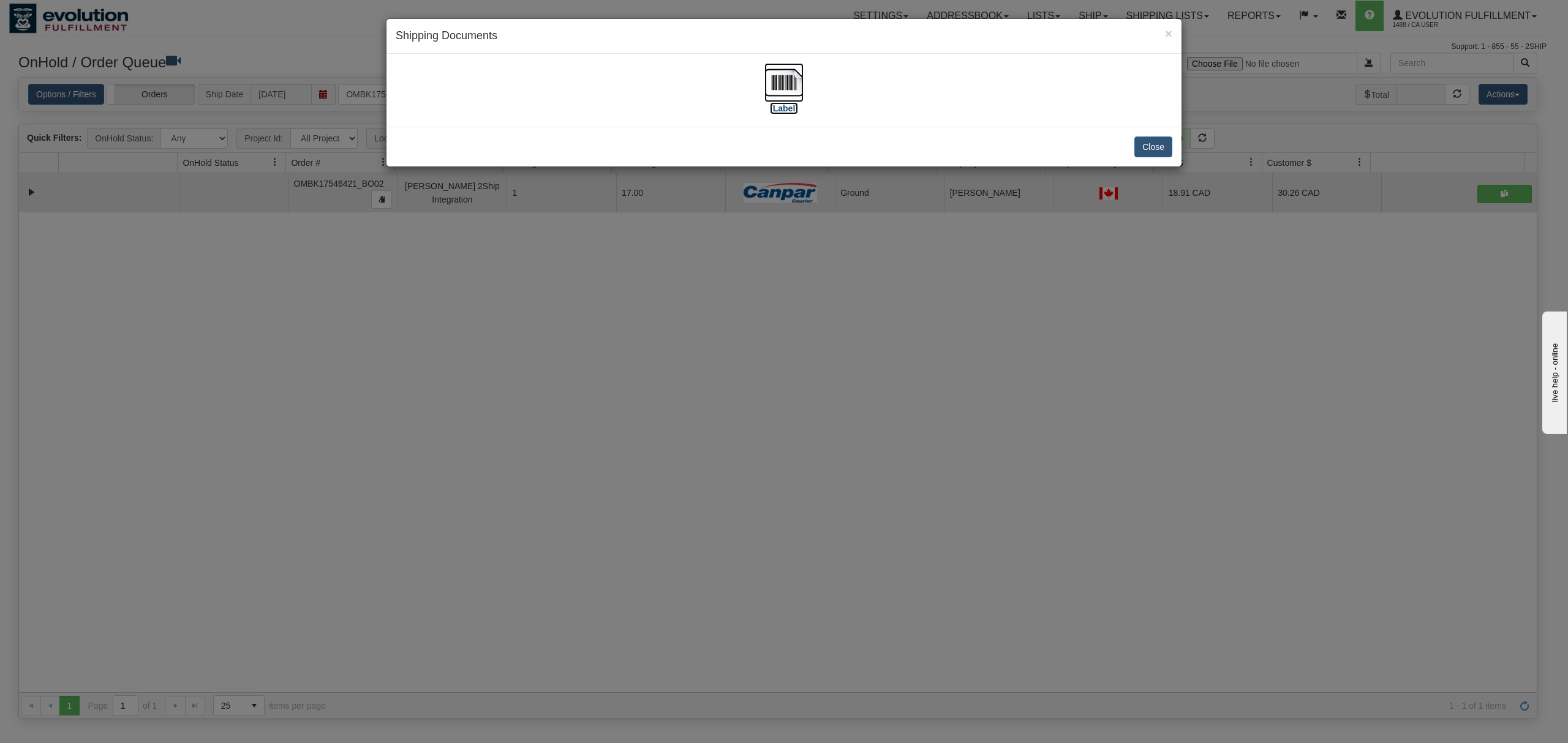
click at [796, 79] on img at bounding box center [784, 83] width 39 height 39
click at [1172, 141] on div "Close" at bounding box center [783, 146] width 795 height 40
click at [1149, 145] on button "Close" at bounding box center [1153, 146] width 38 height 20
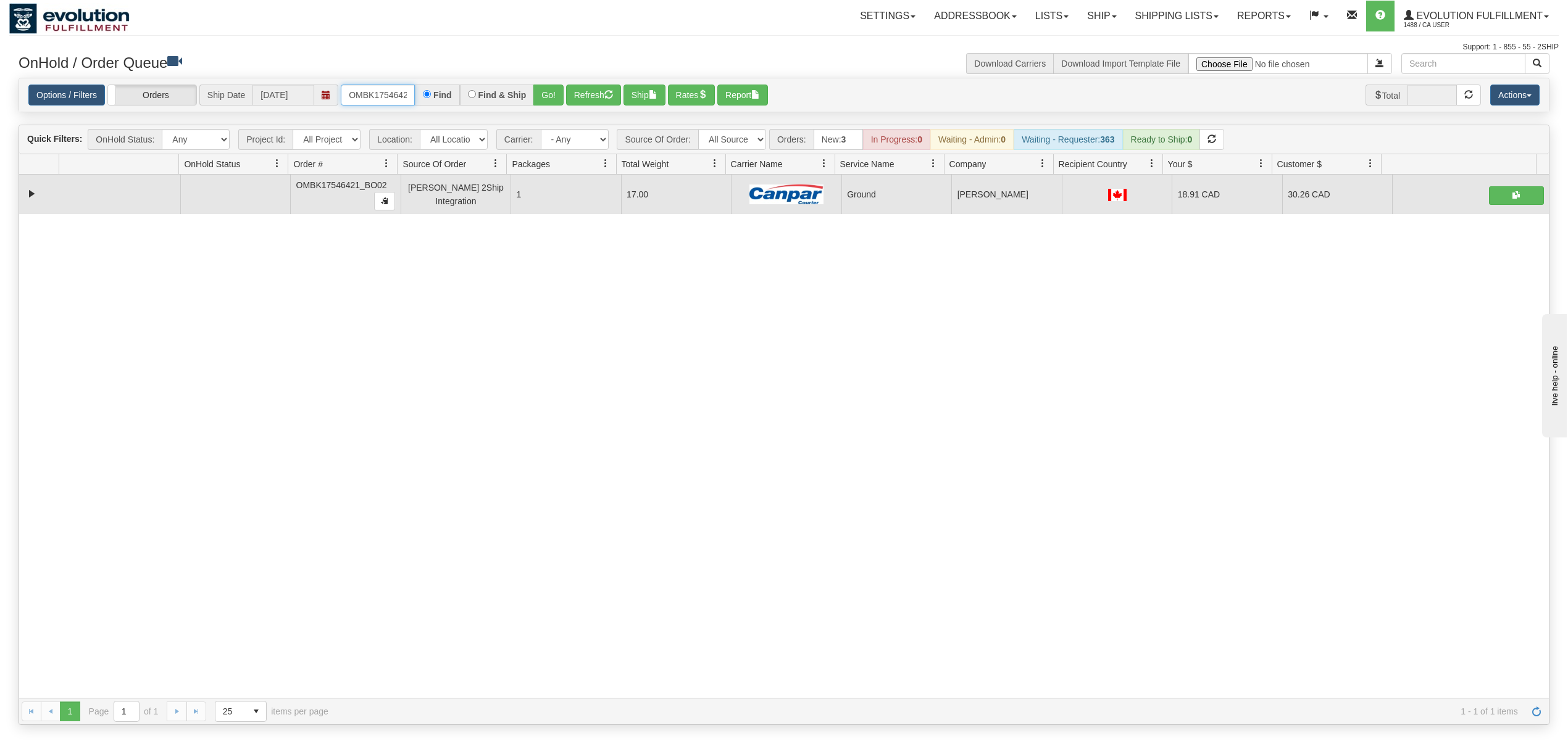
click at [394, 92] on input "OMBK17546421_BO02" at bounding box center [378, 94] width 74 height 21
click at [398, 92] on input "OMBK17537264 BO02" at bounding box center [378, 94] width 74 height 21
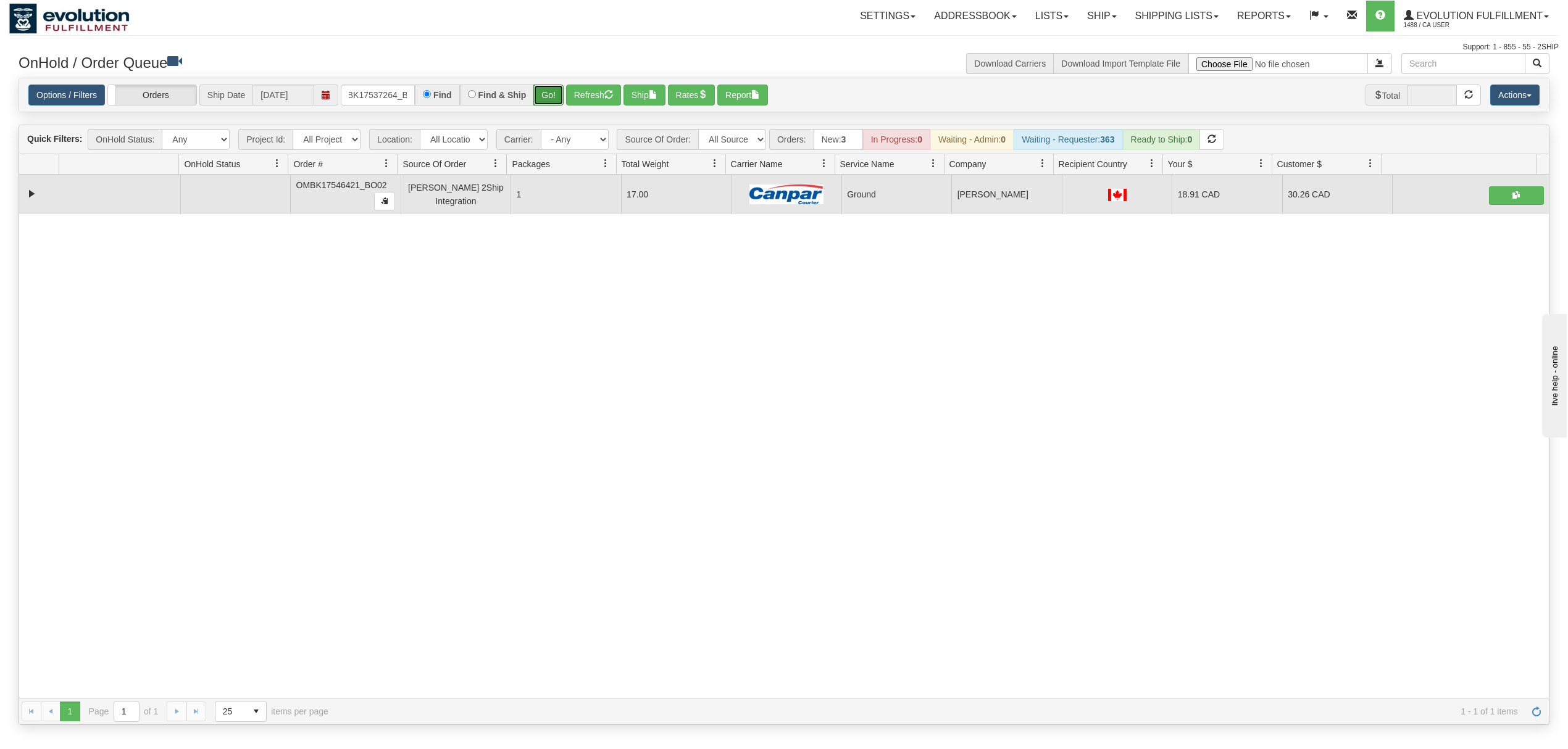
click at [559, 92] on button "Go!" at bounding box center [549, 94] width 30 height 21
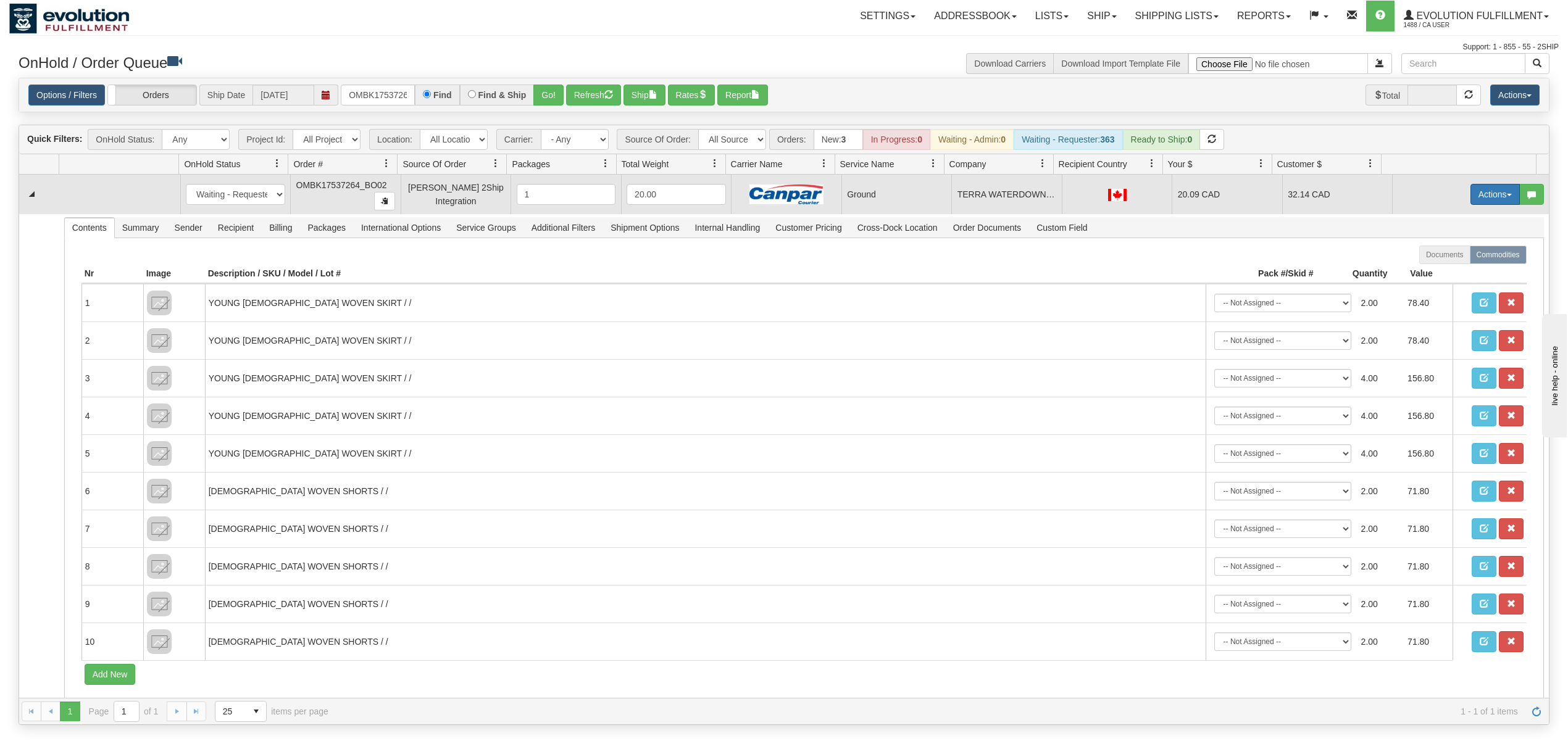
click at [1480, 194] on button "Actions" at bounding box center [1494, 194] width 49 height 21
click at [1435, 266] on span "Ship" at bounding box center [1445, 266] width 26 height 10
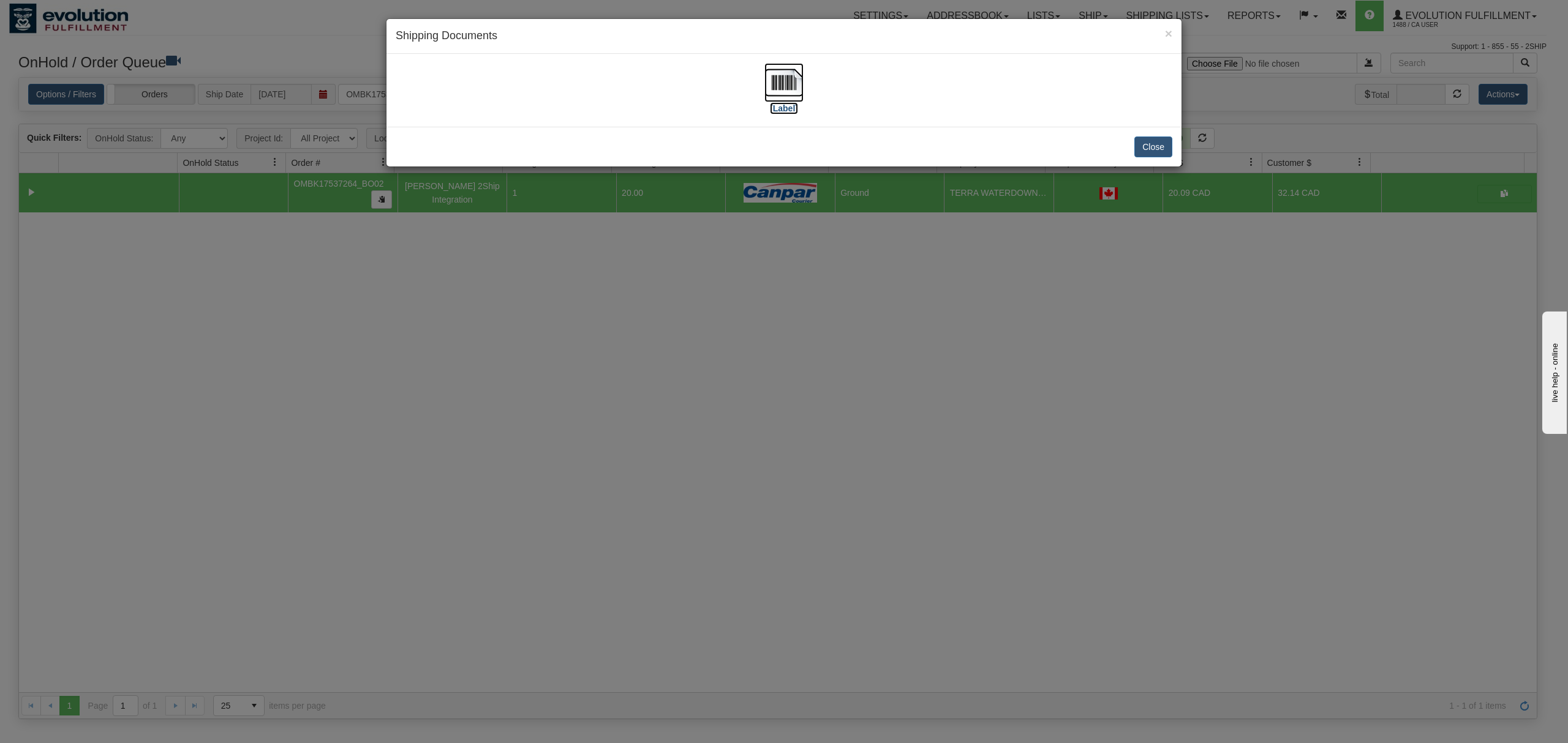
click at [787, 89] on img at bounding box center [784, 83] width 39 height 39
click at [1136, 149] on button "Close" at bounding box center [1153, 146] width 38 height 20
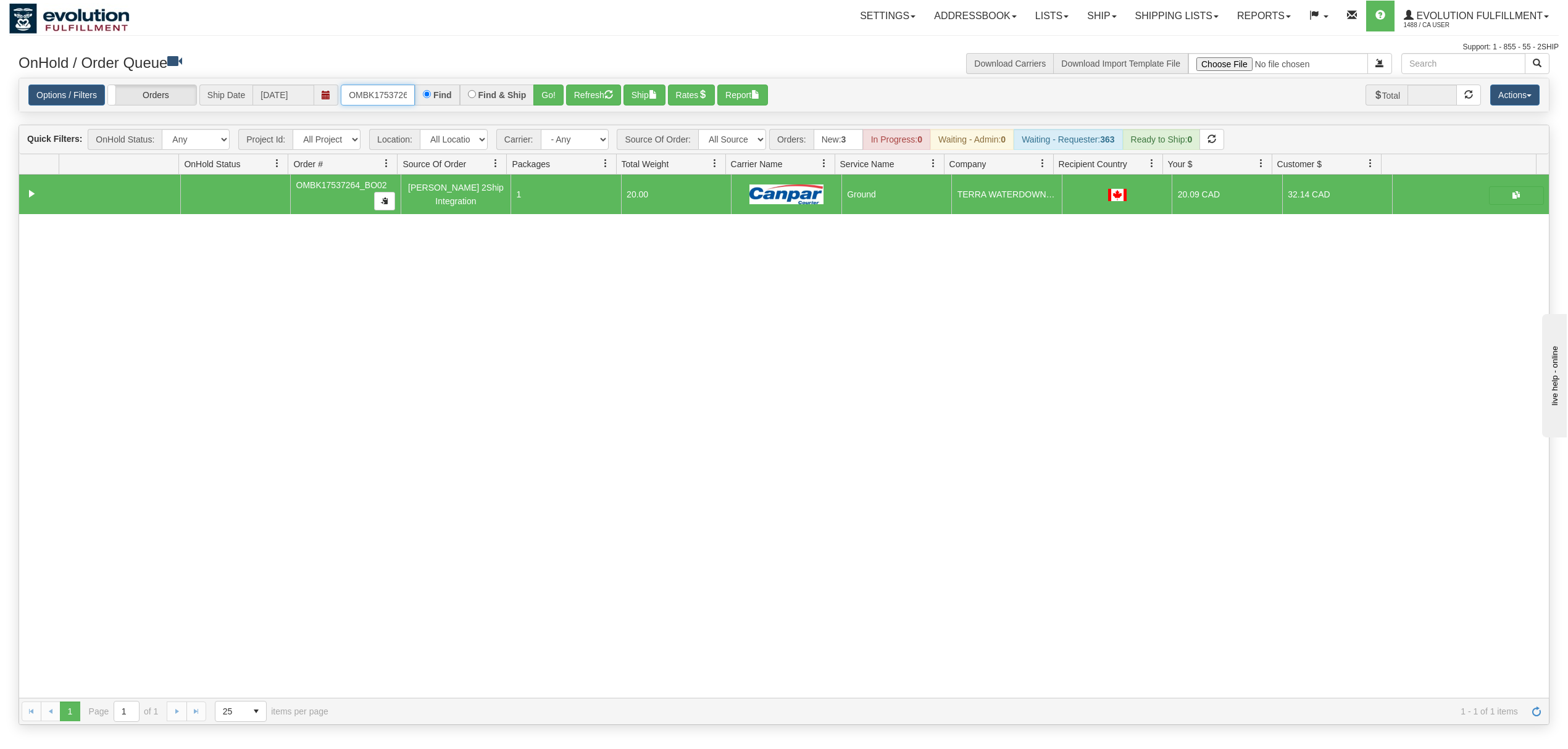
click at [389, 99] on input "OMBK17537264_BO02" at bounding box center [378, 94] width 74 height 21
click at [389, 99] on input "OMBK17546689 BO02" at bounding box center [378, 94] width 74 height 21
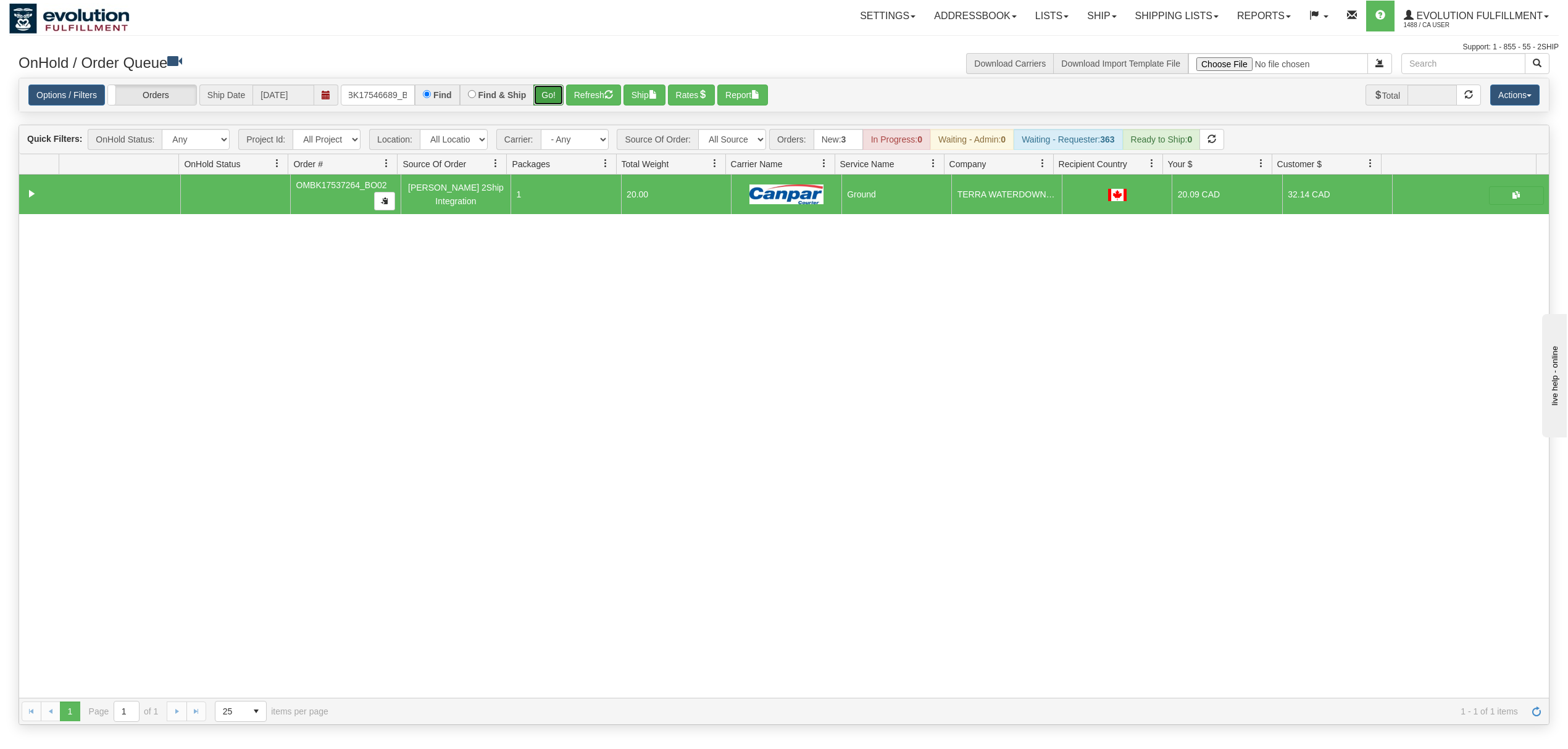
click at [562, 98] on button "Go!" at bounding box center [549, 94] width 30 height 21
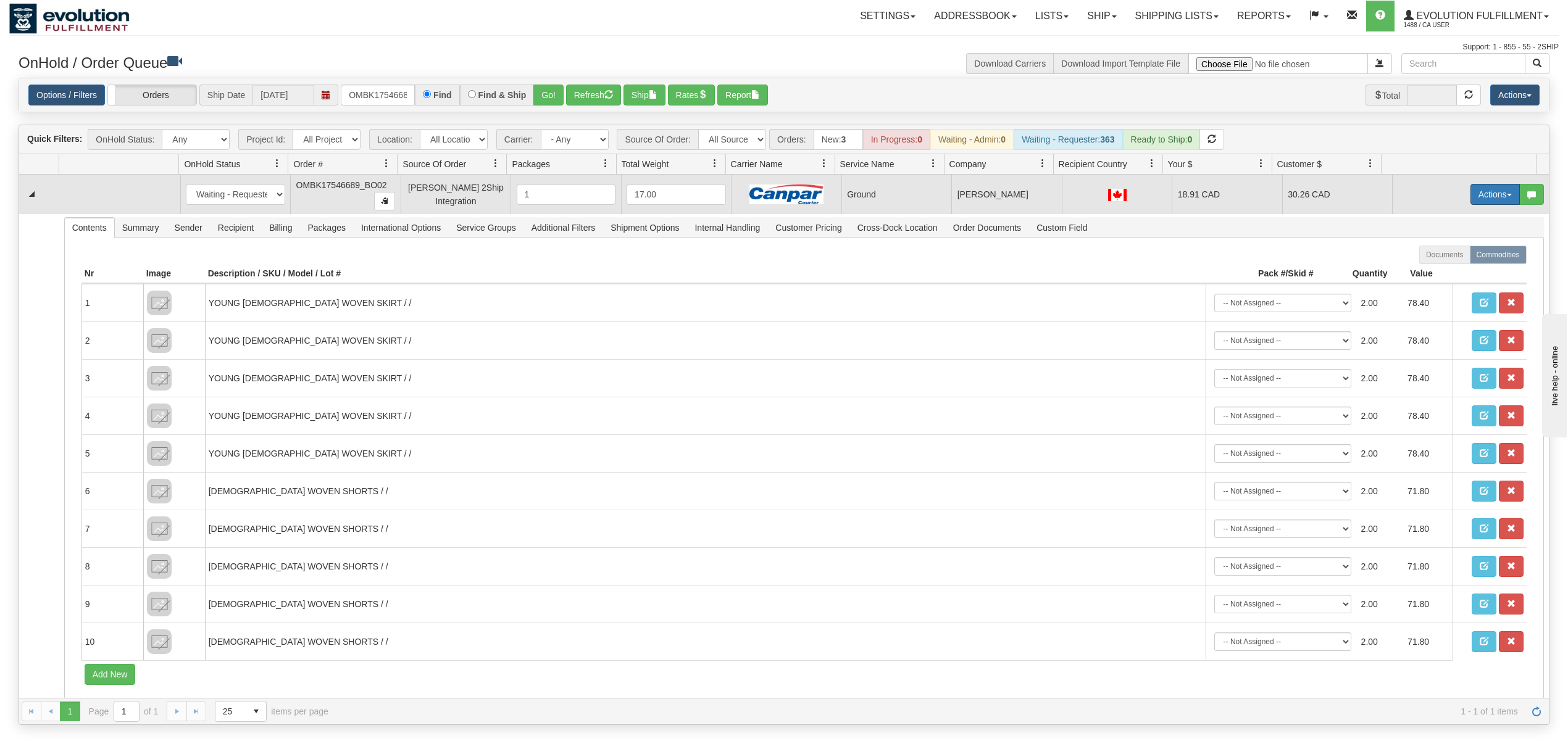
click at [1503, 196] on button "Actions" at bounding box center [1494, 194] width 49 height 21
click at [1433, 266] on span "Ship" at bounding box center [1445, 266] width 26 height 10
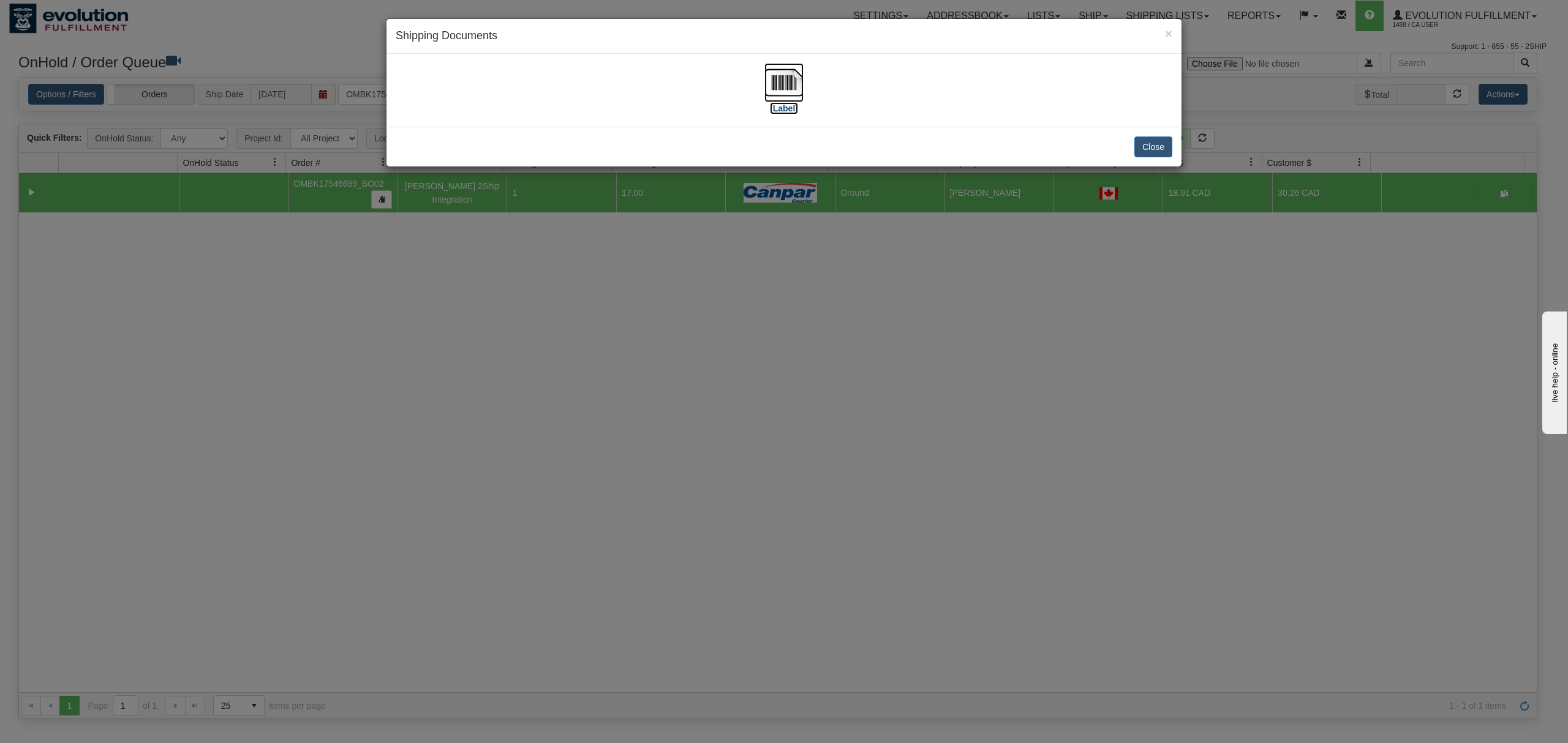
click at [797, 68] on img at bounding box center [784, 83] width 39 height 39
click at [793, 89] on img at bounding box center [784, 83] width 39 height 39
click at [1156, 153] on button "Close" at bounding box center [1153, 146] width 38 height 20
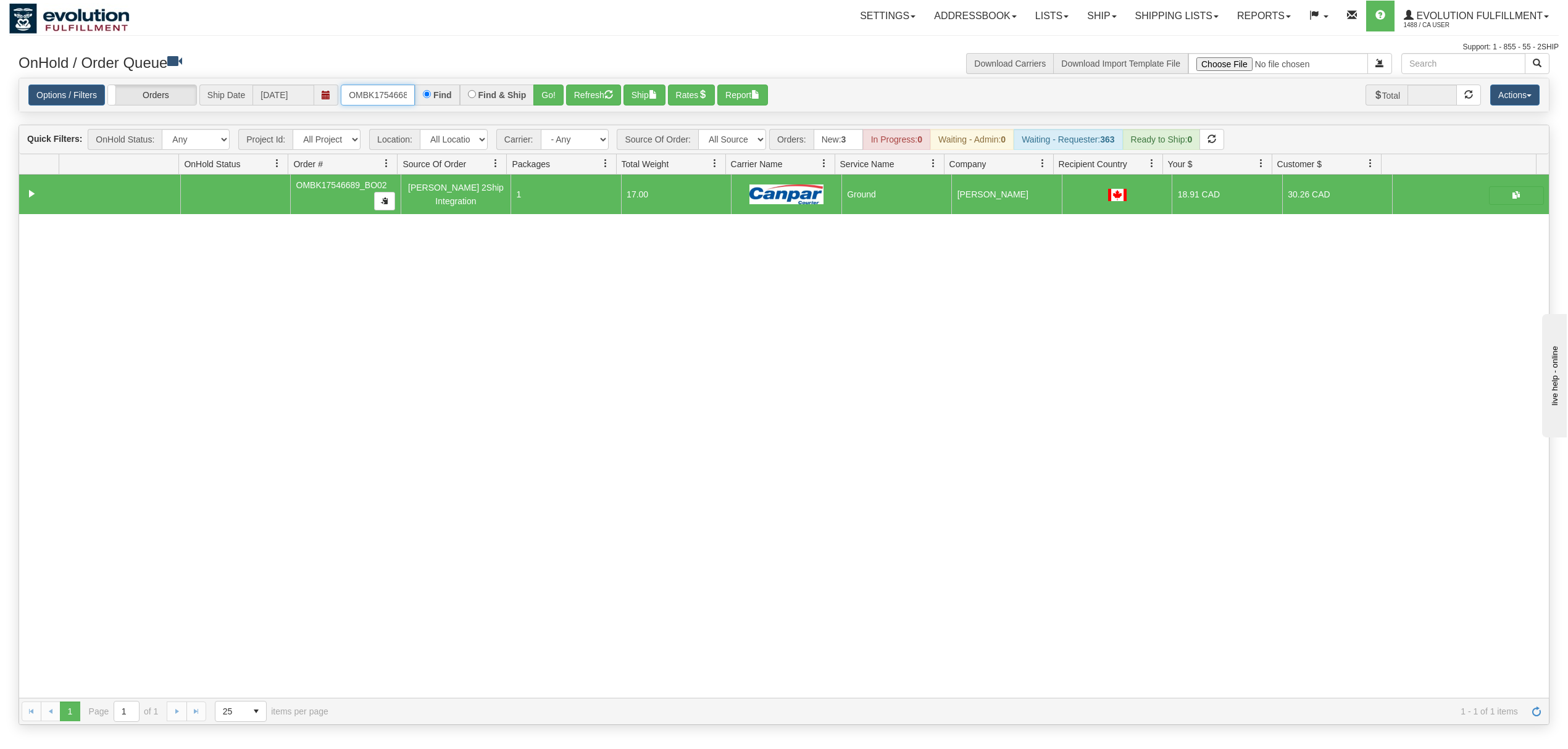
click at [346, 96] on input "OMBK17546689_BO02" at bounding box center [378, 94] width 74 height 21
click at [365, 96] on input "ombk17533721 bo02" at bounding box center [378, 94] width 74 height 21
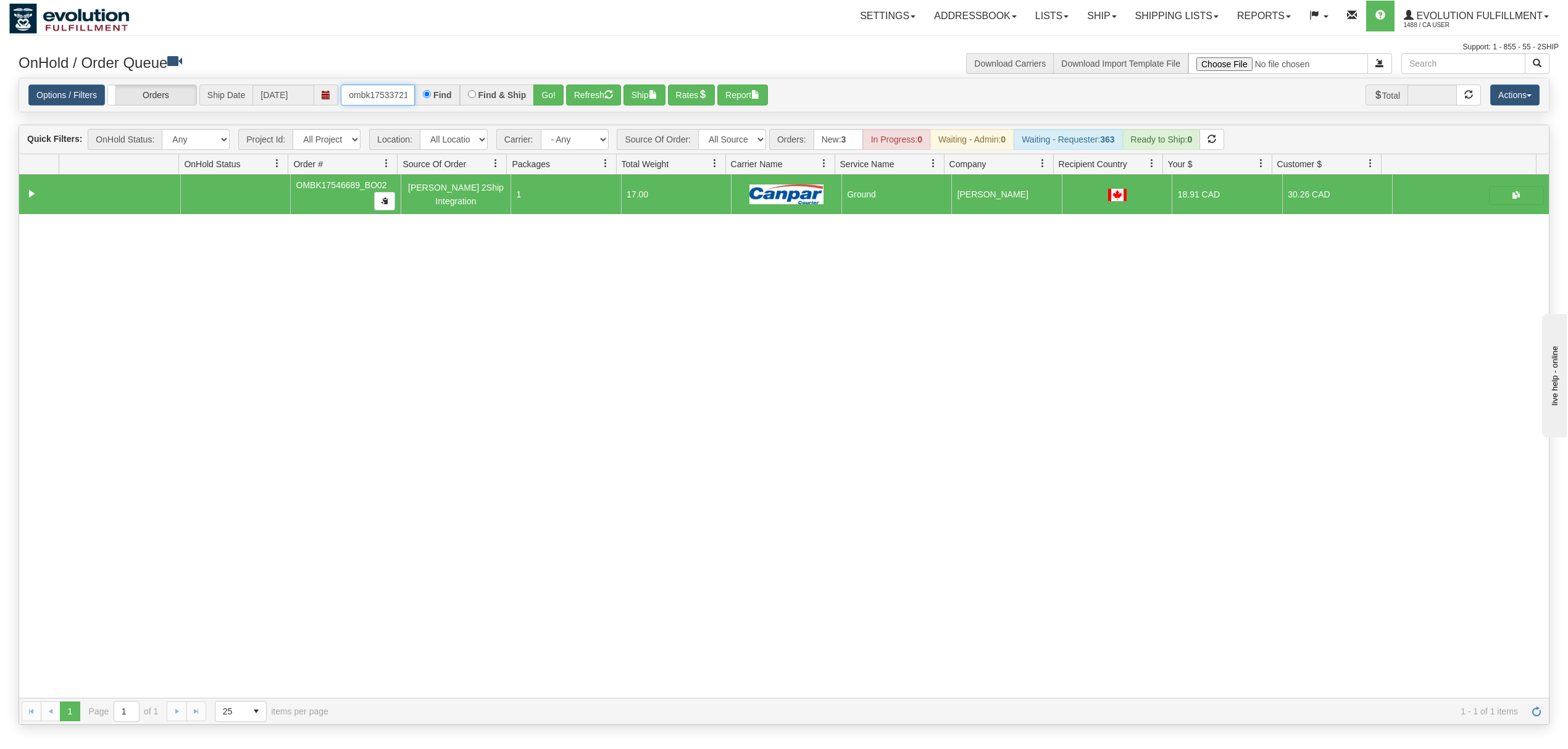
click at [365, 96] on input "ombk17533721 bo02" at bounding box center [378, 94] width 74 height 21
click at [396, 87] on input "OMBK17533721 BO02" at bounding box center [378, 94] width 74 height 21
click at [551, 100] on button "Go!" at bounding box center [549, 94] width 30 height 21
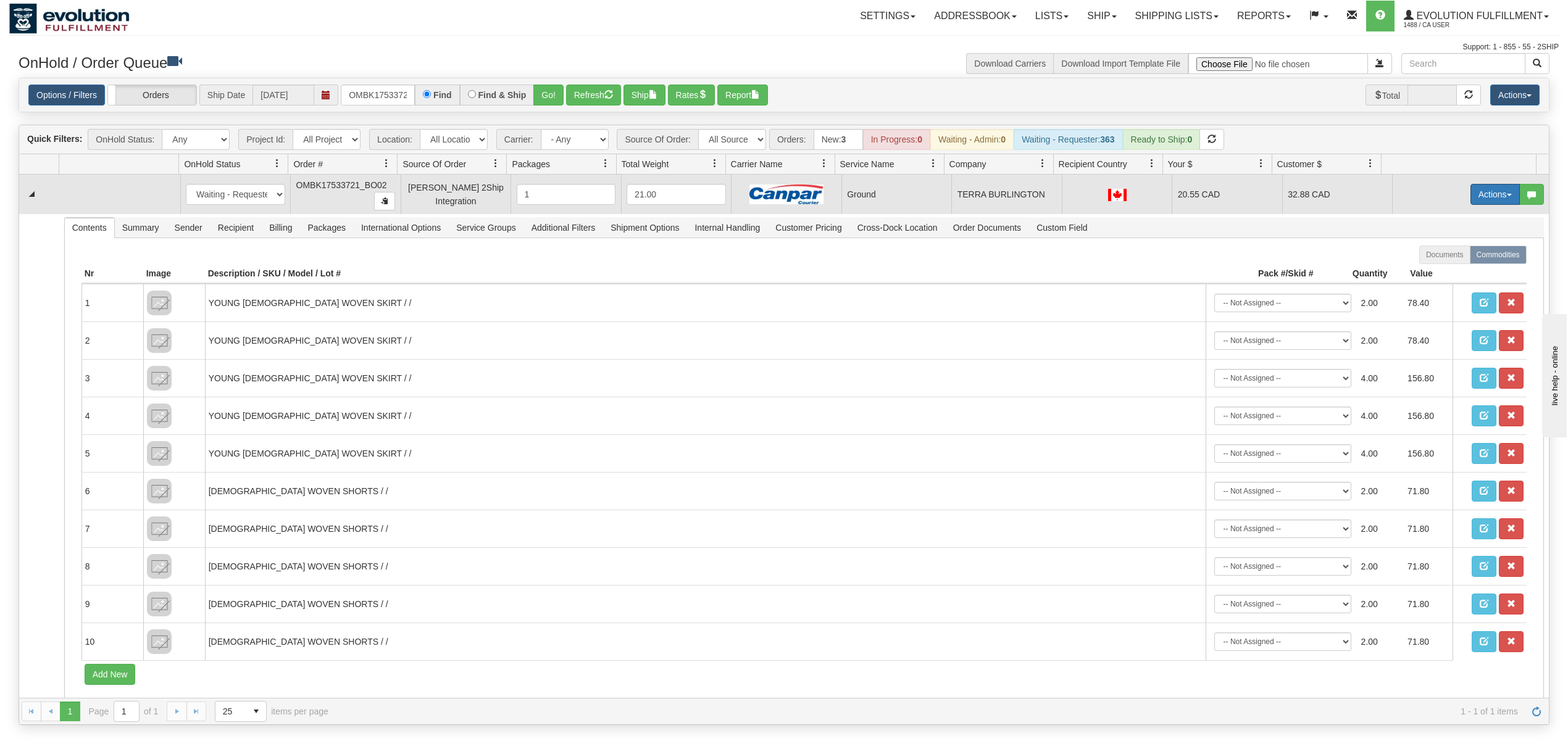
click at [1482, 193] on button "Actions" at bounding box center [1494, 194] width 49 height 21
click at [1433, 268] on span "Ship" at bounding box center [1445, 266] width 26 height 10
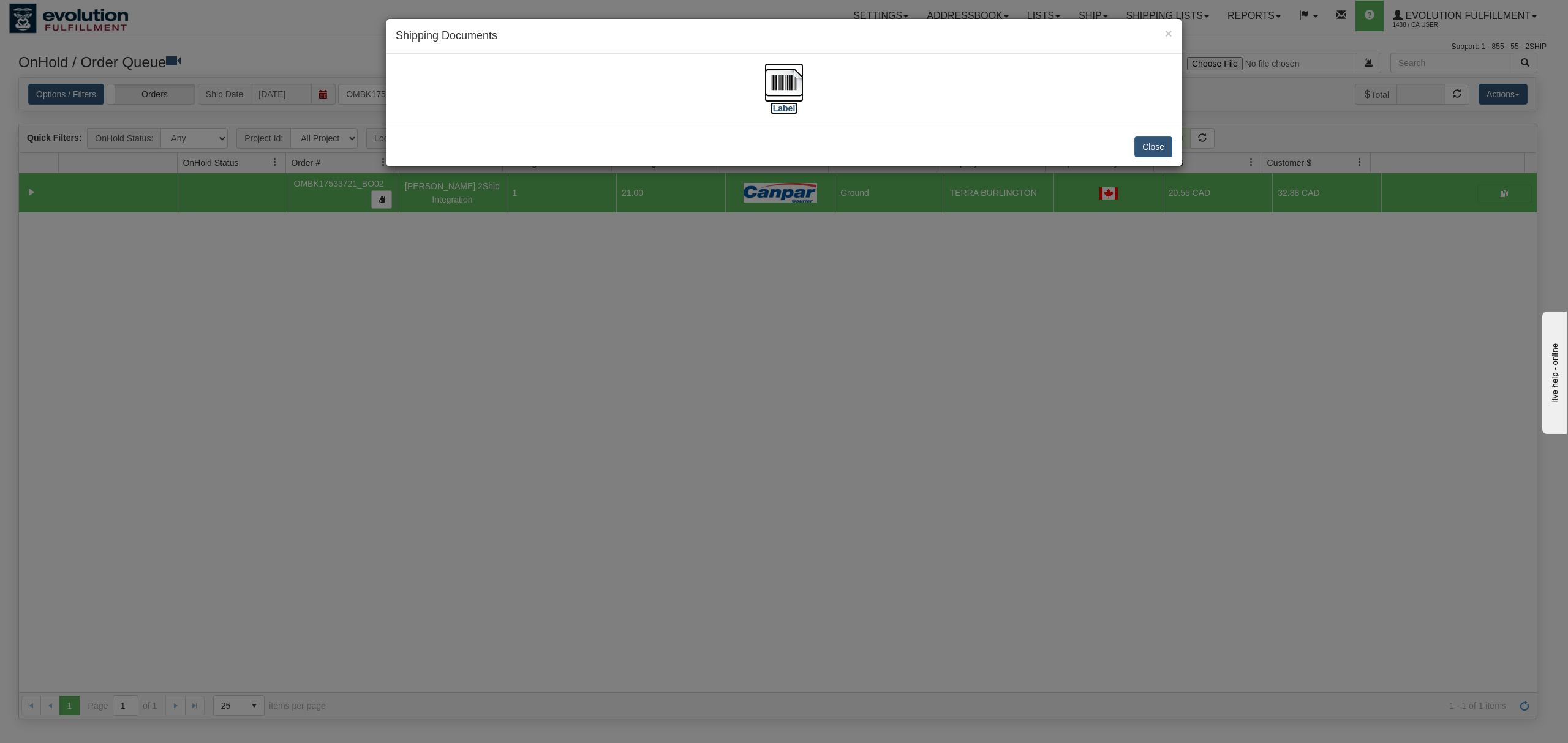
click at [777, 81] on img at bounding box center [784, 83] width 39 height 39
click at [1154, 142] on button "Close" at bounding box center [1153, 146] width 38 height 20
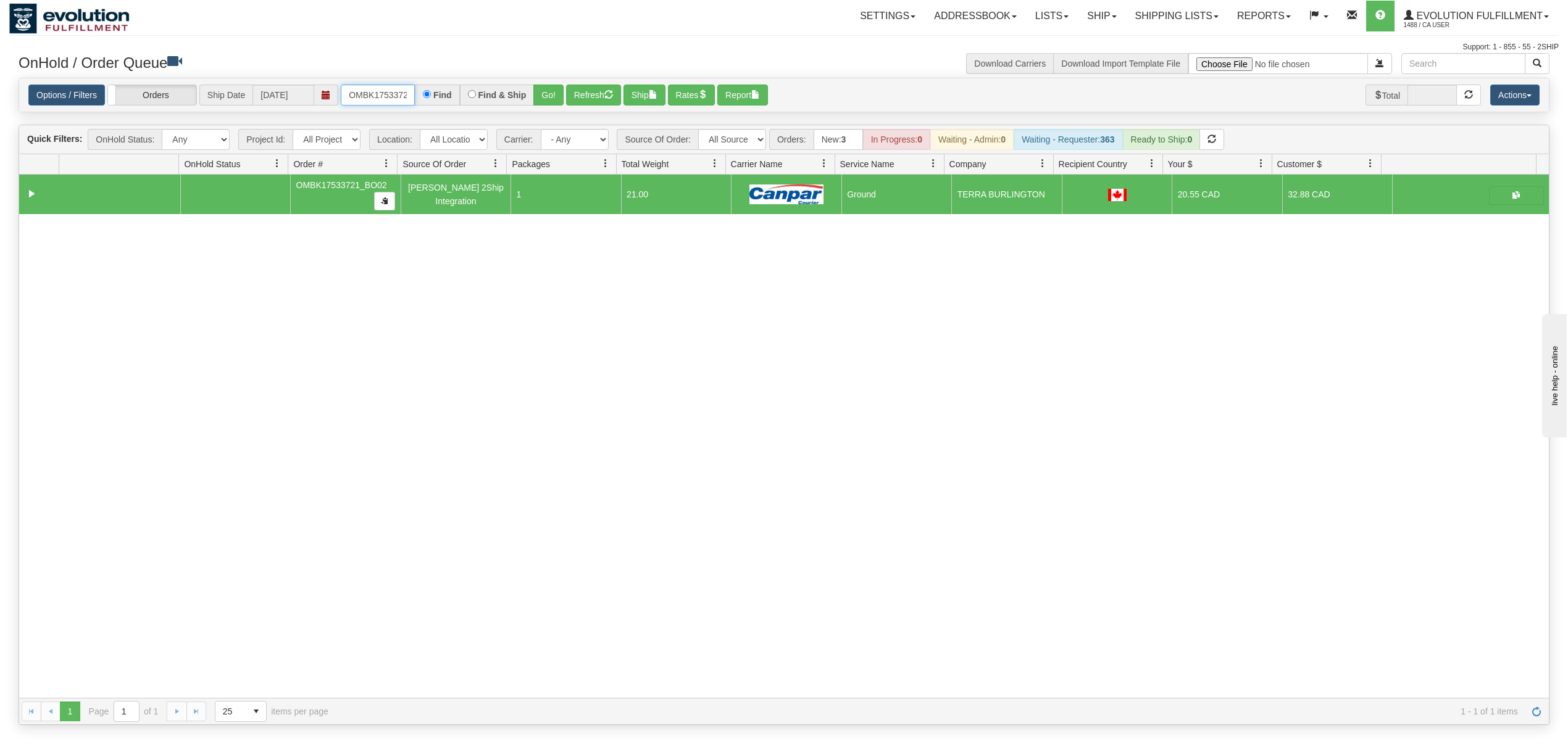
click at [381, 104] on input "OMBK17533721_BO02" at bounding box center [378, 94] width 74 height 21
click at [401, 90] on input "OMBK17524083 BO01" at bounding box center [378, 94] width 74 height 21
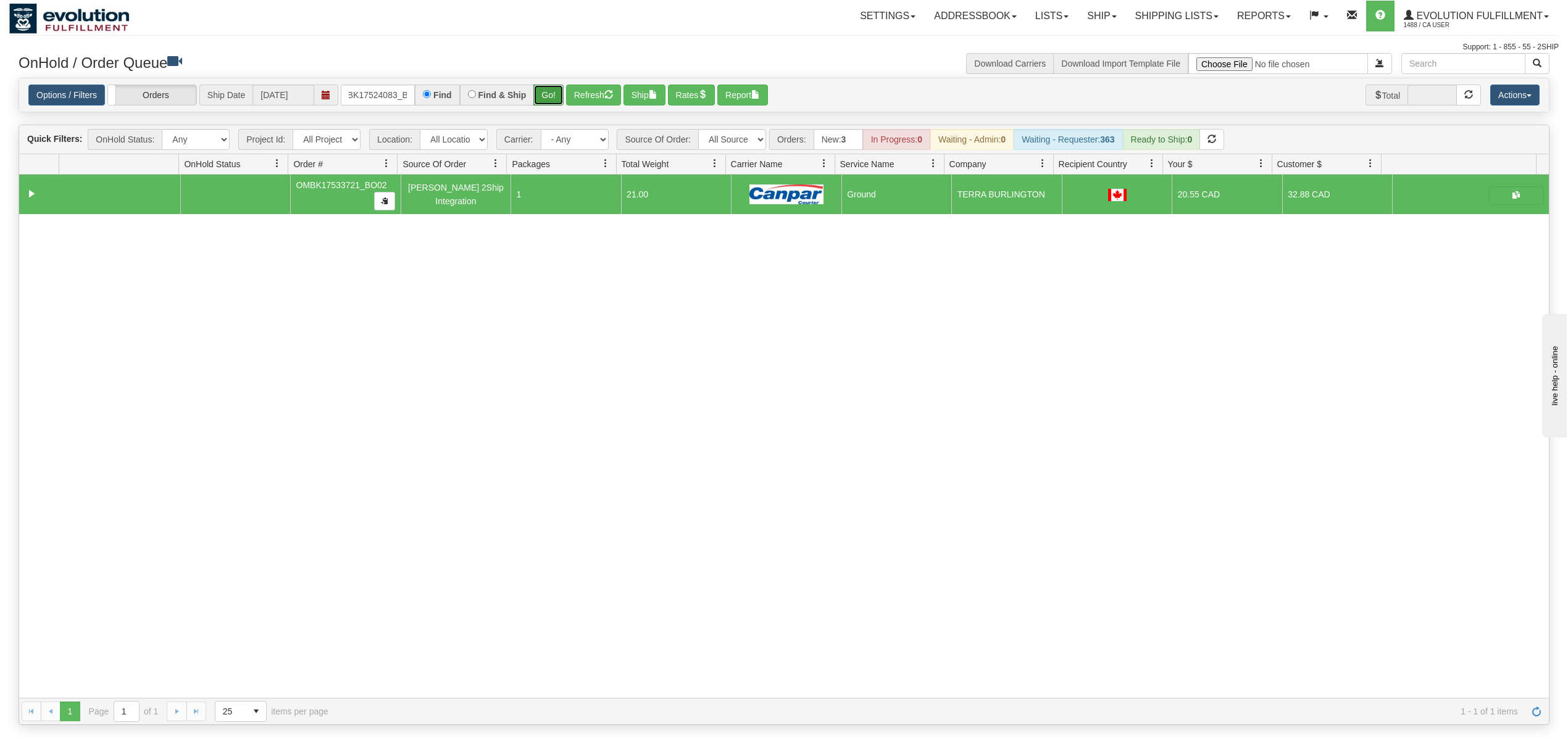
click at [542, 98] on button "Go!" at bounding box center [549, 94] width 30 height 21
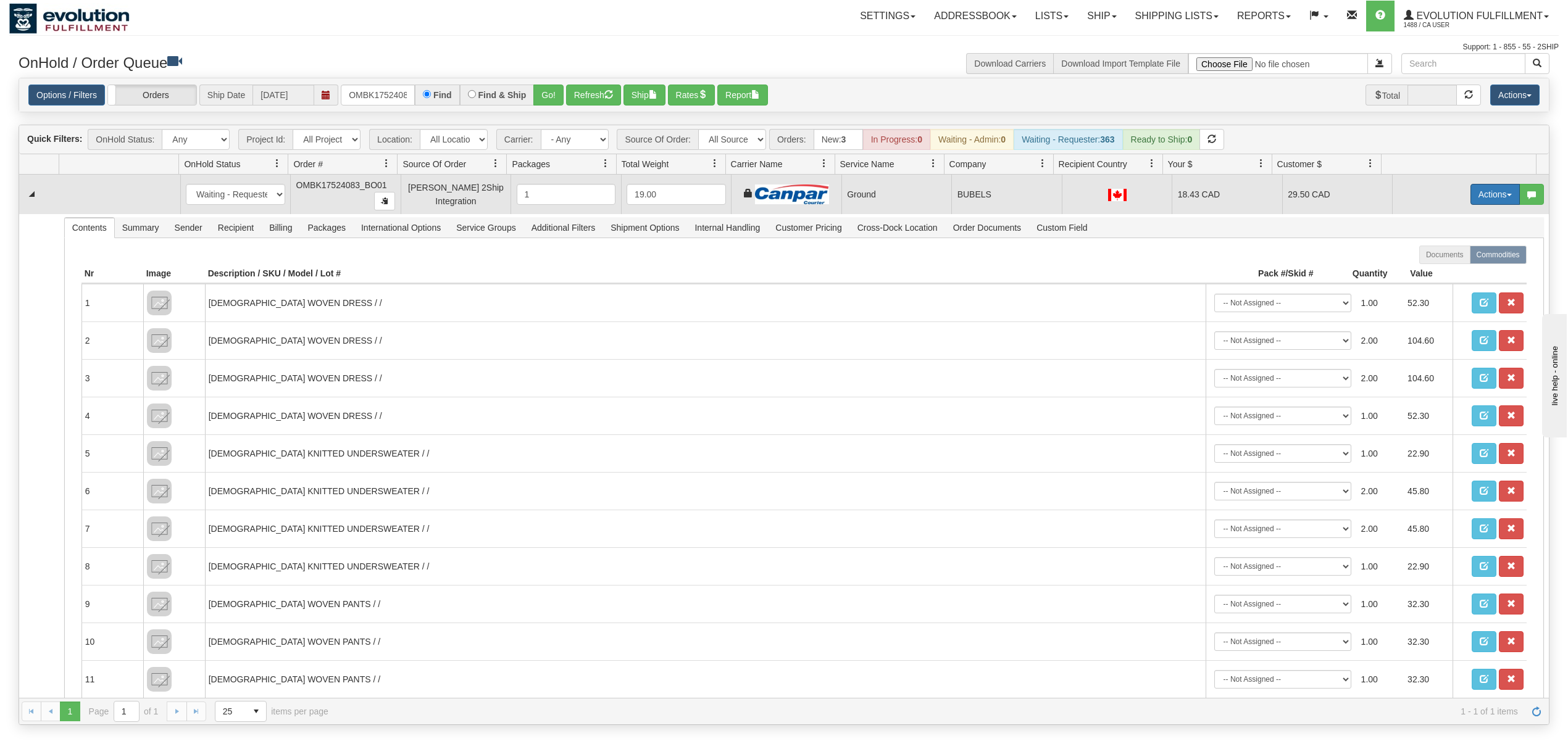
click at [1470, 196] on button "Actions" at bounding box center [1494, 194] width 49 height 21
click at [1433, 269] on span at bounding box center [1437, 266] width 9 height 9
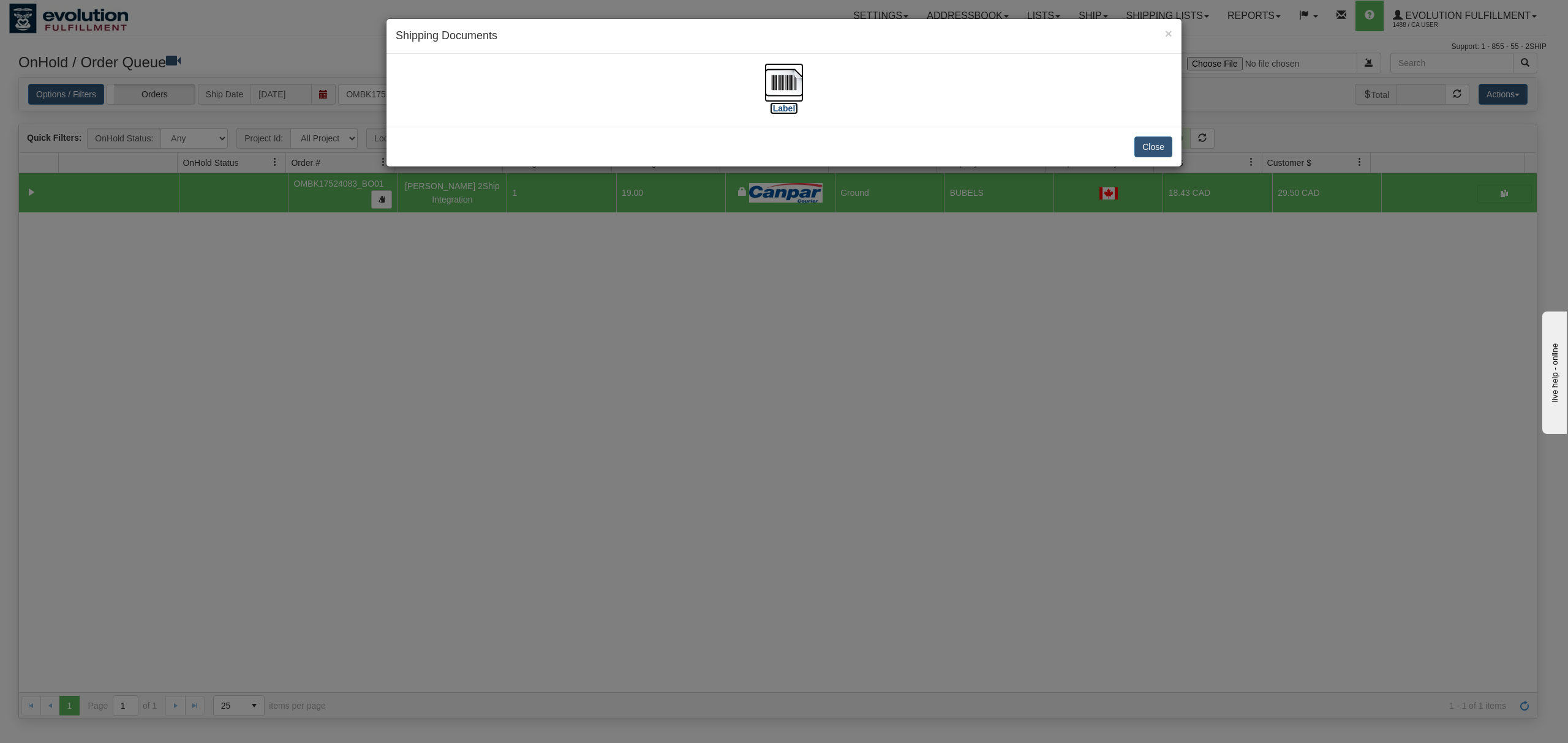
click at [775, 88] on img at bounding box center [784, 83] width 39 height 39
click at [1150, 150] on button "Close" at bounding box center [1153, 146] width 38 height 20
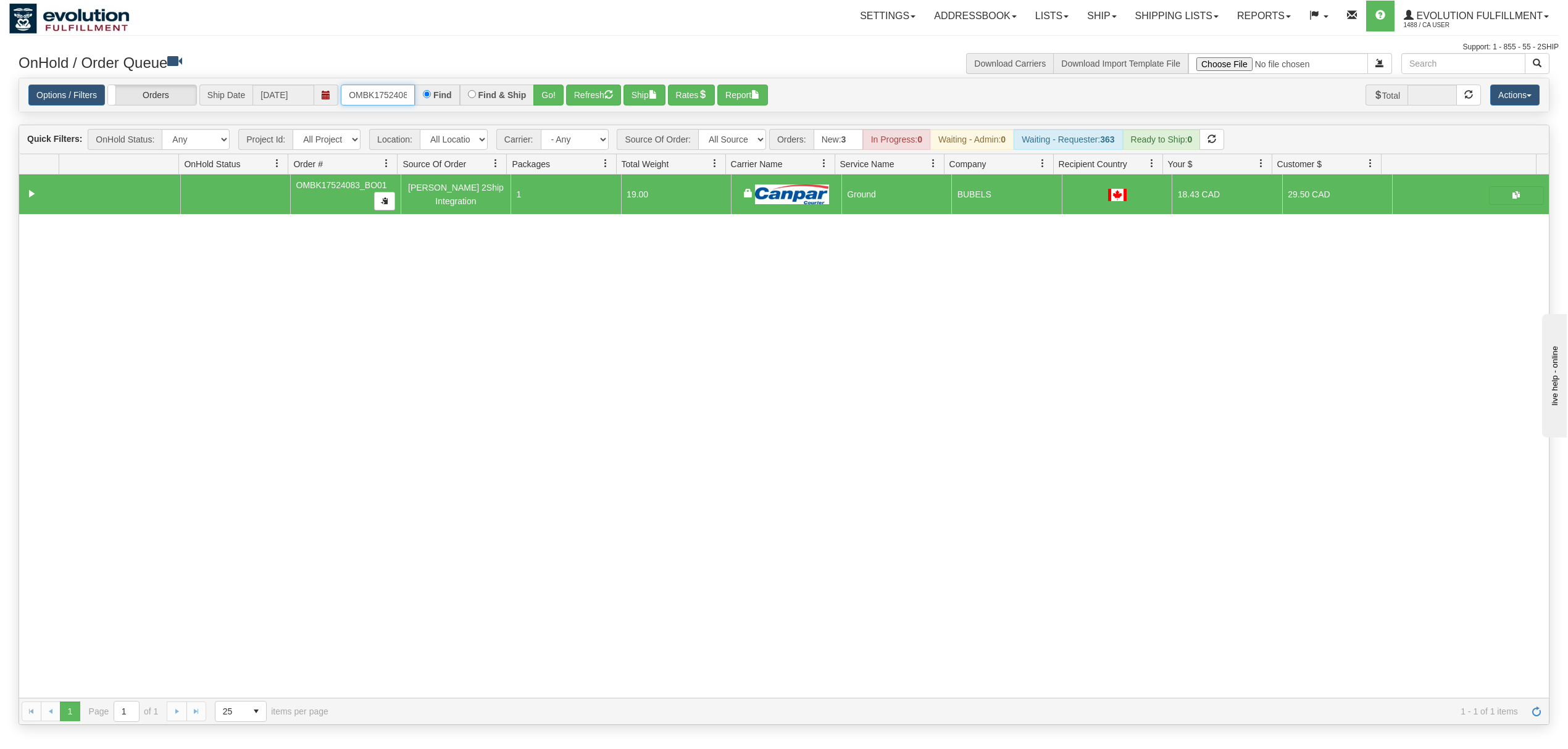
click at [362, 92] on input "OMBK17524083_BO01" at bounding box center [378, 94] width 74 height 21
click at [389, 95] on input "OMBK17547998 BO01" at bounding box center [378, 94] width 74 height 21
click at [561, 98] on button "Go!" at bounding box center [549, 94] width 30 height 21
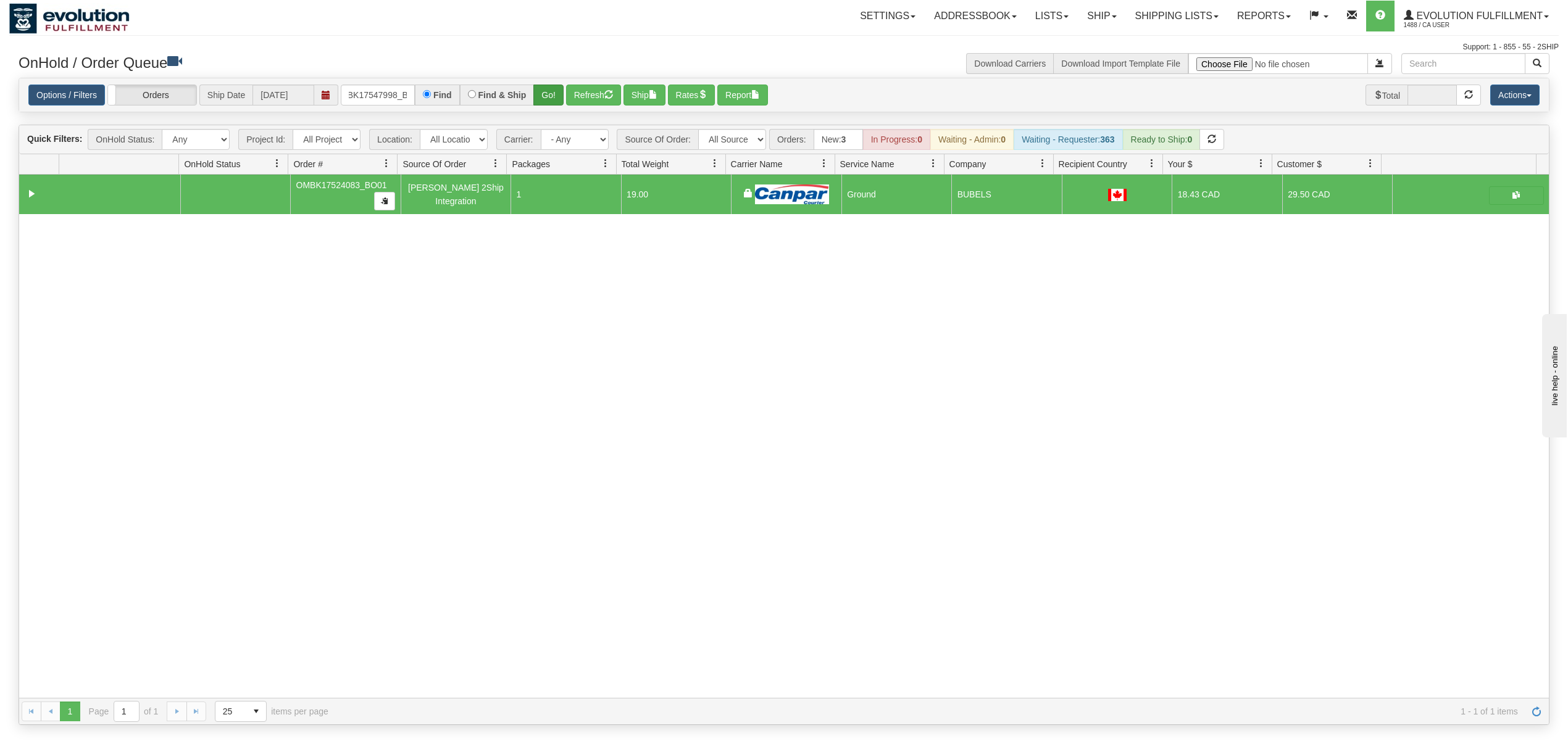
scroll to position [0, 0]
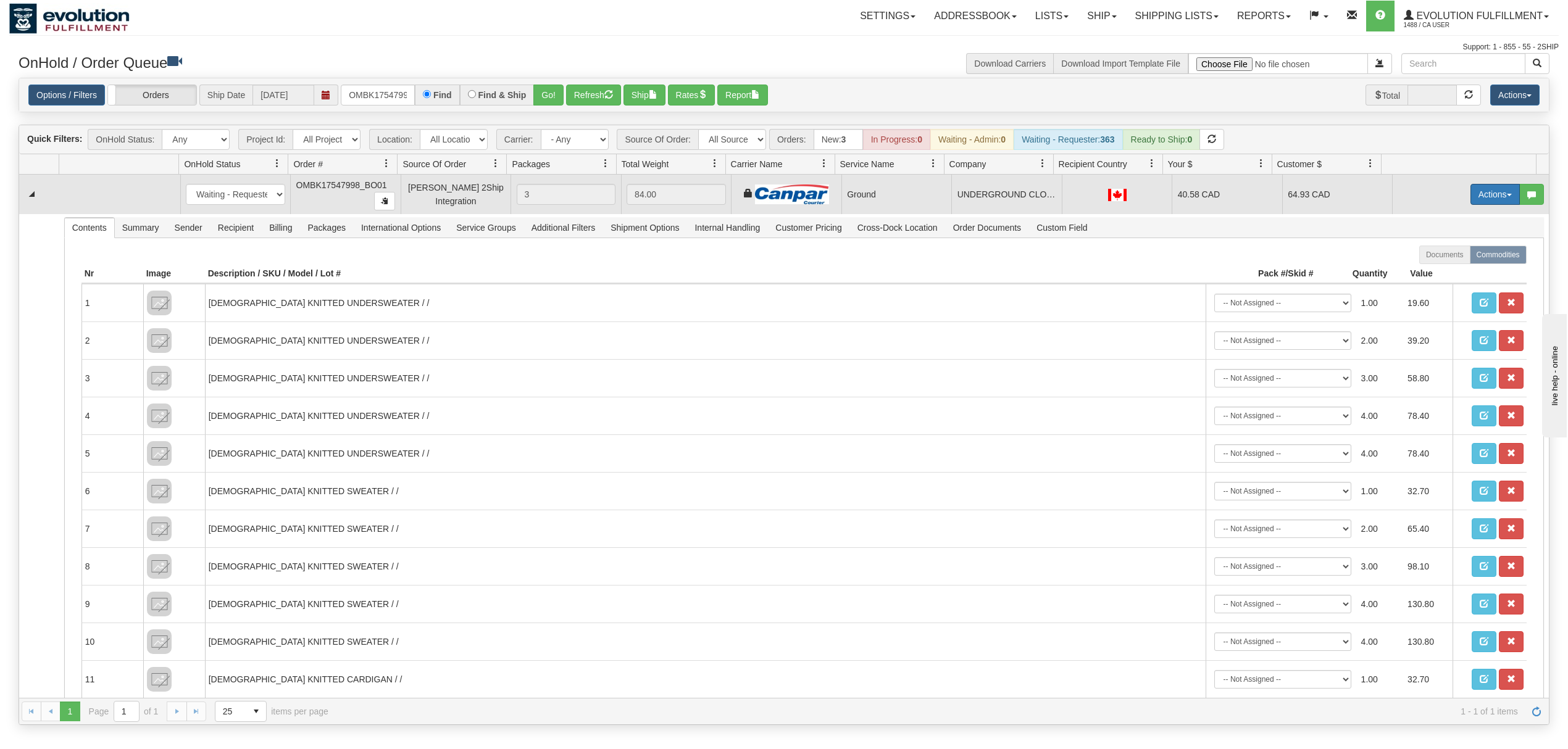
click at [1493, 201] on button "Actions" at bounding box center [1494, 194] width 49 height 21
click at [1442, 265] on span "Ship" at bounding box center [1445, 266] width 26 height 10
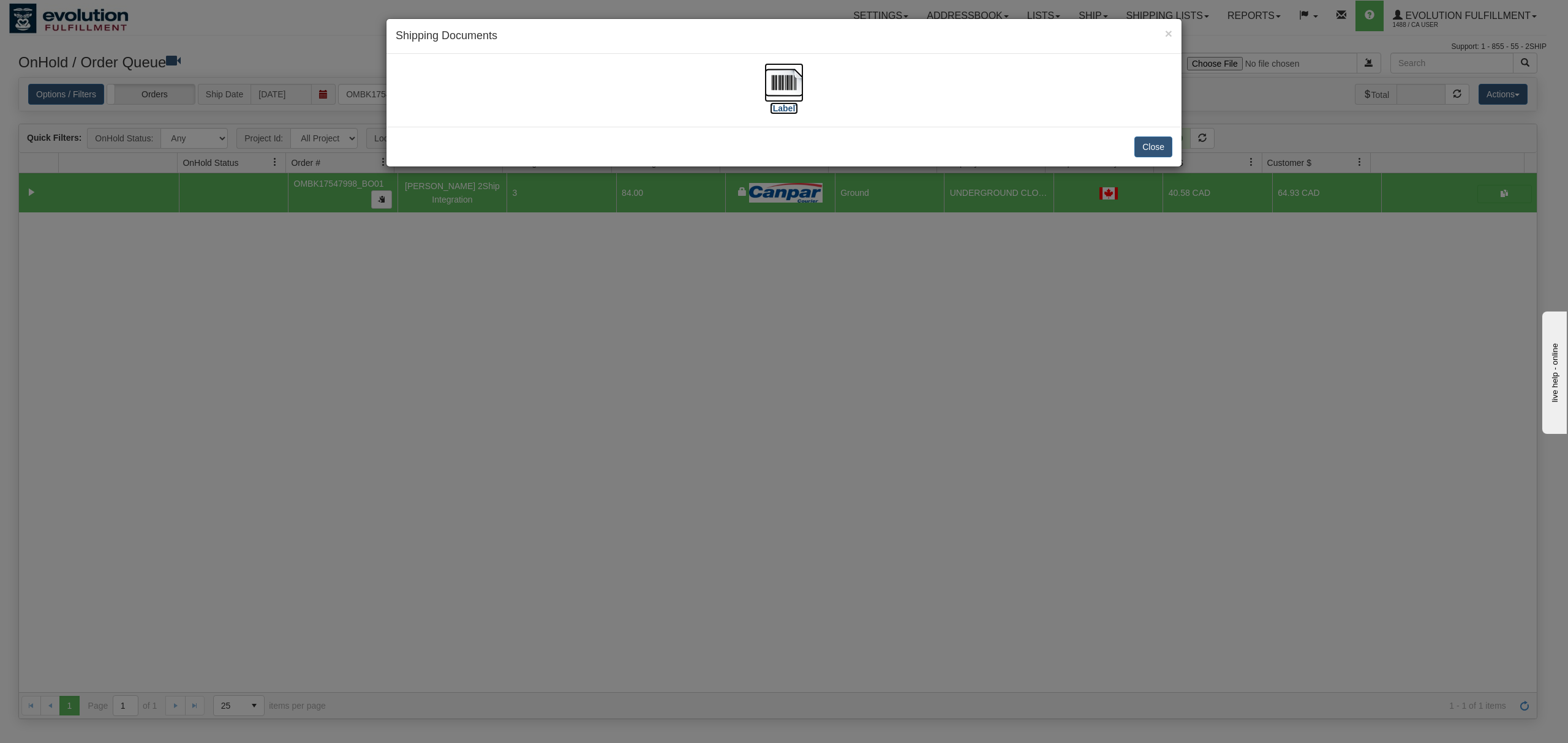
click at [778, 86] on img at bounding box center [784, 83] width 39 height 39
click at [1164, 142] on button "Close" at bounding box center [1153, 146] width 38 height 20
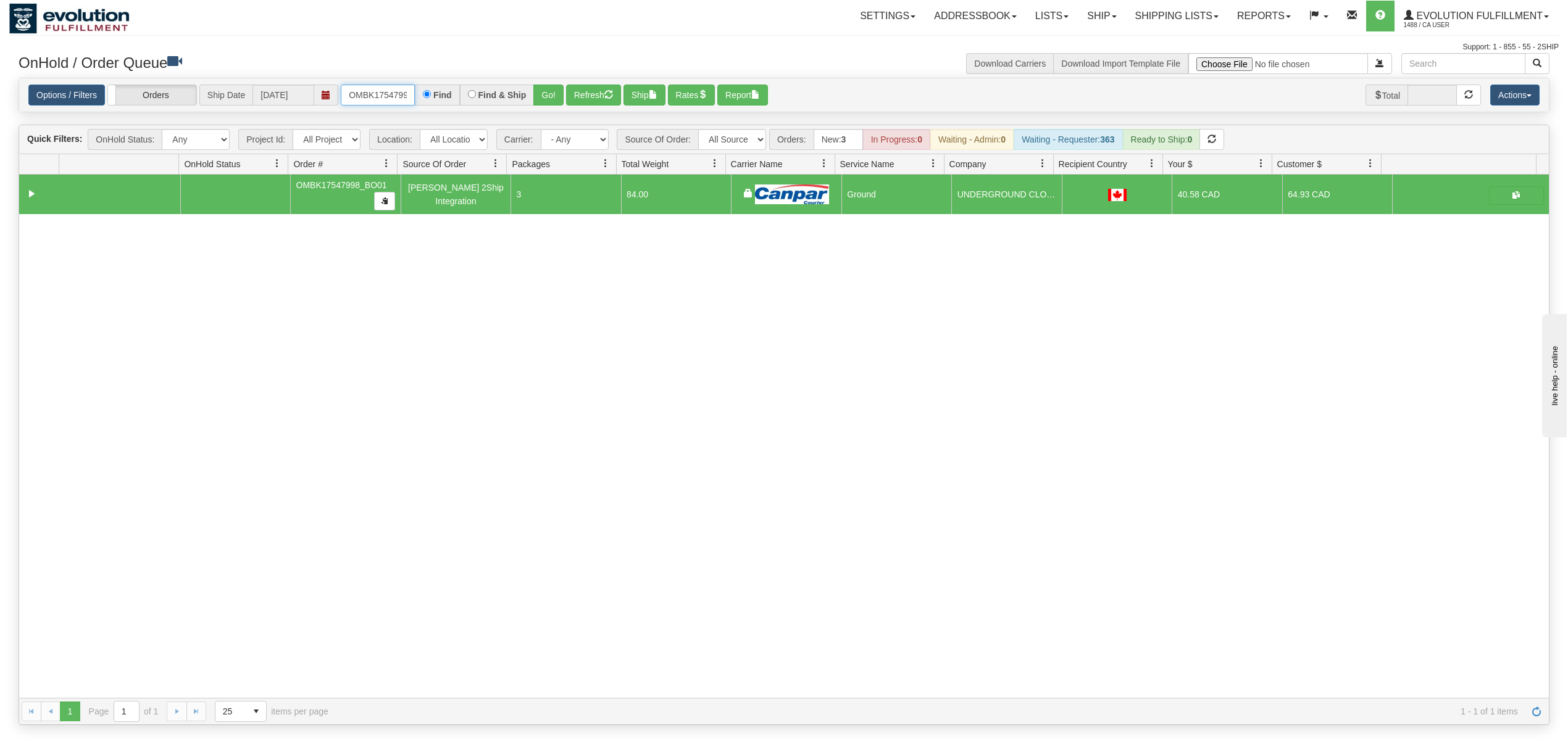
click at [357, 102] on input "OMBK17547998_BO01" at bounding box center [378, 94] width 74 height 21
click at [393, 100] on input "OMBK17482804 BO02" at bounding box center [378, 94] width 74 height 21
click at [552, 102] on button "Go!" at bounding box center [549, 94] width 30 height 21
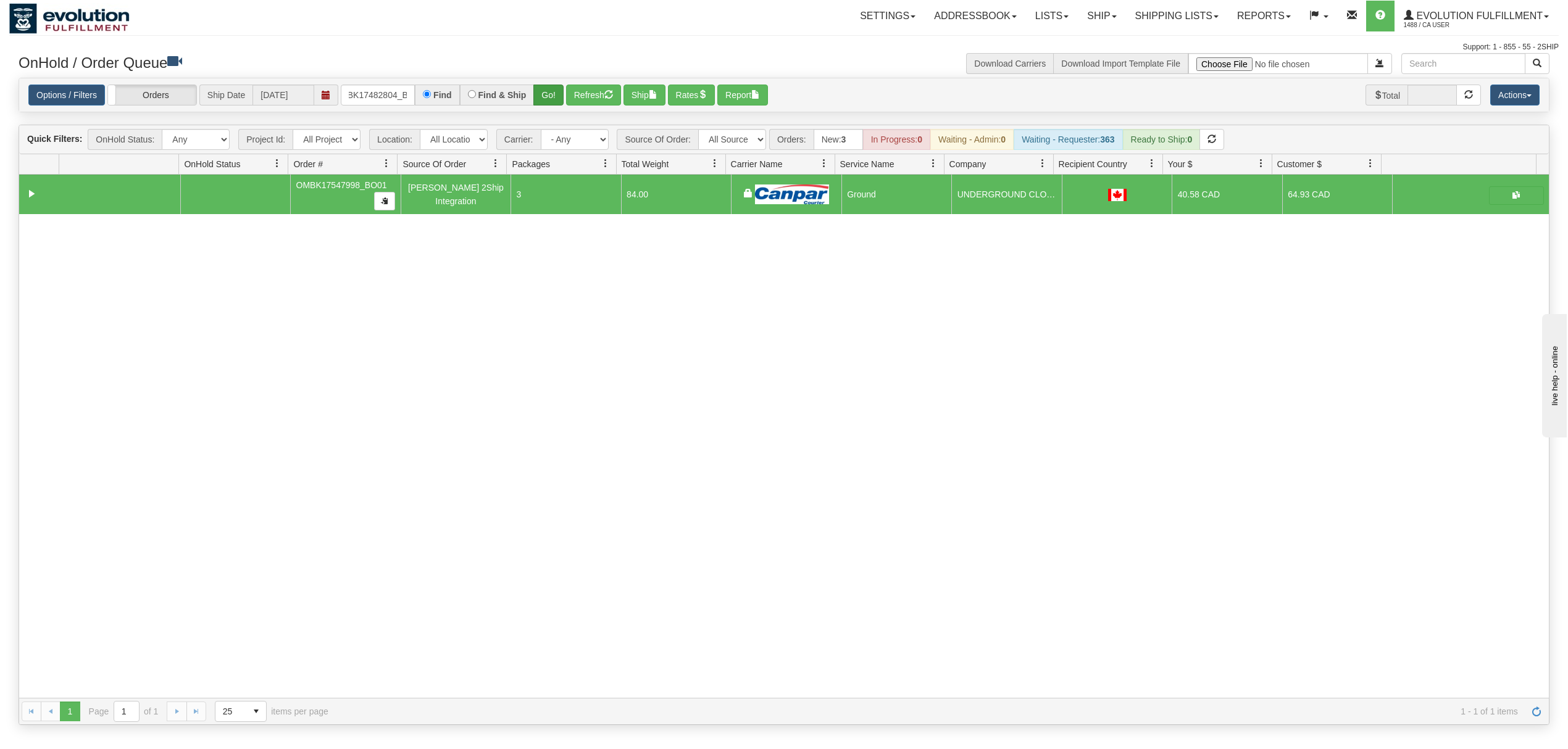
scroll to position [0, 0]
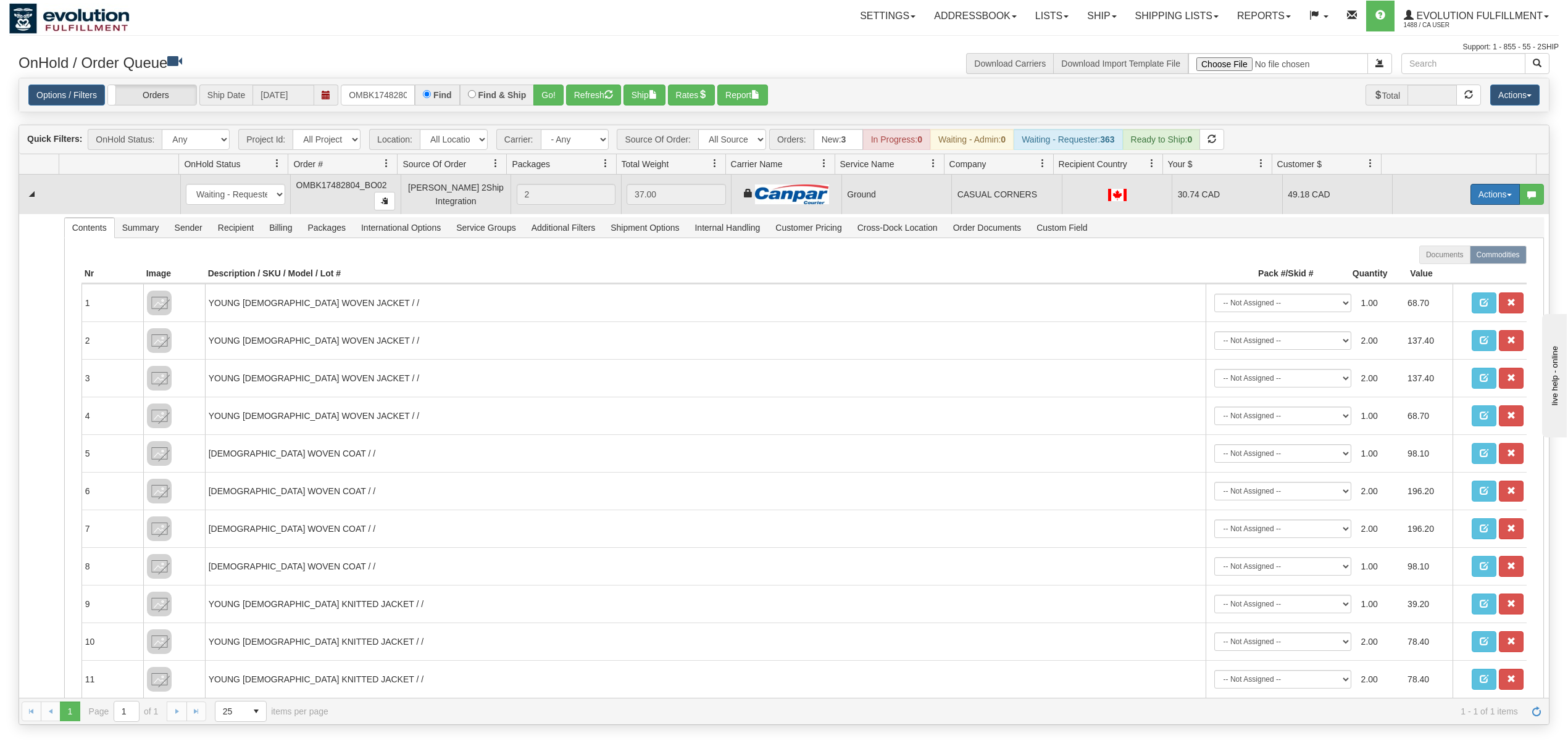
click at [1476, 191] on button "Actions" at bounding box center [1494, 194] width 49 height 21
click at [1433, 266] on span "Ship" at bounding box center [1445, 266] width 26 height 10
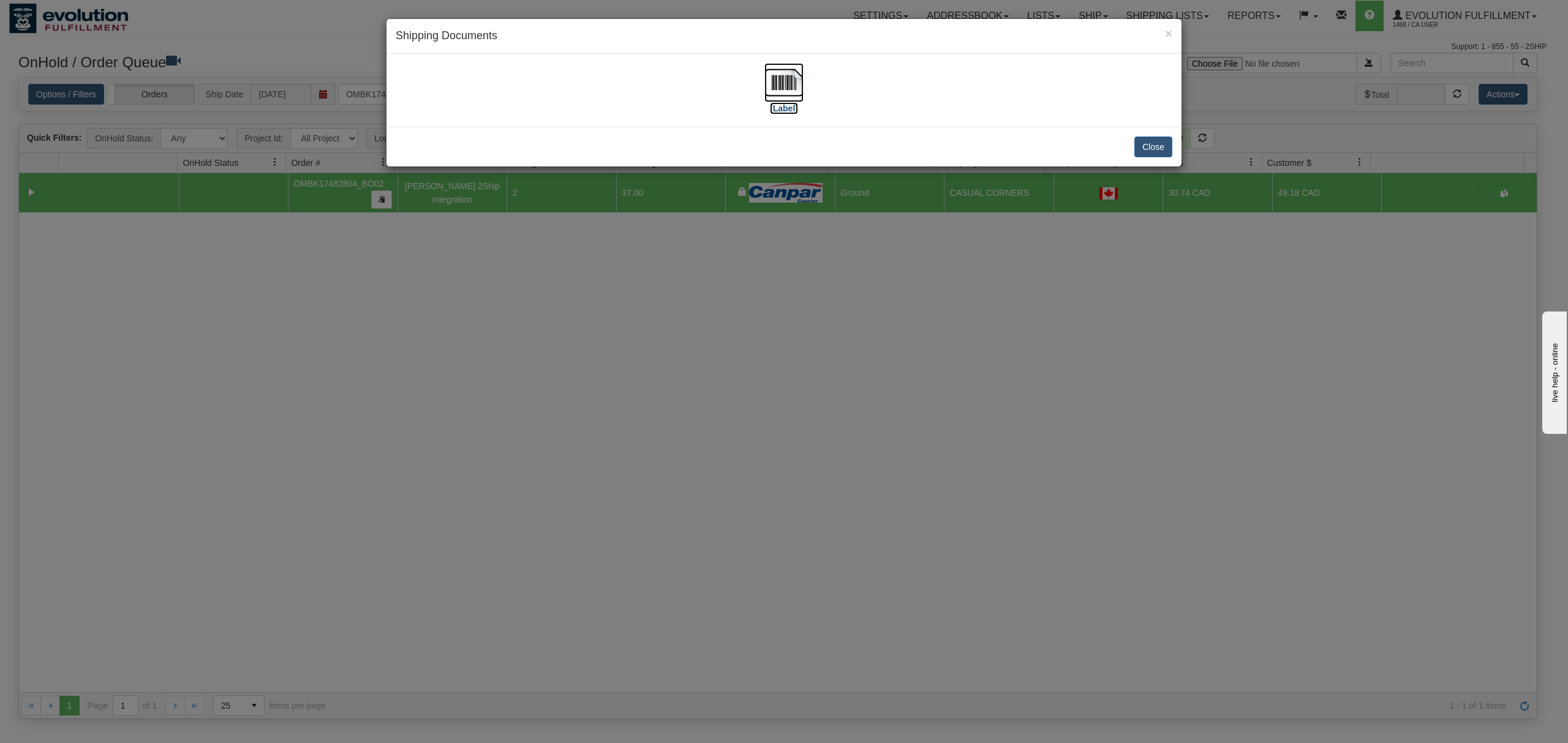
click at [785, 89] on img at bounding box center [784, 83] width 39 height 39
click at [1164, 145] on button "Close" at bounding box center [1153, 146] width 38 height 20
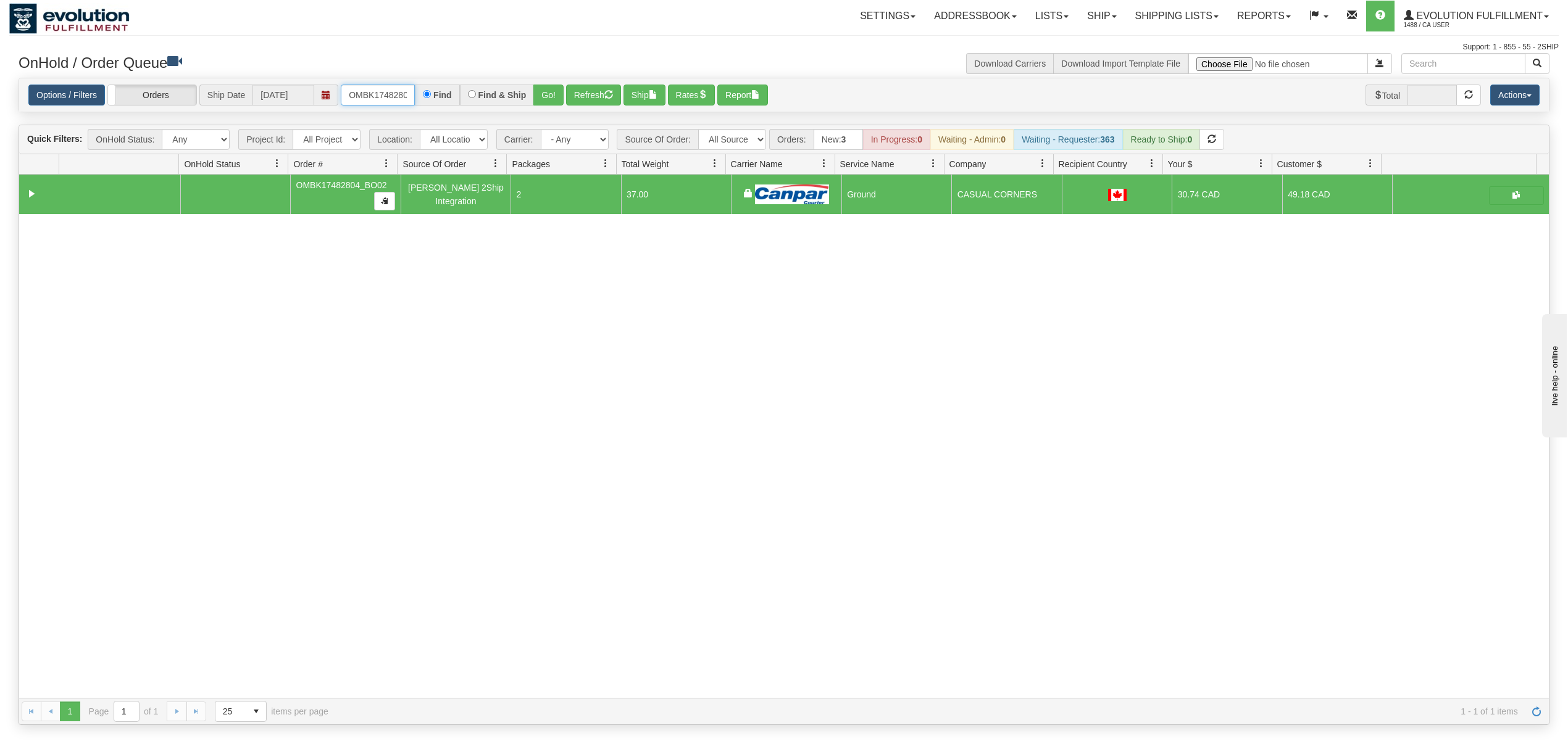
click at [381, 98] on input "OMBK17482804_BO02" at bounding box center [378, 94] width 74 height 21
click at [546, 100] on button "Go!" at bounding box center [549, 94] width 30 height 21
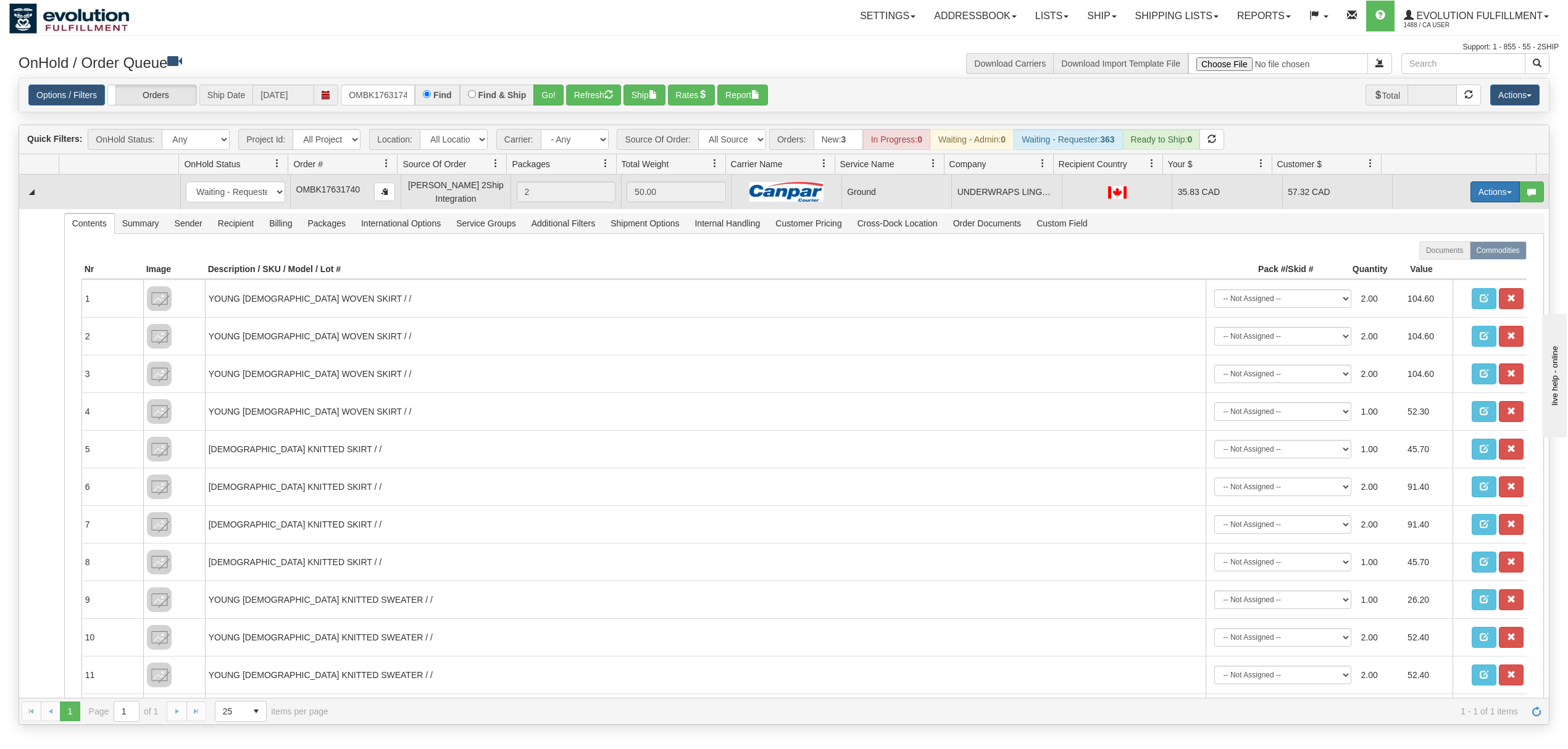
click at [1476, 201] on button "Actions" at bounding box center [1494, 191] width 49 height 21
click at [1426, 270] on link "Ship" at bounding box center [1470, 264] width 99 height 16
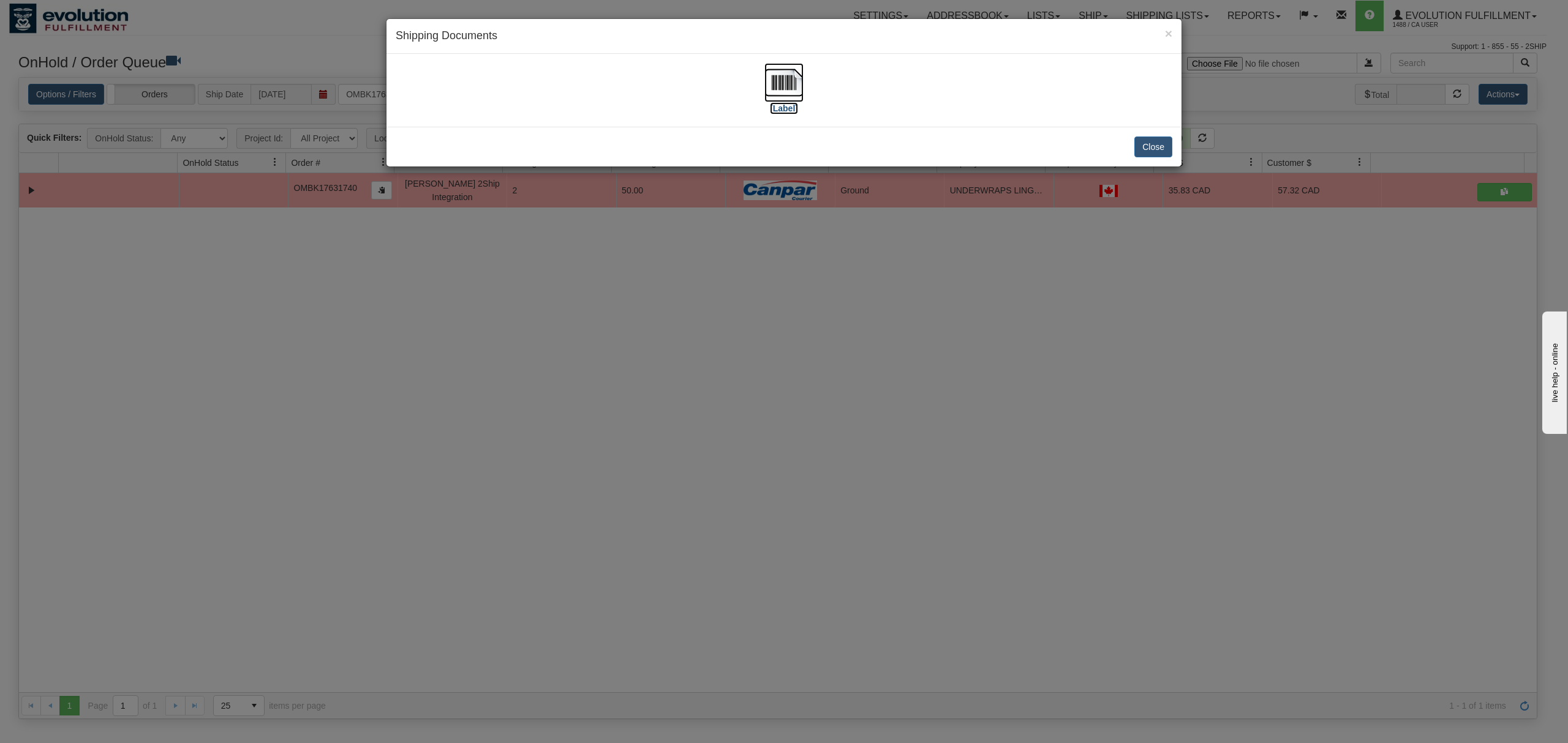
click at [789, 77] on img at bounding box center [784, 83] width 39 height 39
drag, startPoint x: 1144, startPoint y: 153, endPoint x: 1152, endPoint y: 150, distance: 8.5
click at [1150, 150] on button "Close" at bounding box center [1153, 146] width 38 height 20
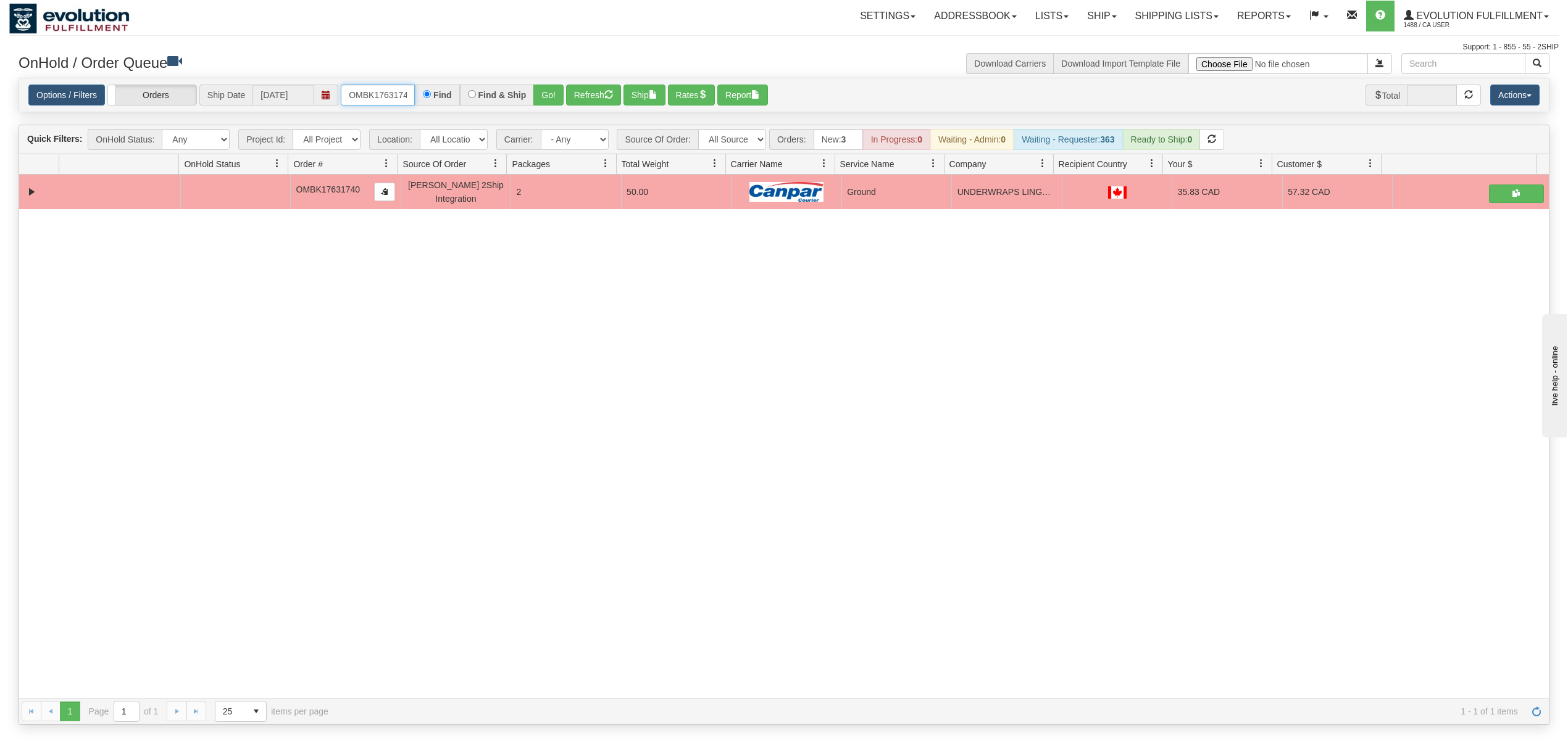
click at [381, 86] on input "OMBK17631740" at bounding box center [378, 94] width 74 height 21
click at [393, 102] on input "OMBK17546099 BO01" at bounding box center [378, 94] width 74 height 21
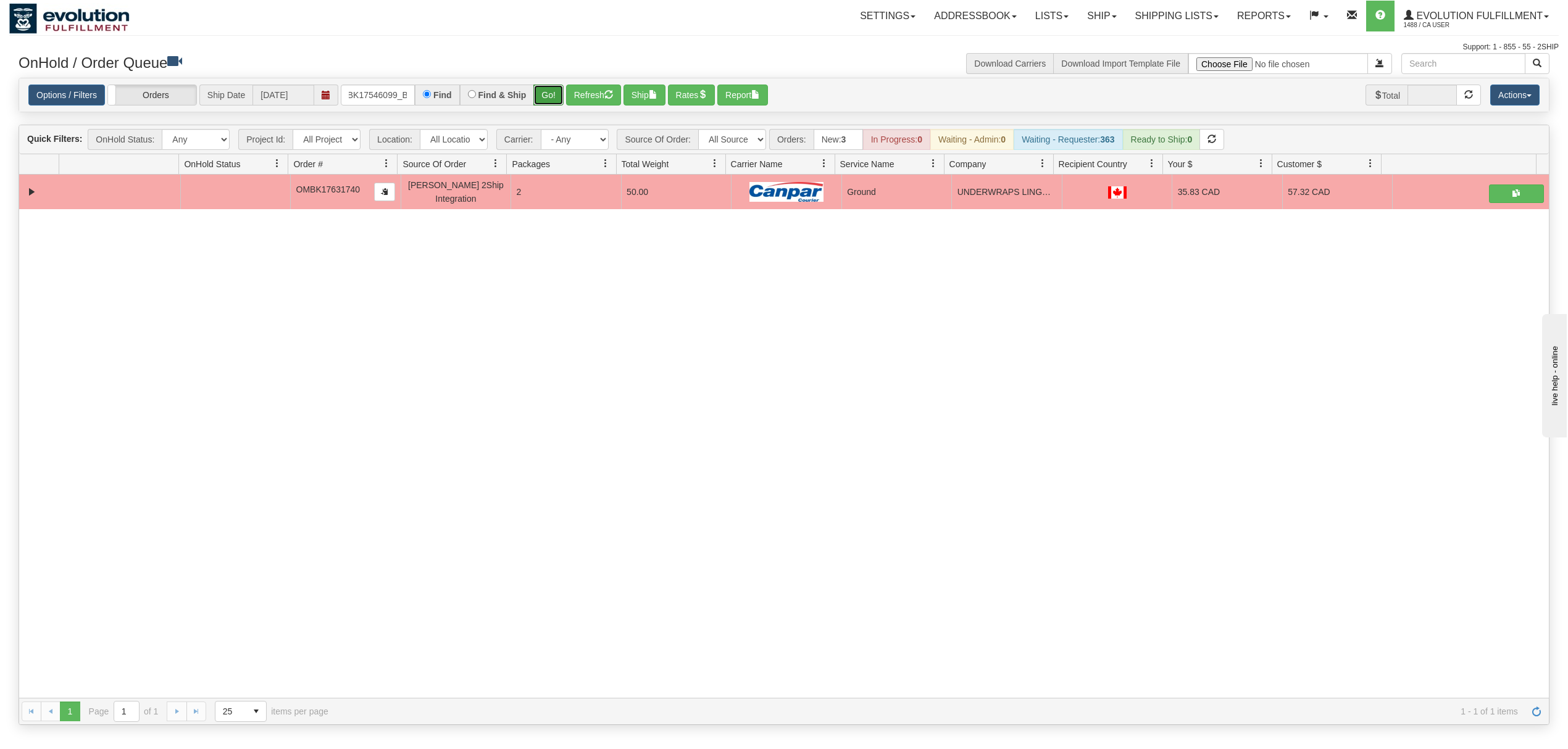
click at [557, 92] on button "Go!" at bounding box center [549, 94] width 30 height 21
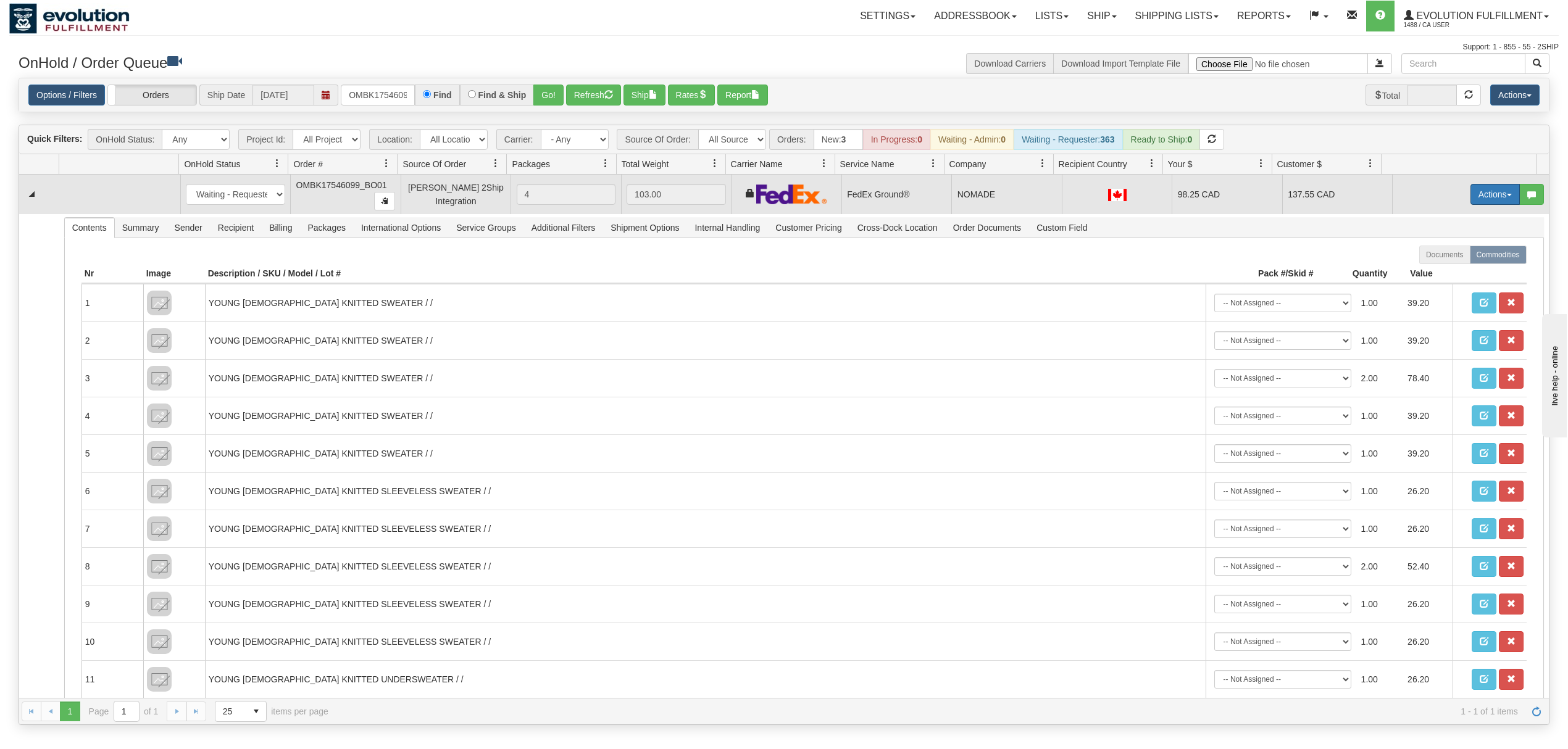
click at [1470, 196] on button "Actions" at bounding box center [1494, 194] width 49 height 21
click at [1433, 266] on span at bounding box center [1437, 266] width 9 height 9
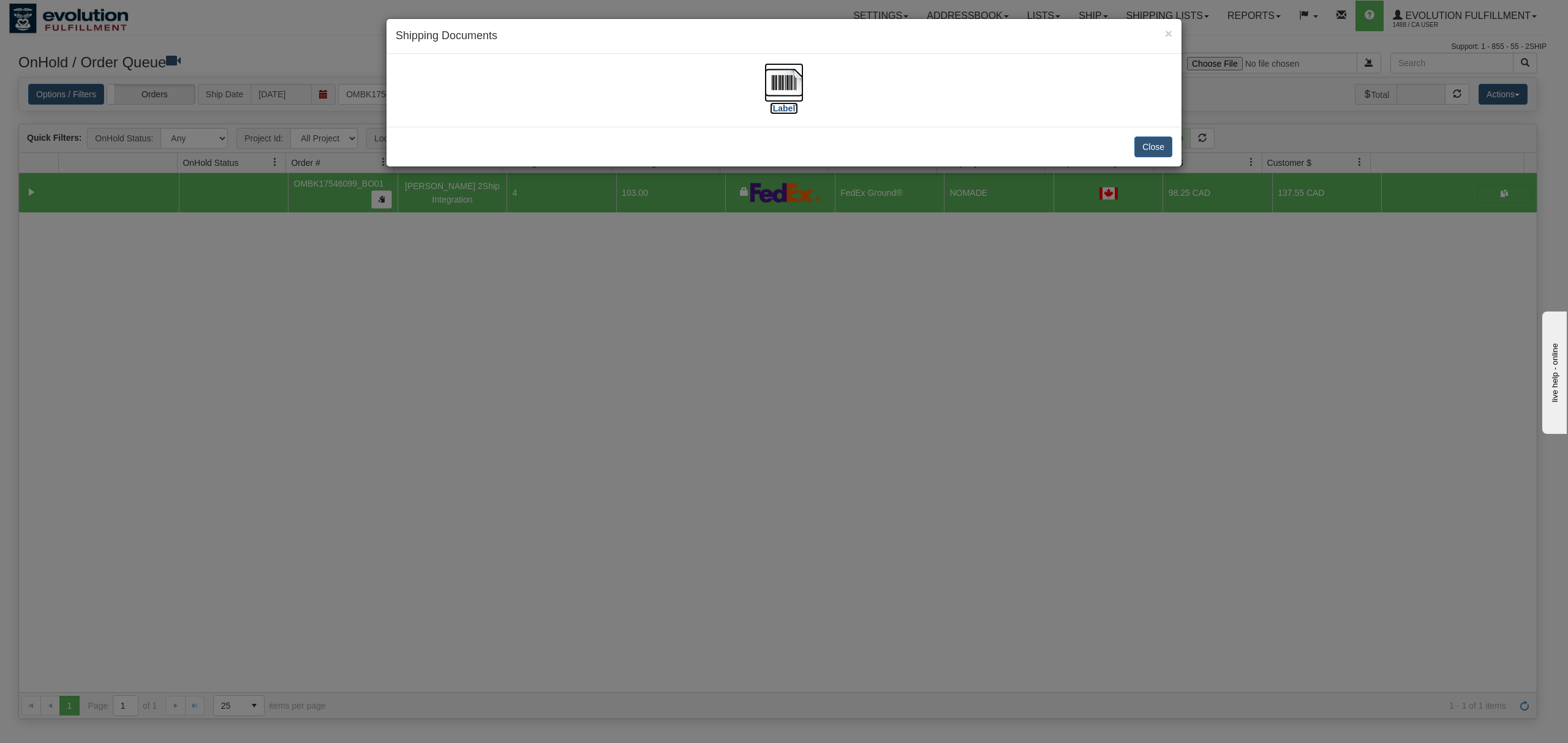
click at [785, 86] on img at bounding box center [784, 83] width 39 height 39
click at [1154, 149] on button "Close" at bounding box center [1153, 146] width 38 height 20
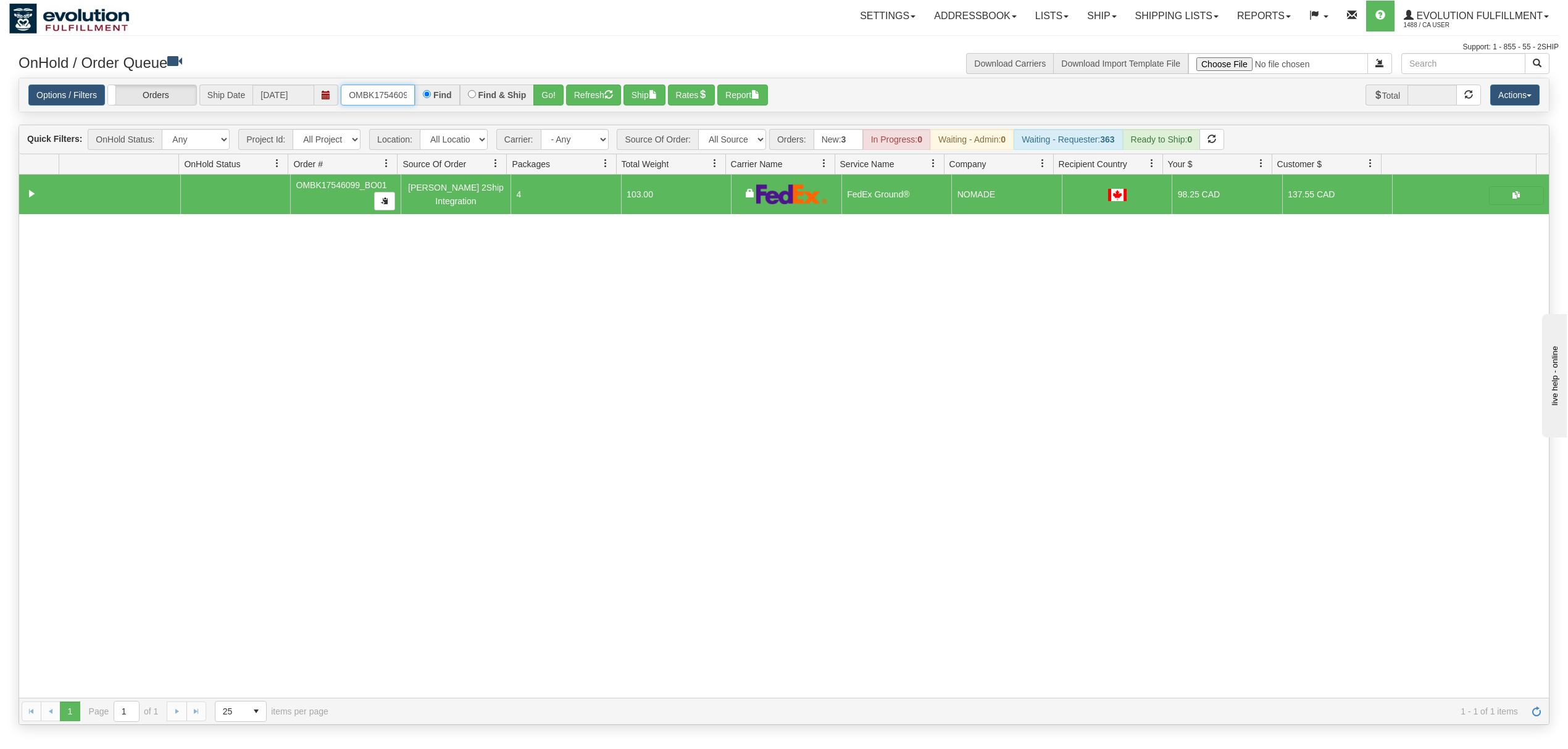
click at [400, 94] on input "OMBK17546099_BO01" at bounding box center [378, 94] width 74 height 21
click at [556, 89] on button "Go!" at bounding box center [549, 94] width 30 height 21
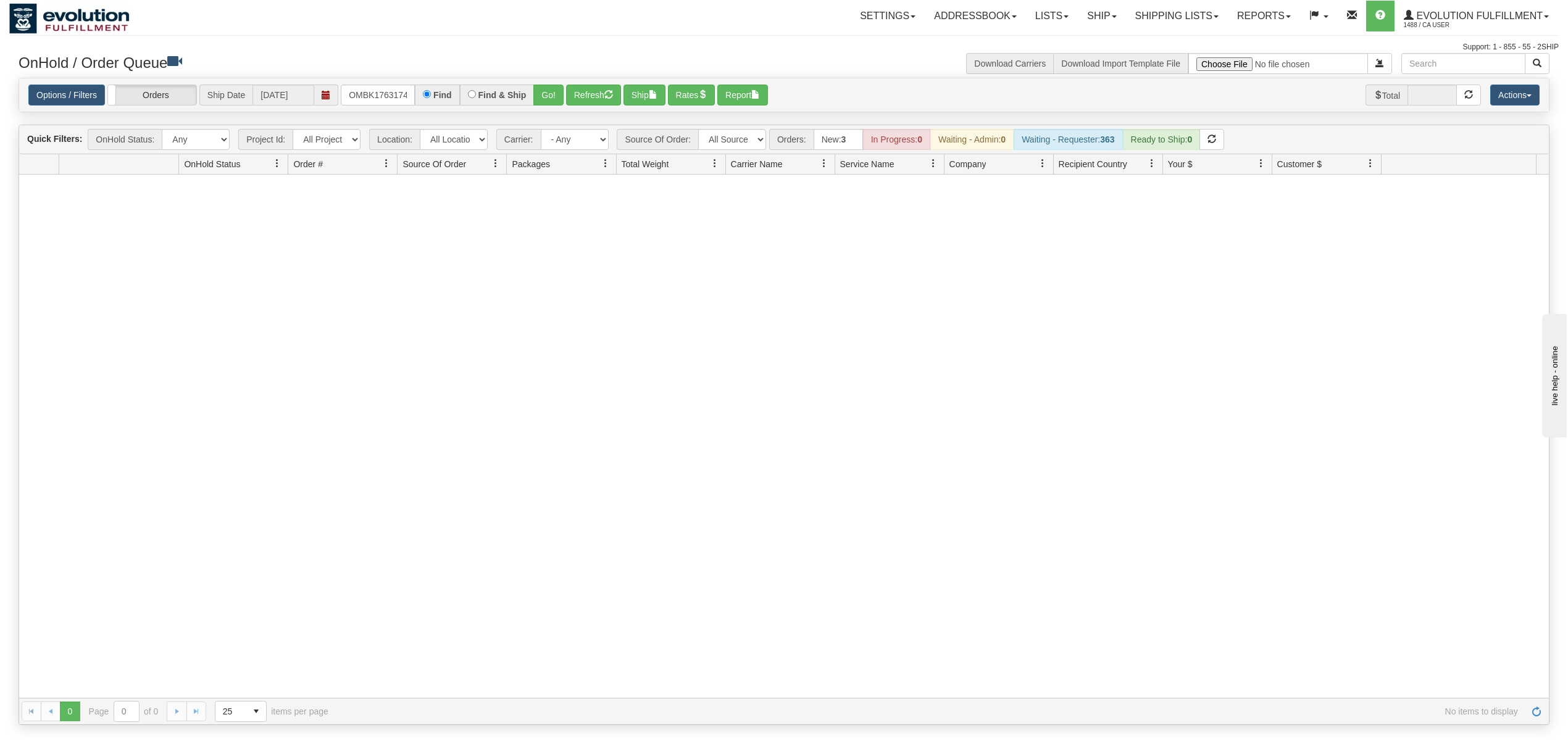
click at [380, 108] on div "Options / Filters Group Shipments Orders Ship Date [DATE] OMBK17631740 Find Fin…" at bounding box center [783, 95] width 1529 height 34
click at [380, 100] on input "OMBK17631740" at bounding box center [378, 94] width 74 height 21
type input "OEMU0031717001"
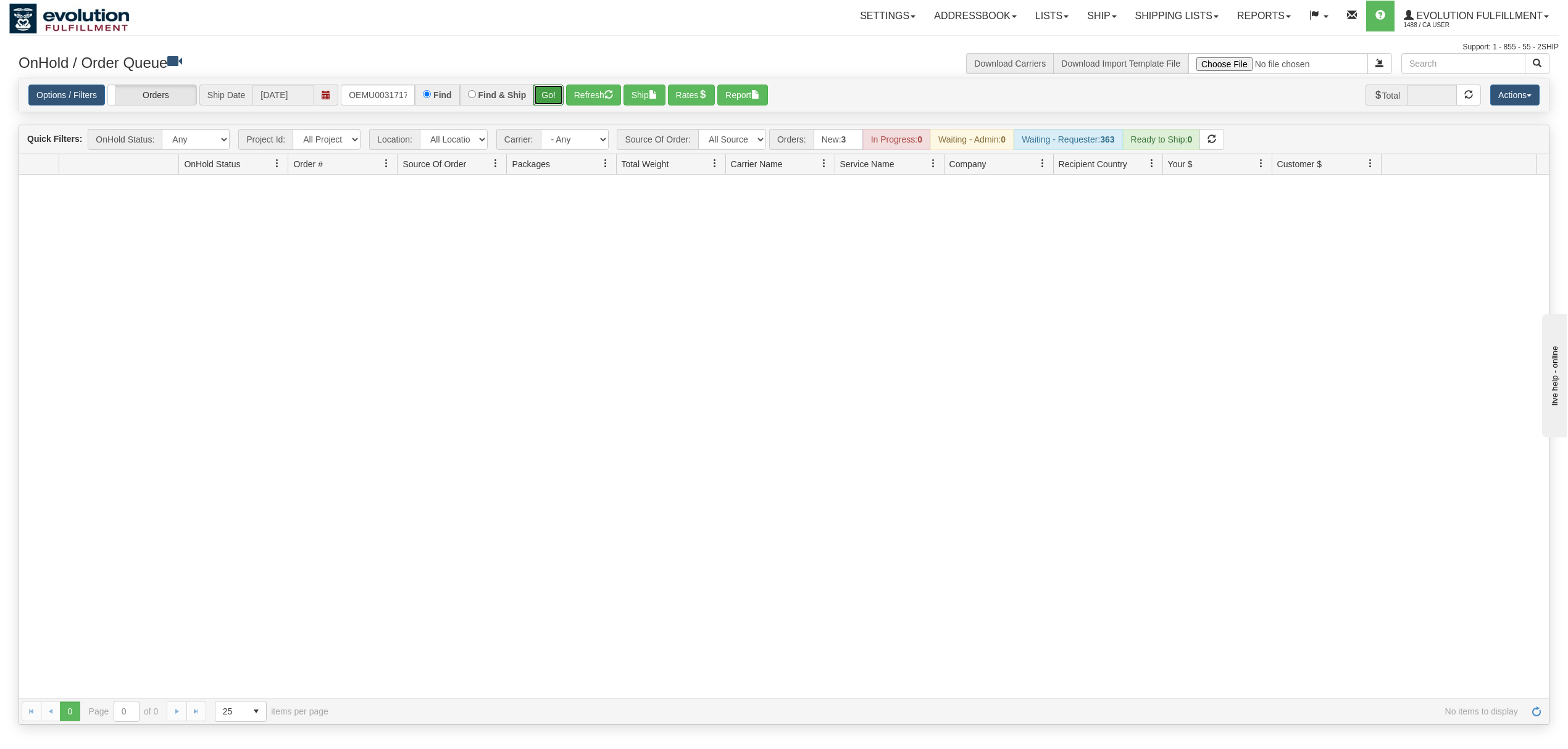
click at [557, 96] on button "Go!" at bounding box center [549, 94] width 30 height 21
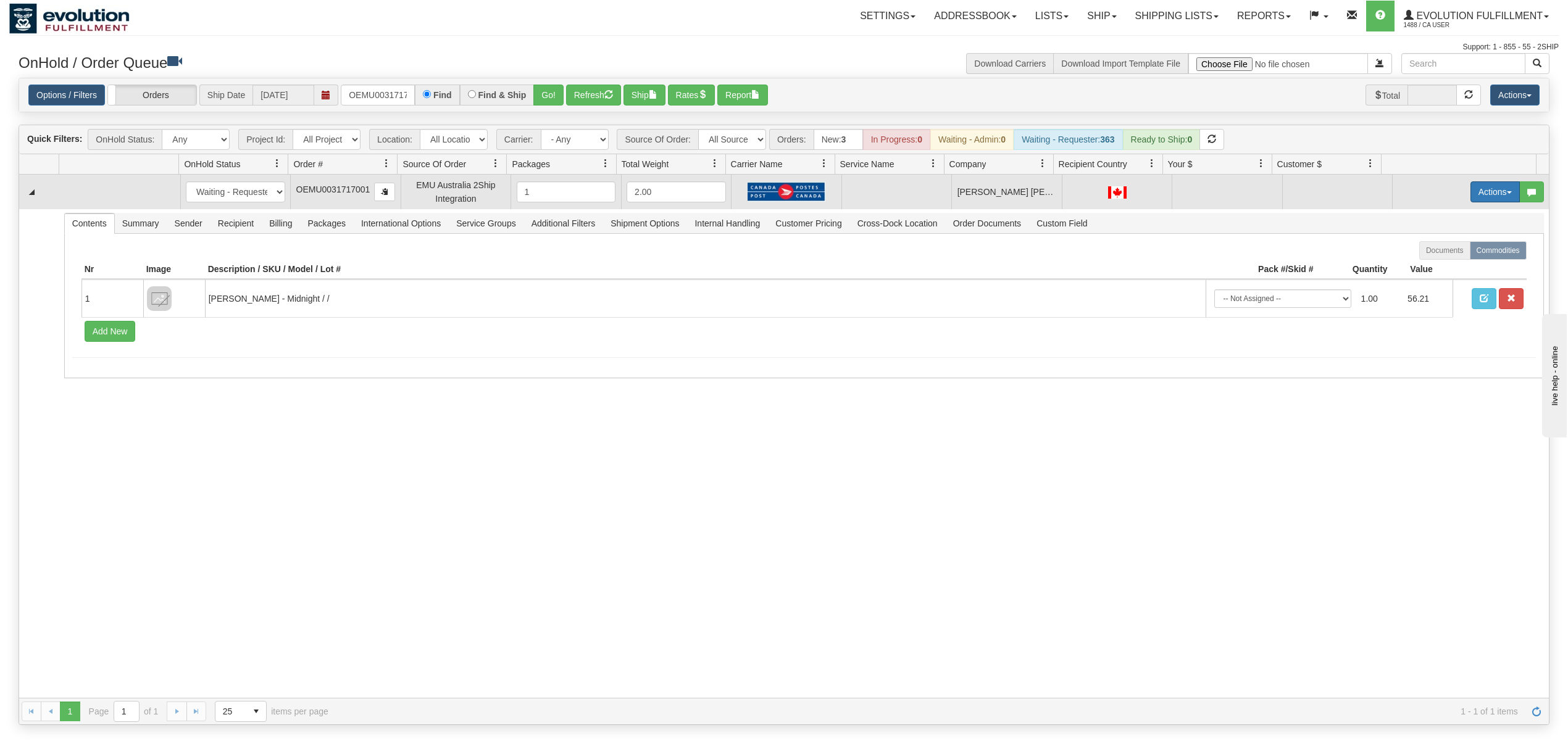
click at [1470, 201] on button "Actions" at bounding box center [1494, 191] width 49 height 21
click at [1437, 252] on span "Rate All Services" at bounding box center [1469, 247] width 74 height 10
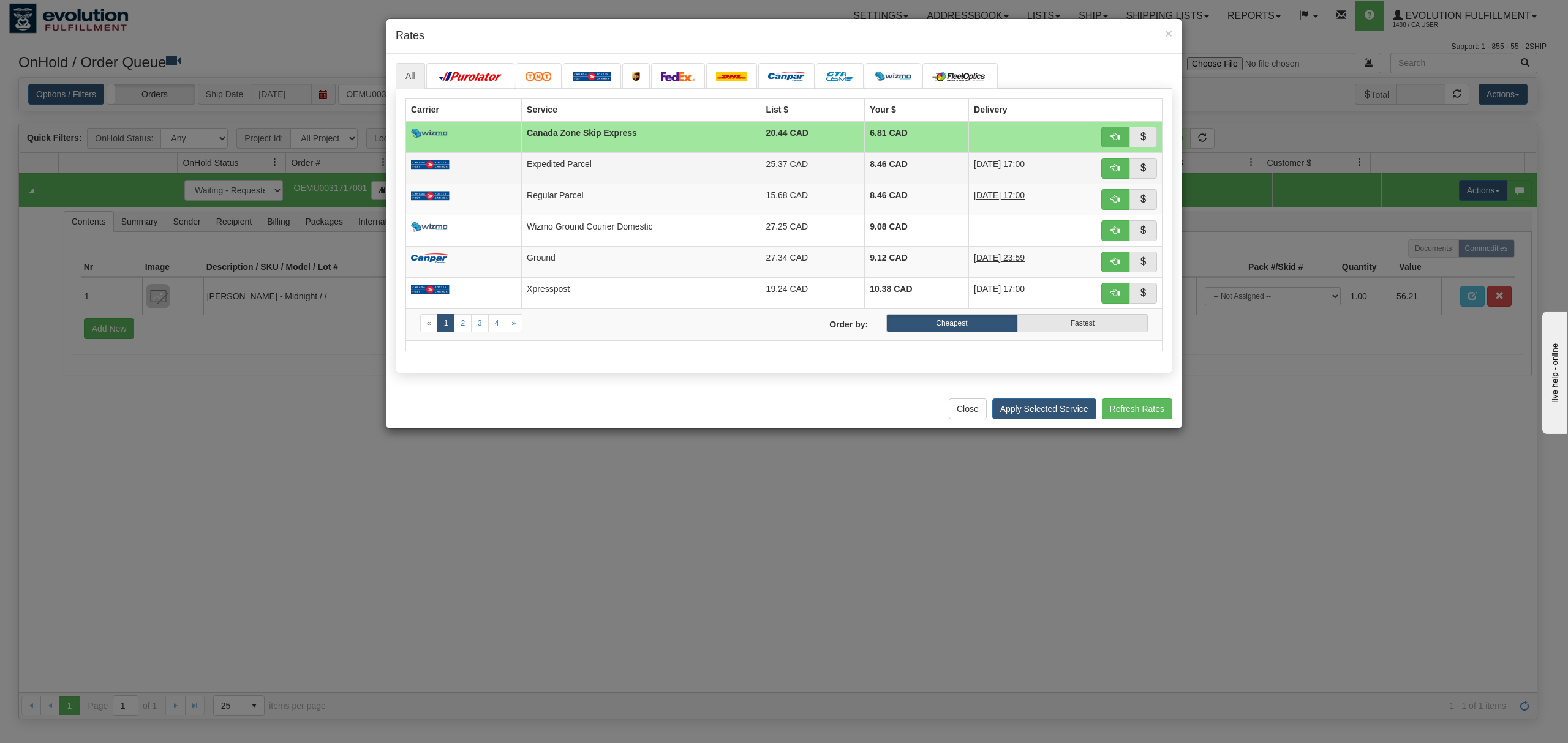
drag, startPoint x: 663, startPoint y: 166, endPoint x: 672, endPoint y: 165, distance: 9.1
click at [663, 166] on td "Expedited Parcel" at bounding box center [641, 167] width 238 height 31
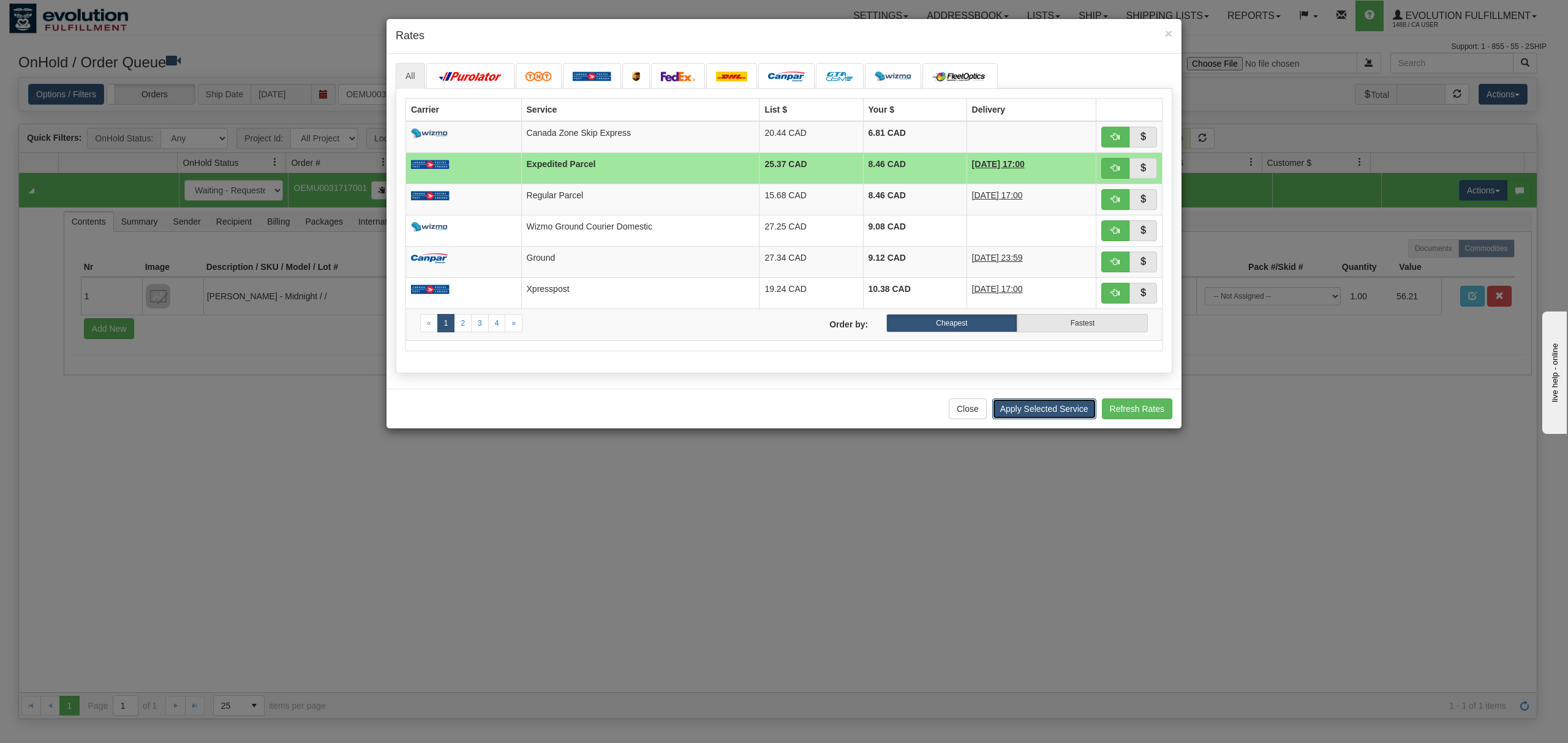
click at [1044, 416] on button "Apply Selected Service" at bounding box center [1044, 408] width 104 height 20
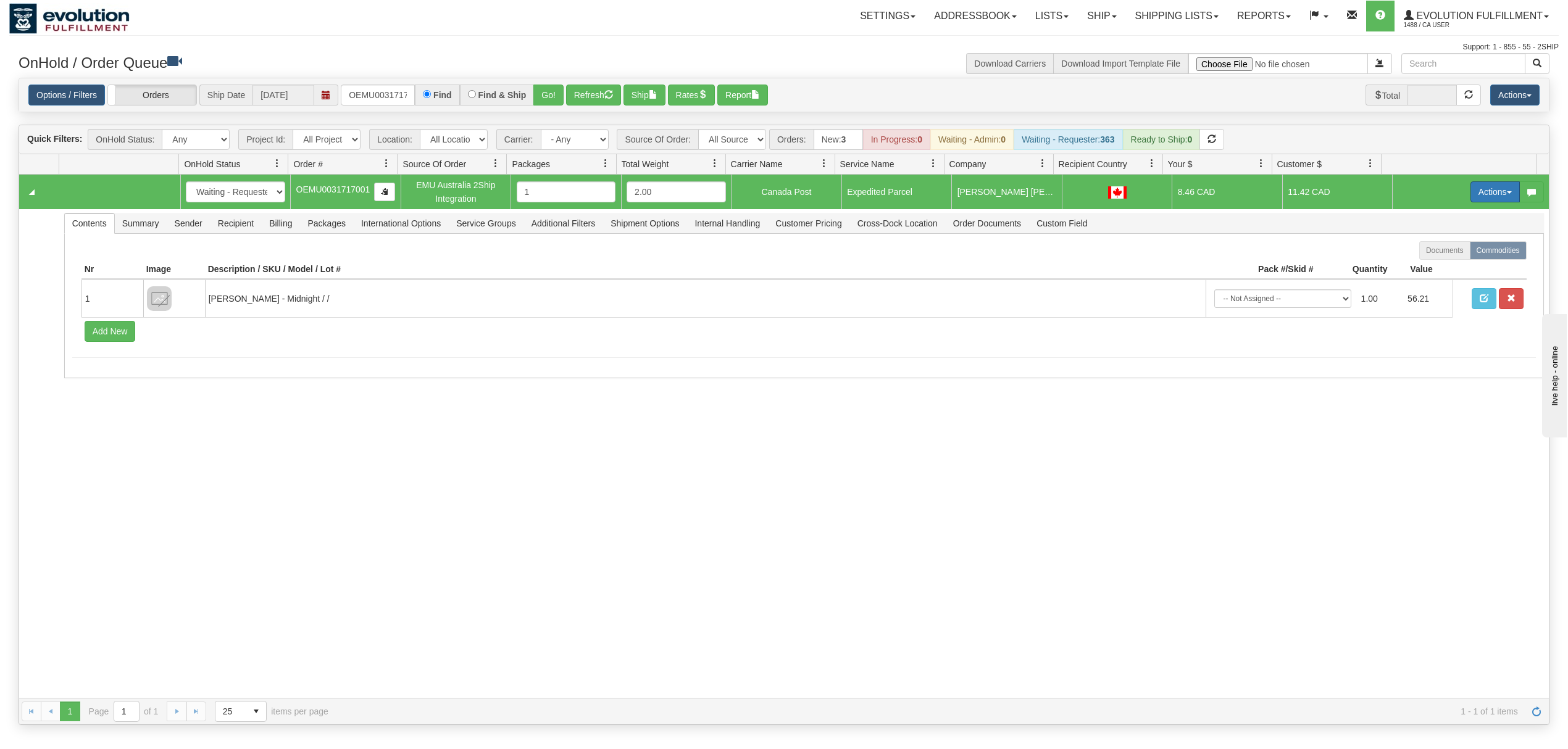
click at [1470, 196] on button "Actions" at bounding box center [1494, 191] width 49 height 21
